Goal: Use online tool/utility: Utilize a website feature to perform a specific function

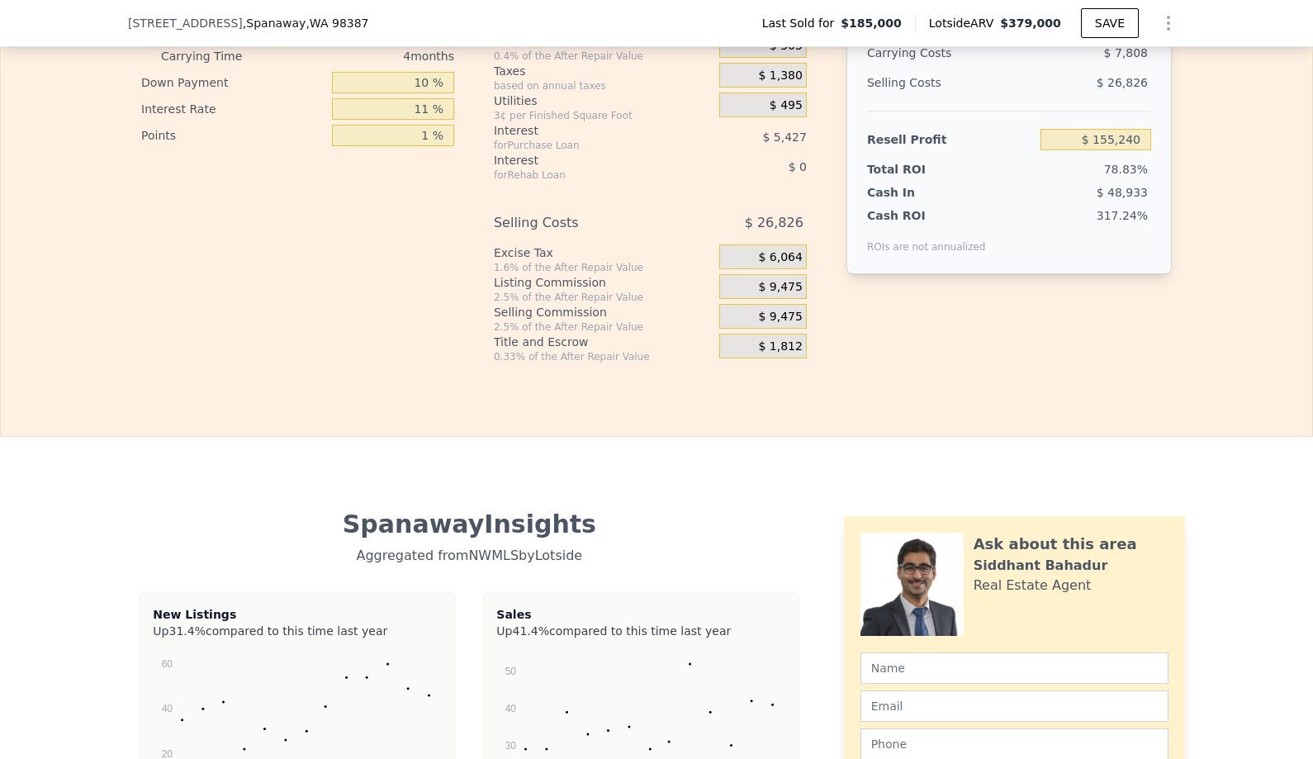
scroll to position [2462, 0]
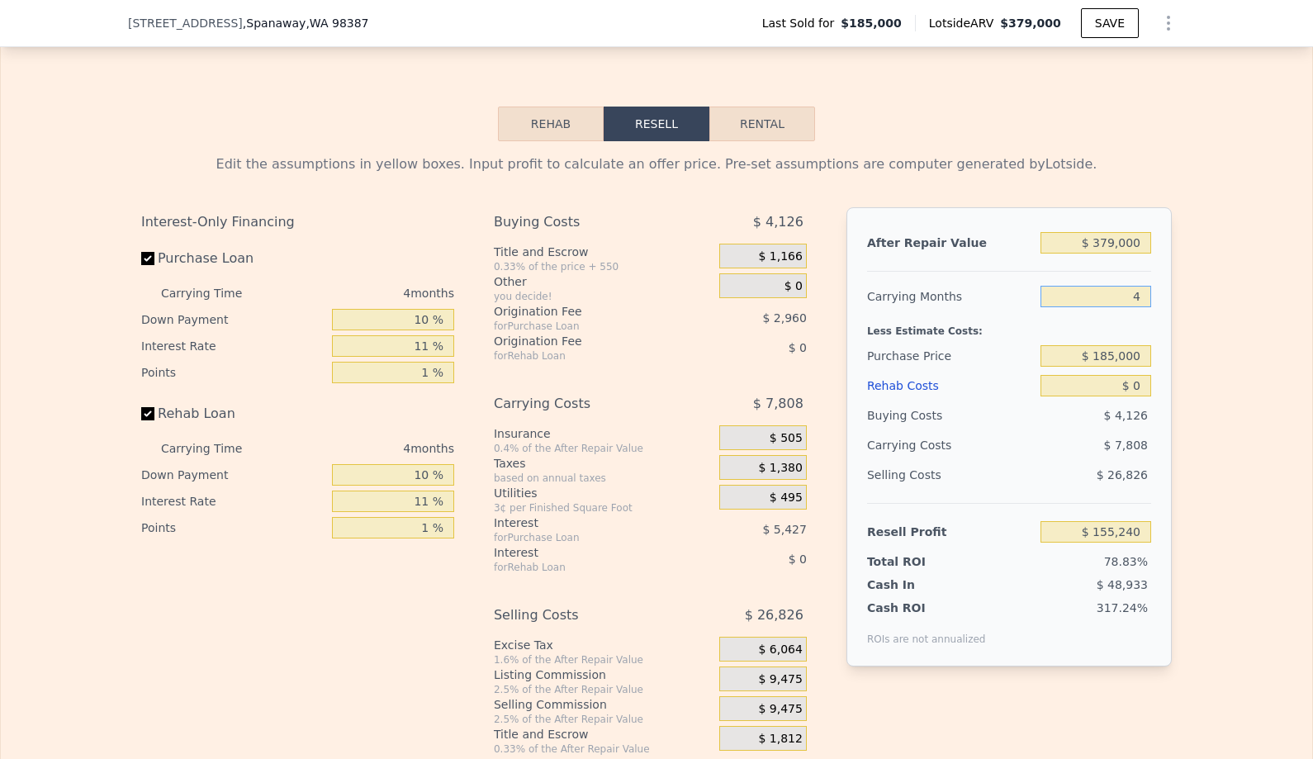
type input "$ 185,000"
click at [1110, 299] on input "4" at bounding box center [1096, 296] width 111 height 21
type input "3"
type input "$ 157,192"
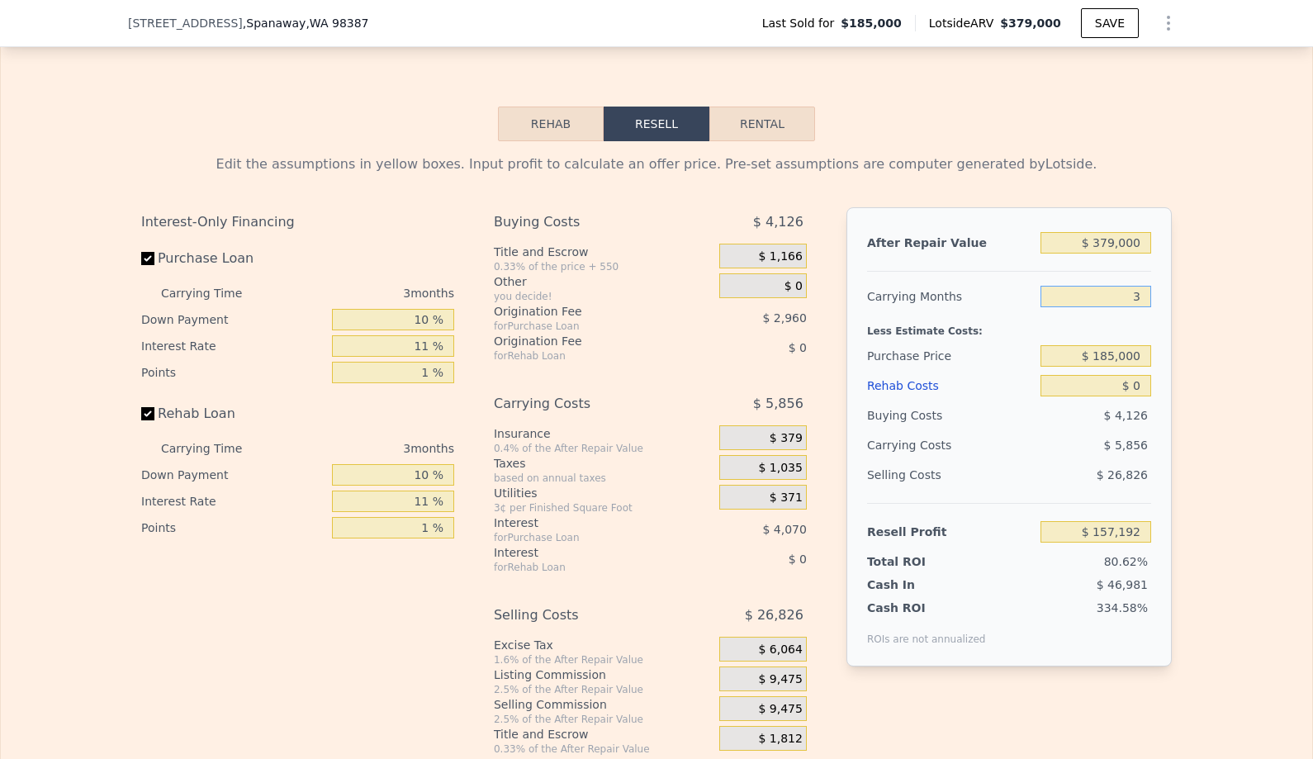
type input "3"
click at [1114, 239] on input "$ 379,000" at bounding box center [1096, 242] width 111 height 21
type input "$ 3"
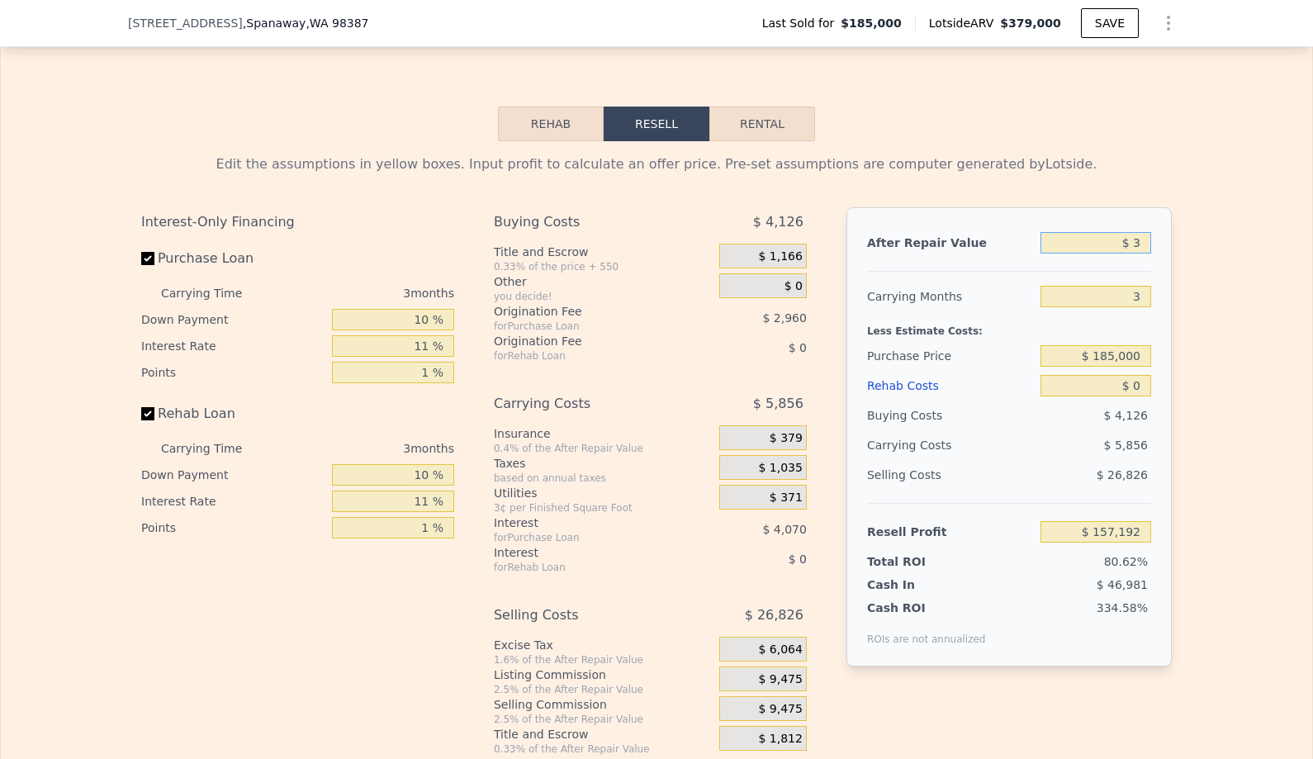
type input "-$ 195,150"
type input "$ 31"
type input "-$ 195,124"
type input "$ 315"
type input "-$ 194,860"
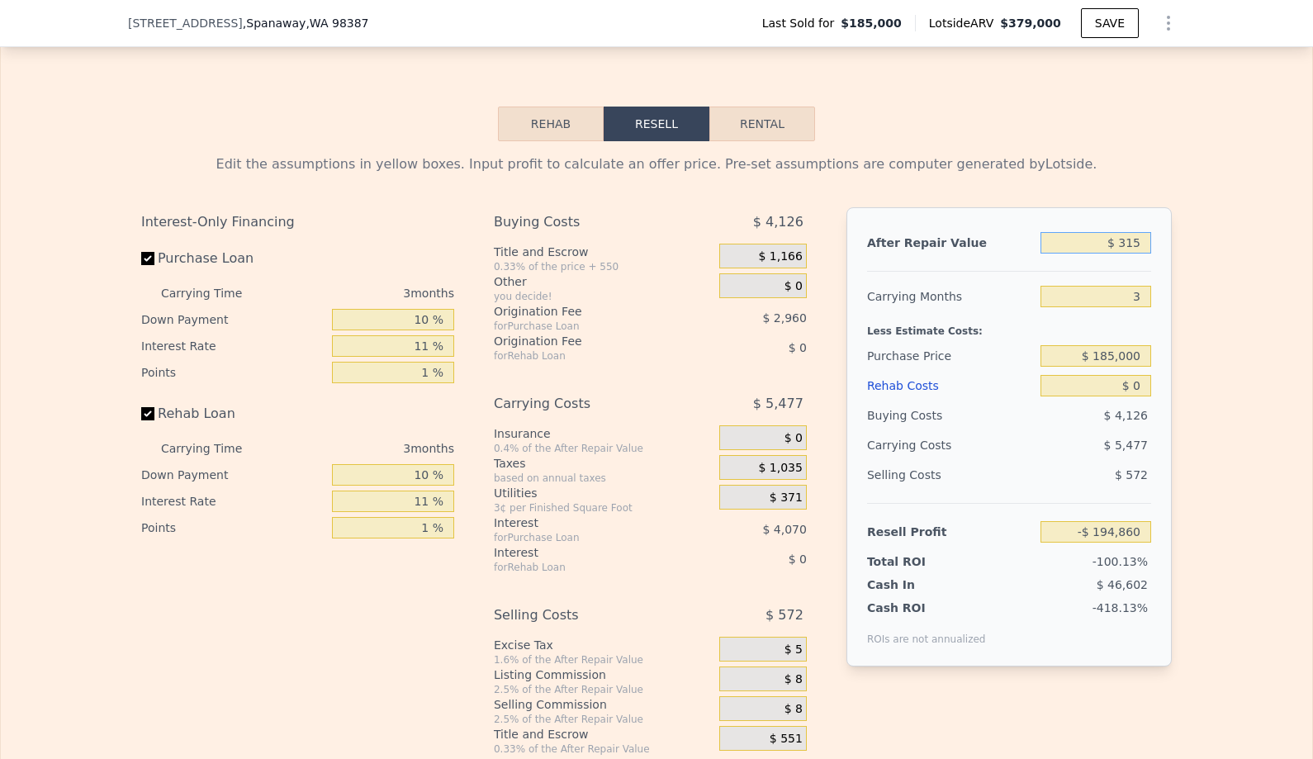
type input "$ 3,150"
type input "-$ 192,224"
type input "$ 31,500"
type input "-$ 165,870"
type input "$ 315,000"
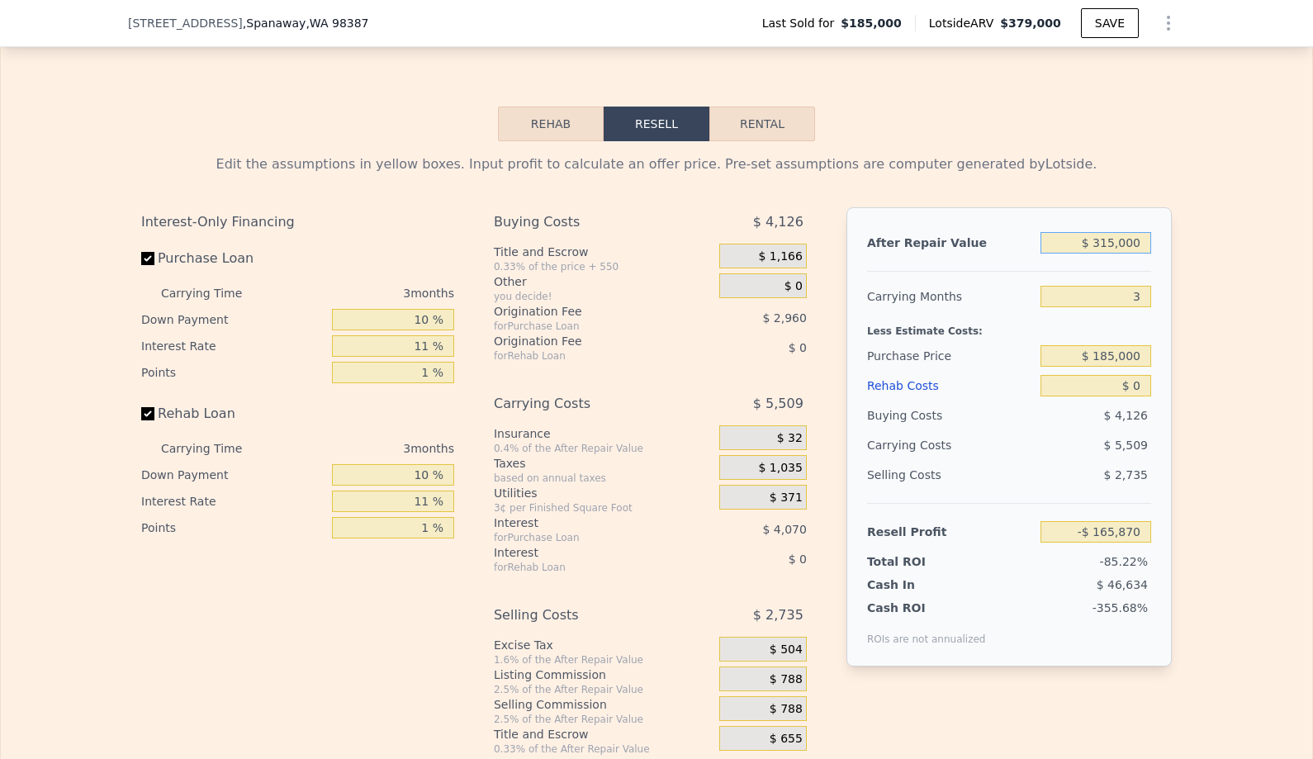
type input "$ 97,693"
click at [1131, 359] on input "$ 185,000" at bounding box center [1096, 355] width 111 height 21
type input "$ 147,000"
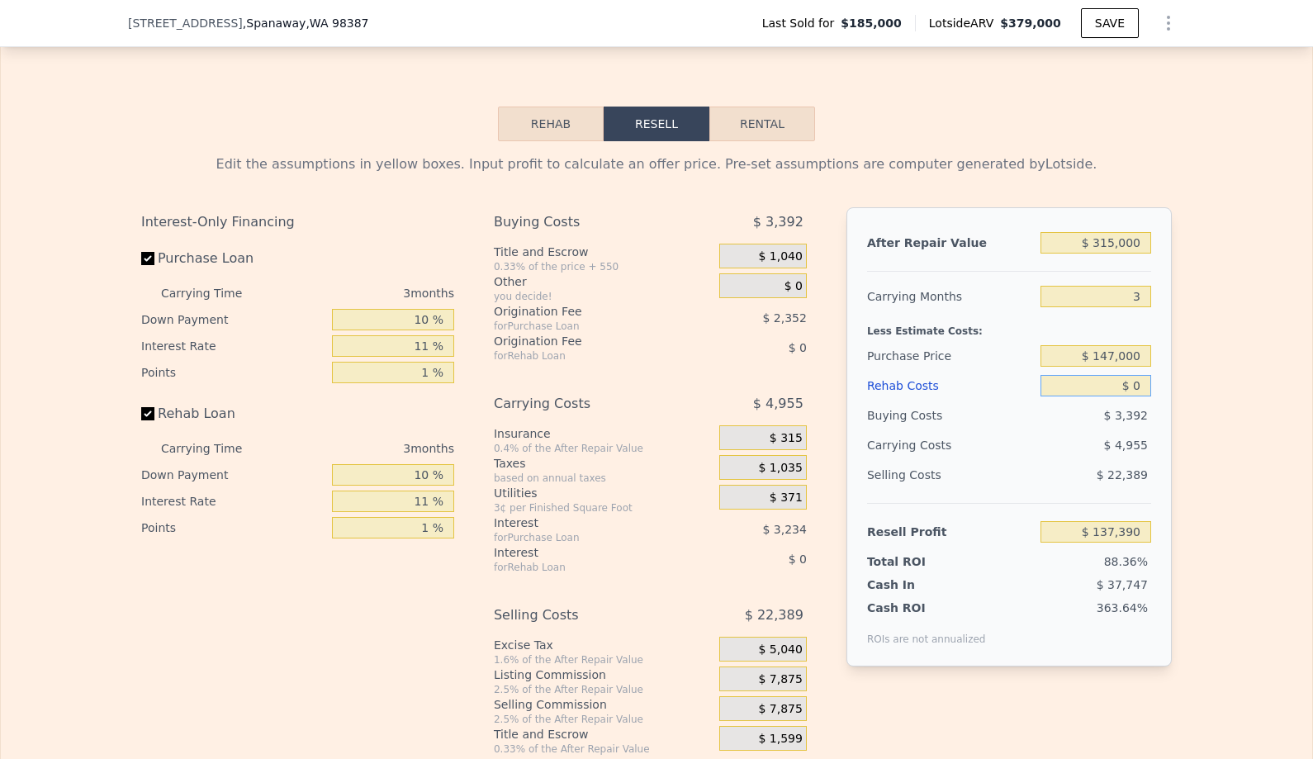
click at [1140, 392] on input "$ 0" at bounding box center [1096, 385] width 111 height 21
type input "$ 137,264"
click at [1140, 392] on input "$ 0" at bounding box center [1096, 385] width 111 height 21
type input "$ 5"
type input "$ 137,259"
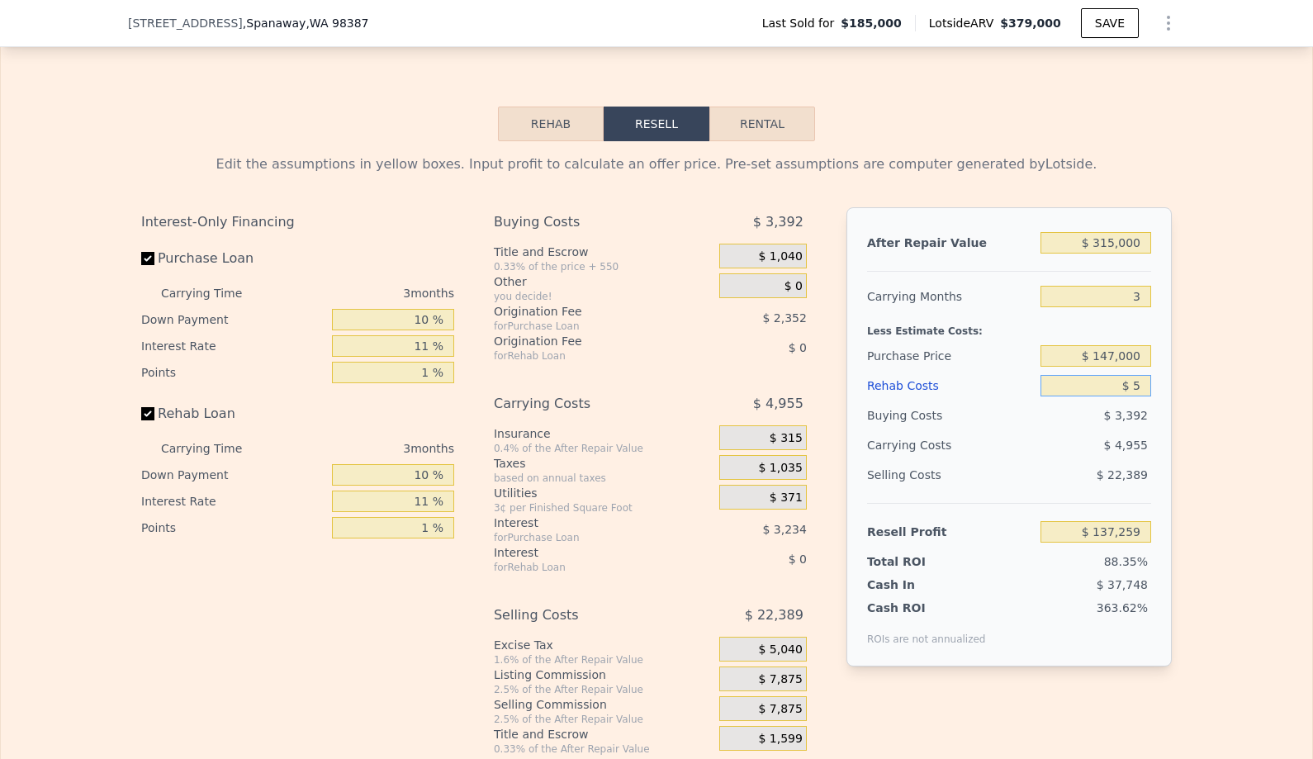
type input "$ 50"
type input "$ 137,213"
type input "$ 500"
type input "$ 136,744"
type input "$ 5,000"
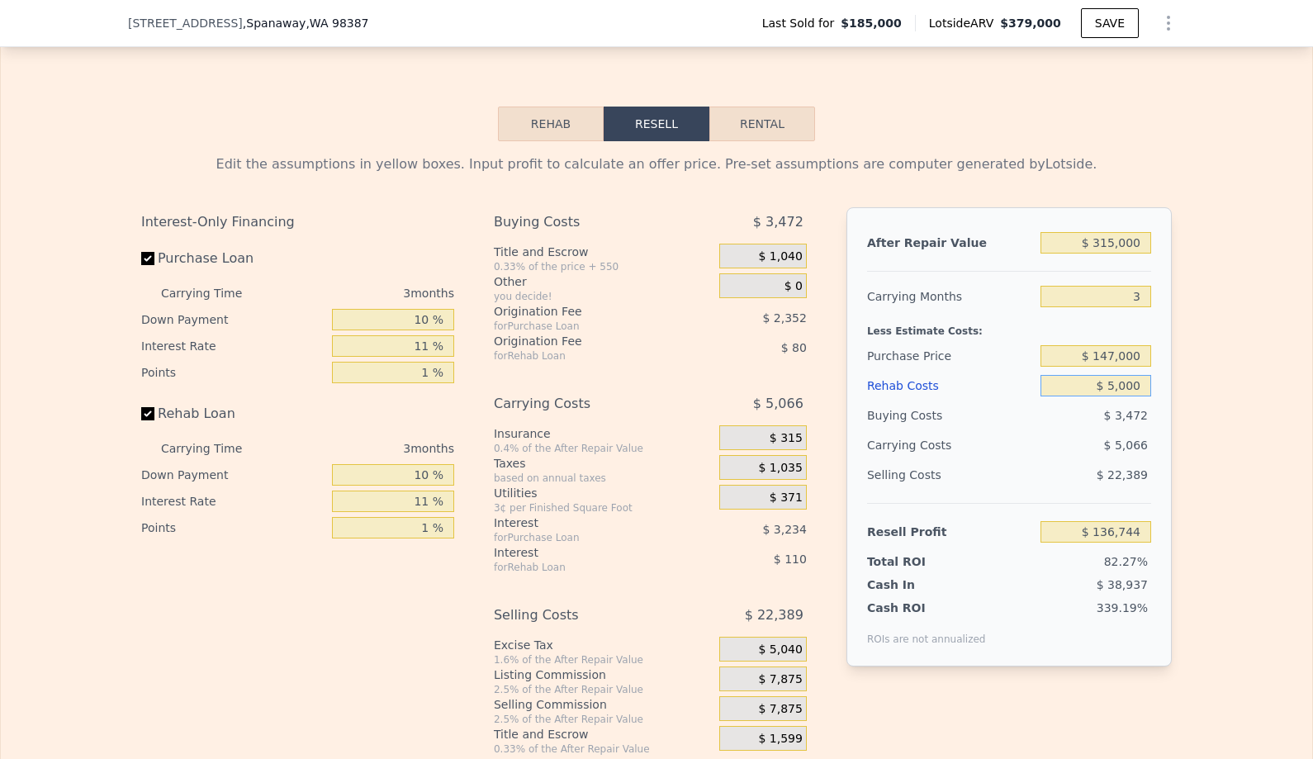
type input "$ 132,073"
type input "$ 50,000"
type input "$ 85,363"
click at [785, 283] on span "$ 0" at bounding box center [794, 286] width 18 height 15
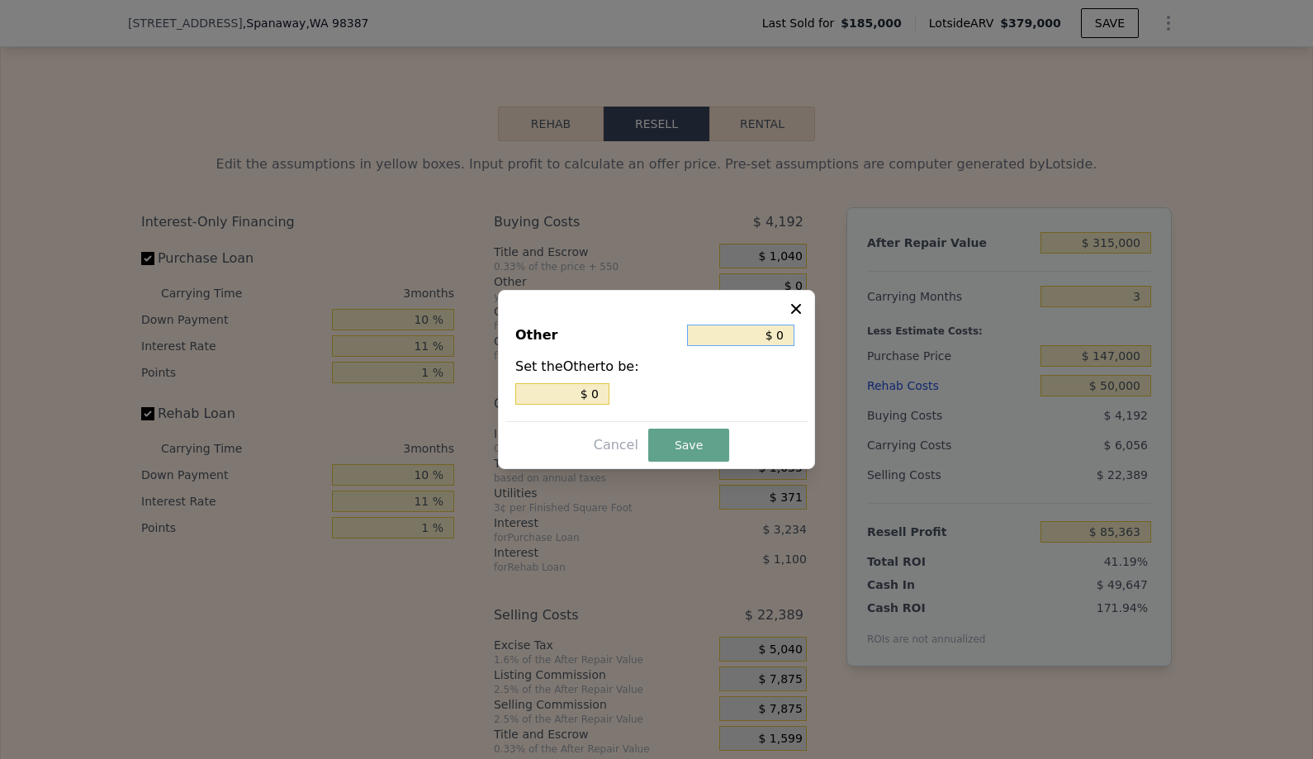
click at [793, 337] on input "$ 0" at bounding box center [740, 335] width 107 height 21
type input "$ 3"
type input "$ 30"
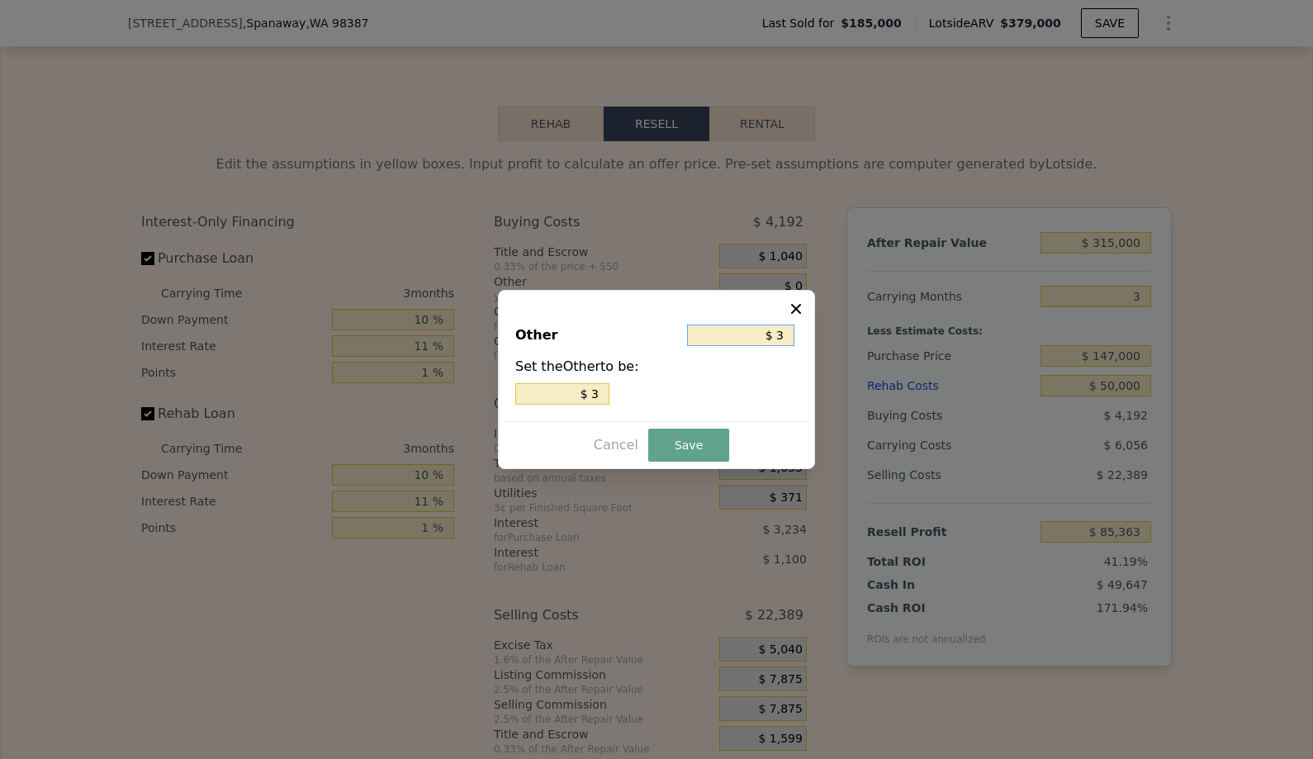
type input "$ 30"
type input "$ 300"
type input "$ 3,000"
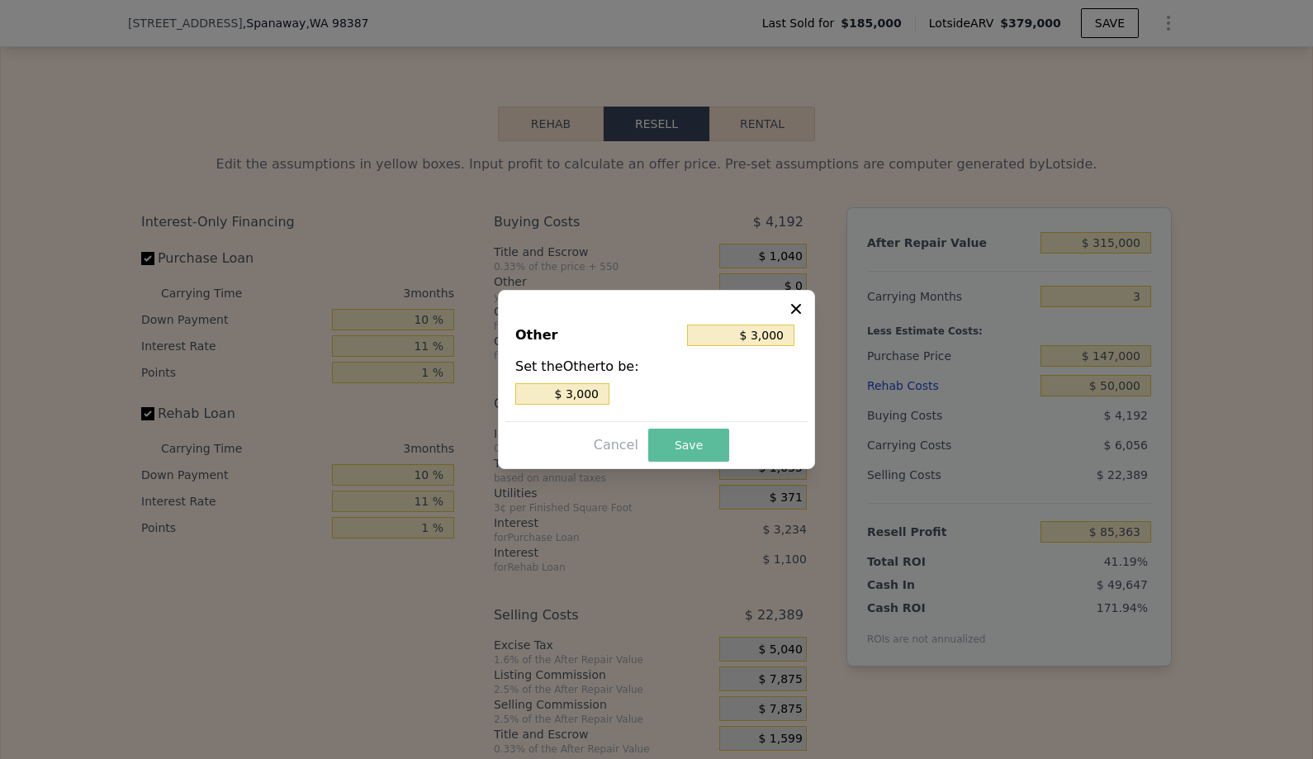
click at [677, 439] on button "Save" at bounding box center [688, 445] width 81 height 33
type input "$ 82,363"
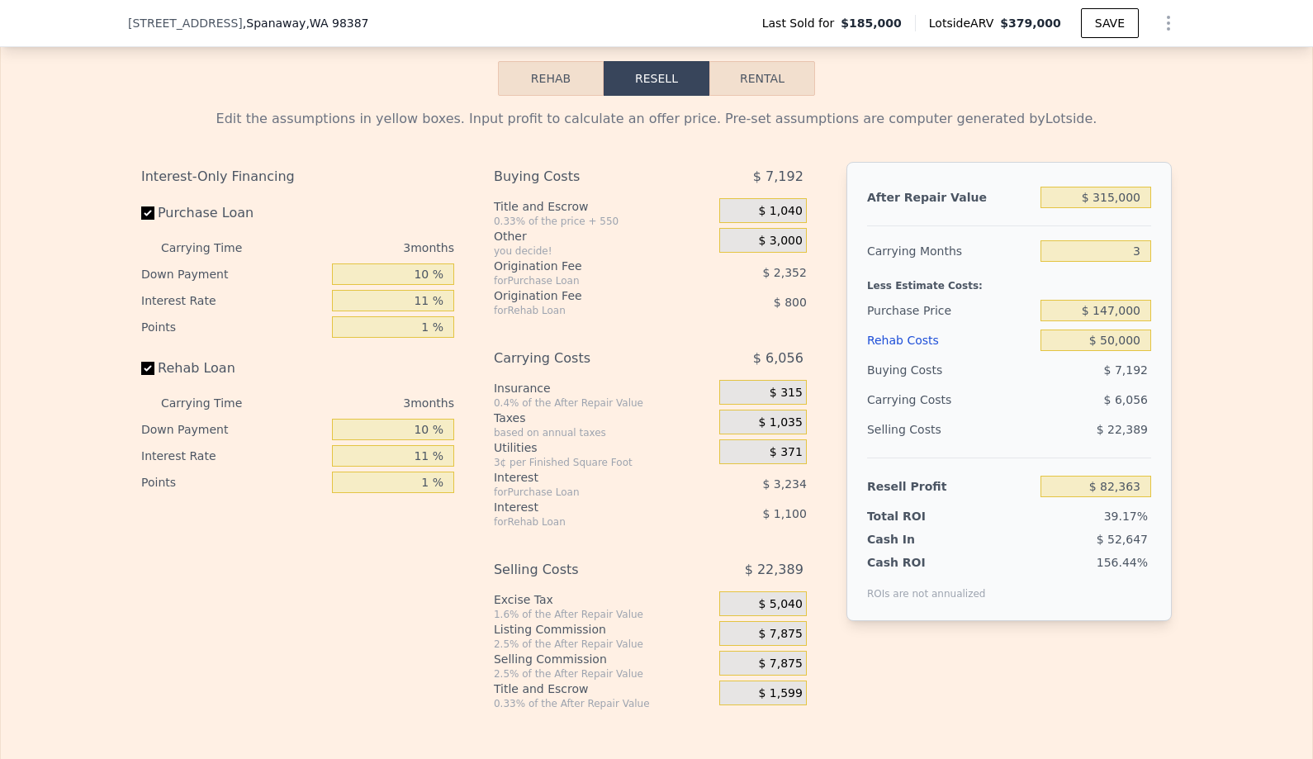
scroll to position [2508, 0]
drag, startPoint x: 1109, startPoint y: 513, endPoint x: 1167, endPoint y: 516, distance: 58.7
click at [1167, 516] on div "After Repair Value $ 315,000 Carrying Months 3 Less Estimate Costs: Purchase Pr…" at bounding box center [1009, 390] width 325 height 459
click at [788, 635] on span "$ 7,875" at bounding box center [780, 633] width 44 height 15
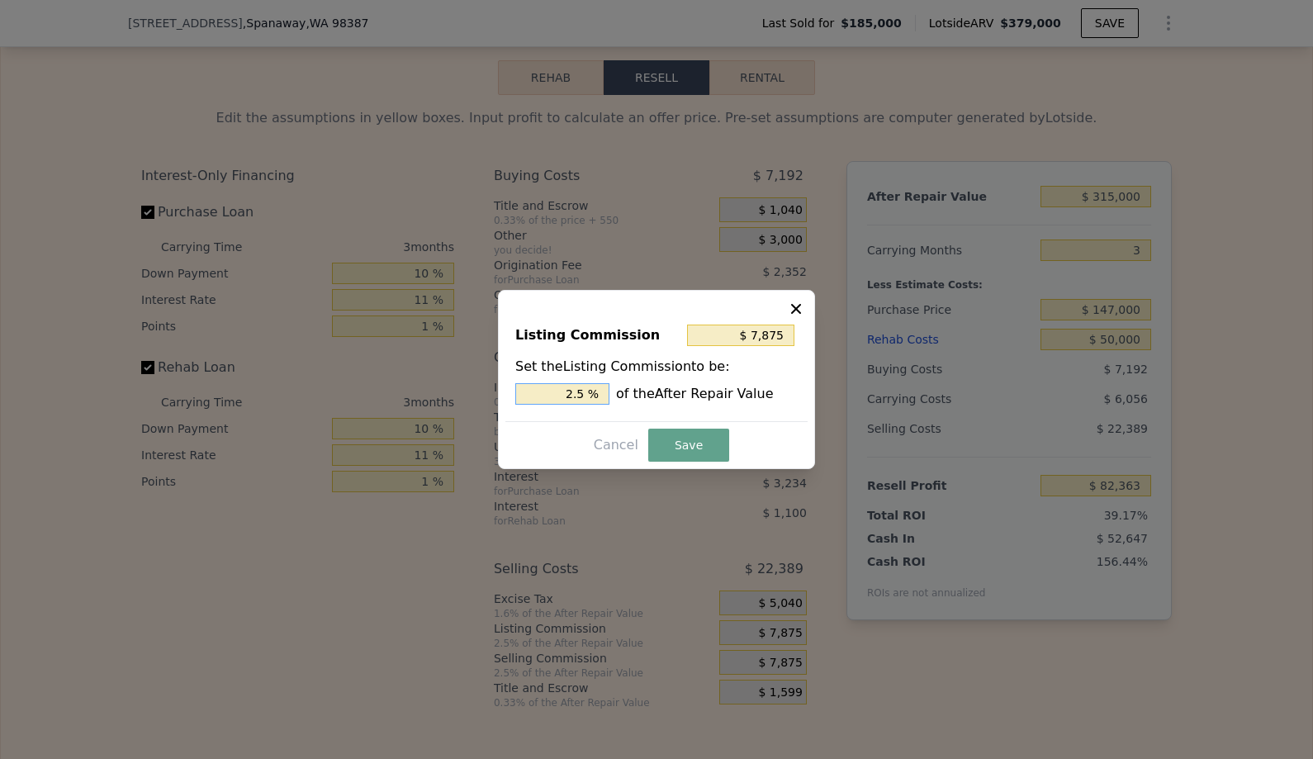
click at [569, 395] on input "2.5 %" at bounding box center [562, 393] width 94 height 21
type input "$ 0"
type input "0 %"
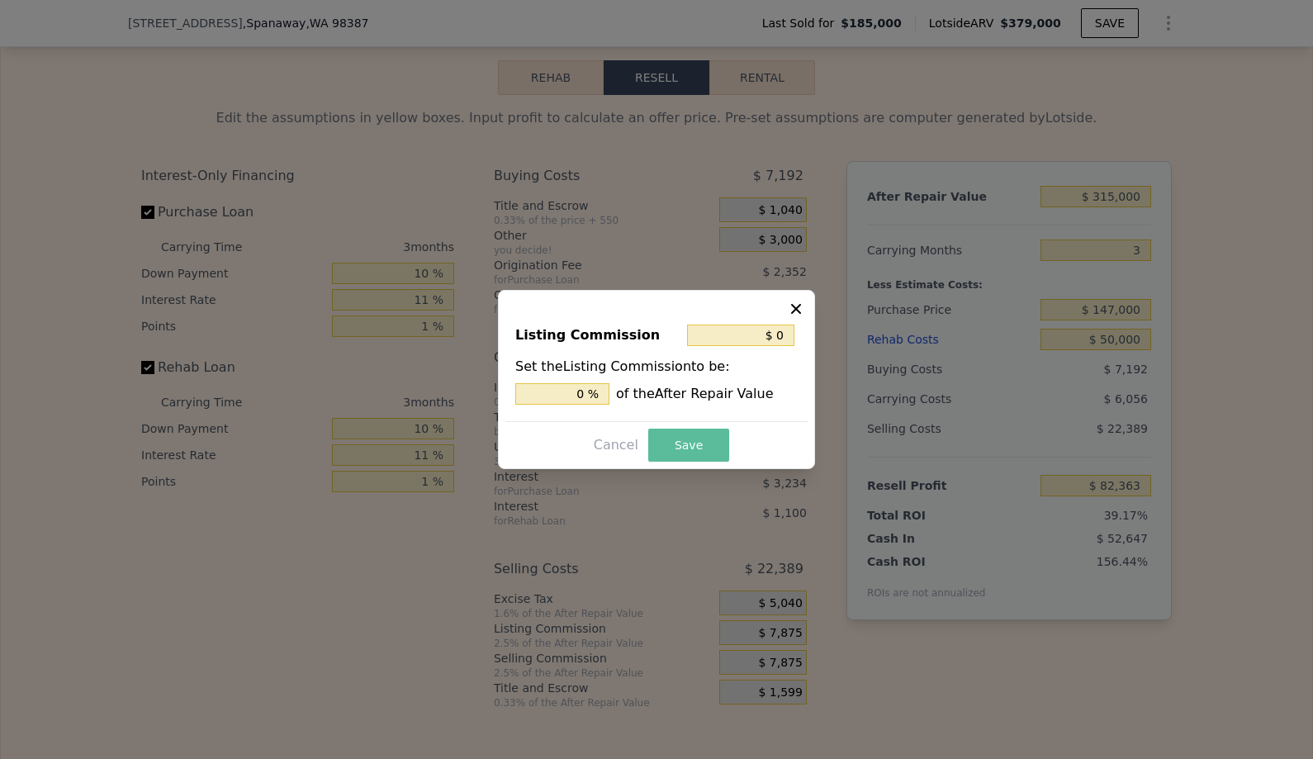
click at [677, 446] on button "Save" at bounding box center [688, 445] width 81 height 33
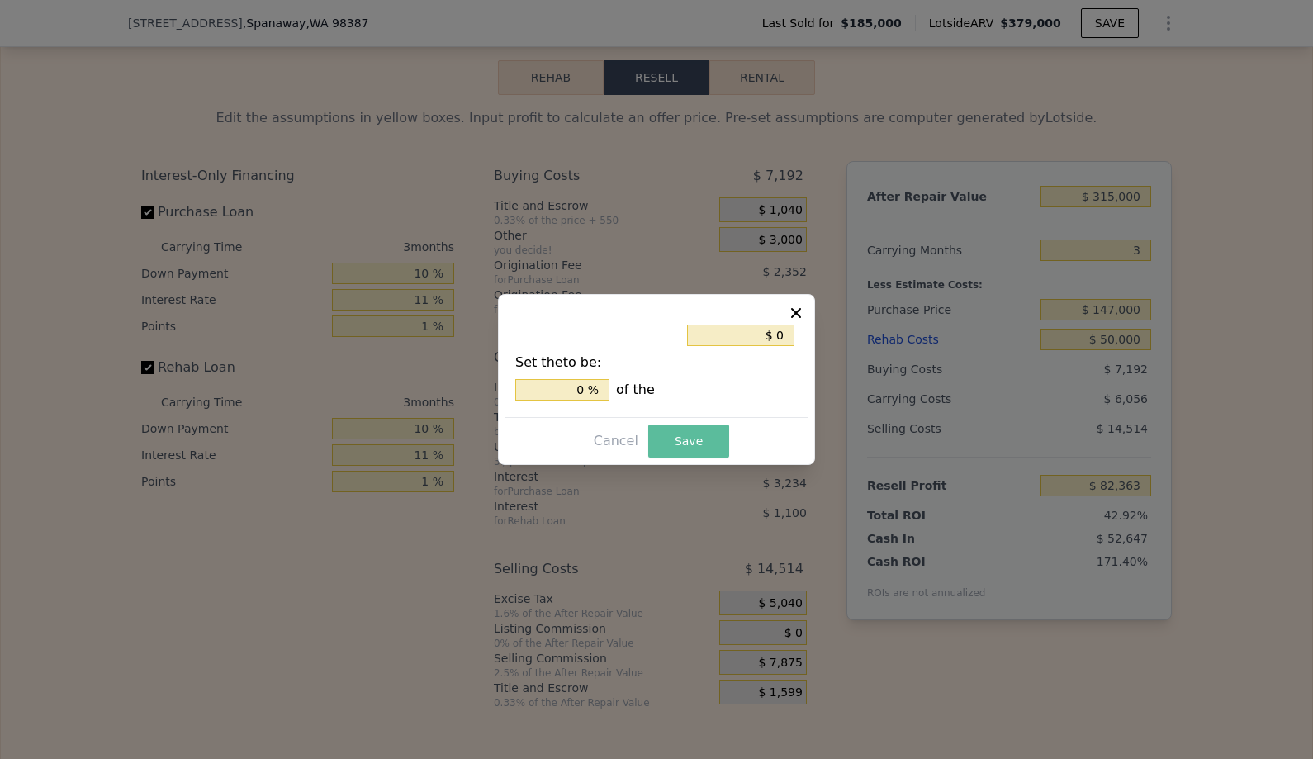
type input "$ 90,238"
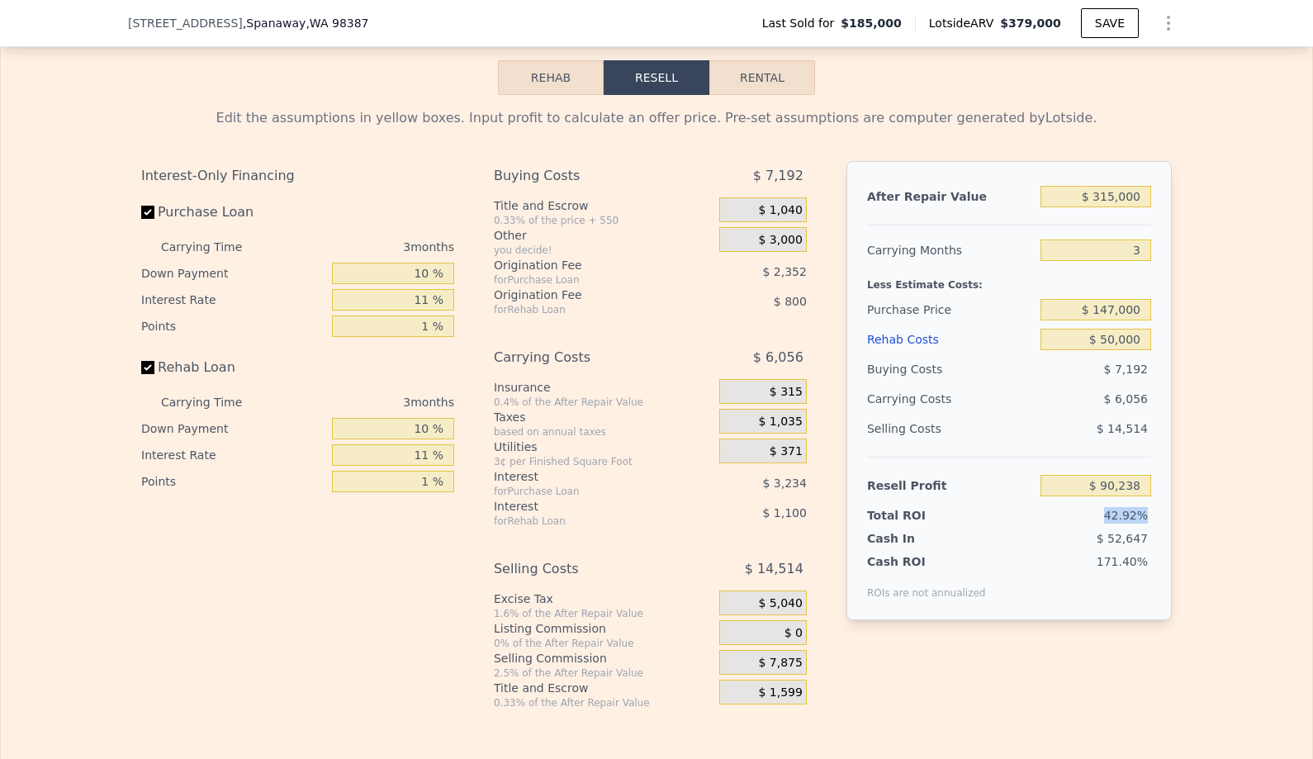
drag, startPoint x: 1102, startPoint y: 516, endPoint x: 1155, endPoint y: 516, distance: 52.9
click at [1155, 516] on div "After Repair Value $ 315,000 Carrying Months 3 Less Estimate Costs: Purchase Pr…" at bounding box center [1009, 390] width 325 height 459
drag, startPoint x: 1103, startPoint y: 537, endPoint x: 1149, endPoint y: 537, distance: 46.3
click at [1149, 537] on div "$ 52,647" at bounding box center [1064, 538] width 174 height 17
drag, startPoint x: 1102, startPoint y: 564, endPoint x: 1156, endPoint y: 562, distance: 53.8
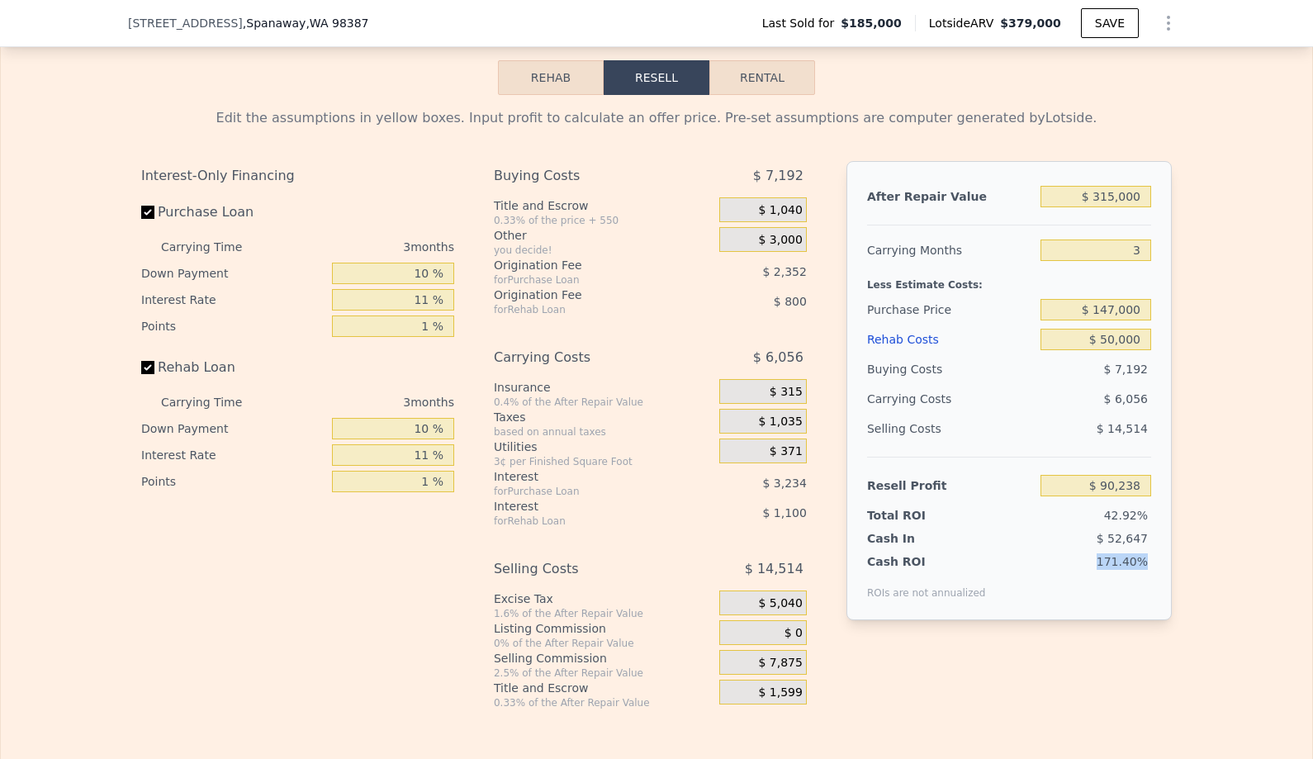
click at [1156, 562] on div "After Repair Value $ 315,000 Carrying Months 3 Less Estimate Costs: Purchase Pr…" at bounding box center [1009, 390] width 325 height 459
drag, startPoint x: 1108, startPoint y: 535, endPoint x: 1145, endPoint y: 536, distance: 37.2
click at [1145, 536] on span "$ 52,647" at bounding box center [1122, 538] width 51 height 13
drag, startPoint x: 1143, startPoint y: 484, endPoint x: 1096, endPoint y: 482, distance: 47.1
click at [1096, 482] on input "$ 90,238" at bounding box center [1096, 485] width 111 height 21
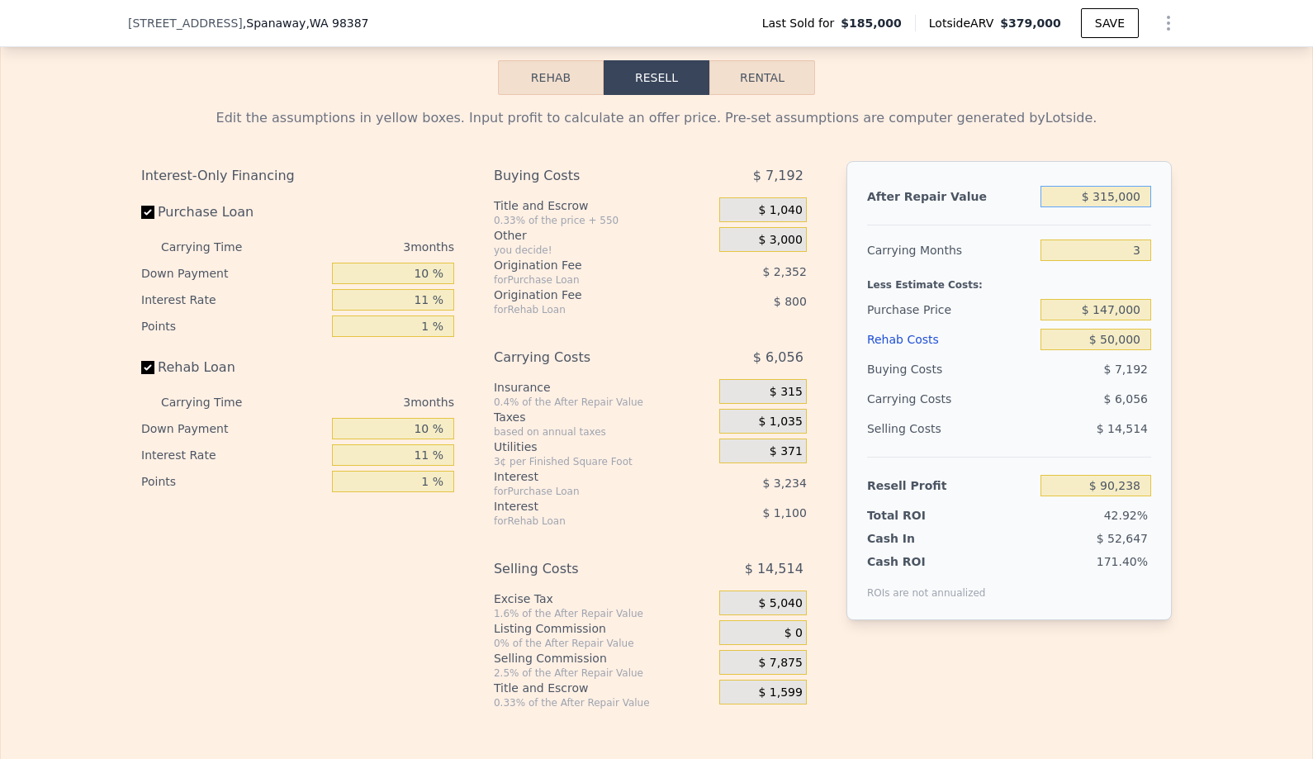
click at [1114, 200] on input "$ 315,000" at bounding box center [1096, 196] width 111 height 21
type input "$ 31,000"
type input "-$ 180,888"
type input "$ 3,000"
type input "-$ 207,619"
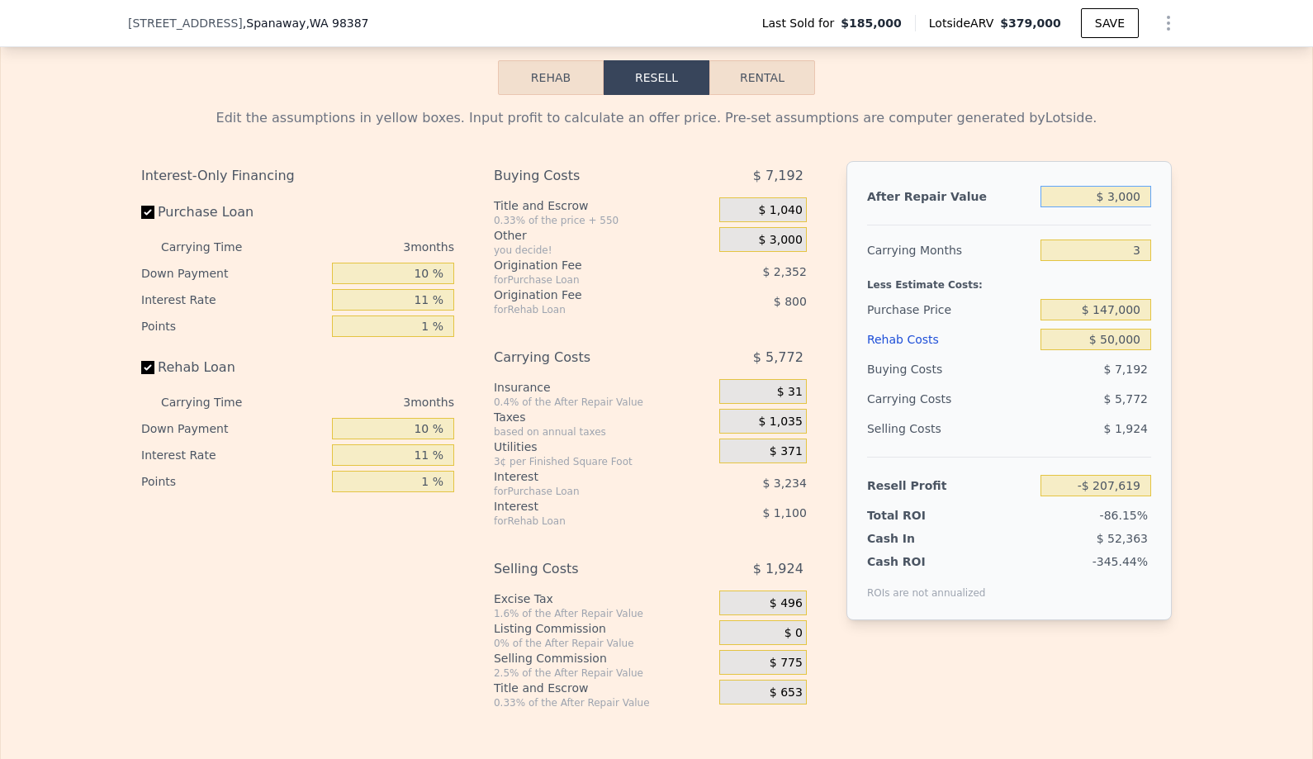
type input "$ 000"
type input "-$ 210,483"
type input "$ 3,000"
type input "-$ 207,619"
type input "$ 32,000"
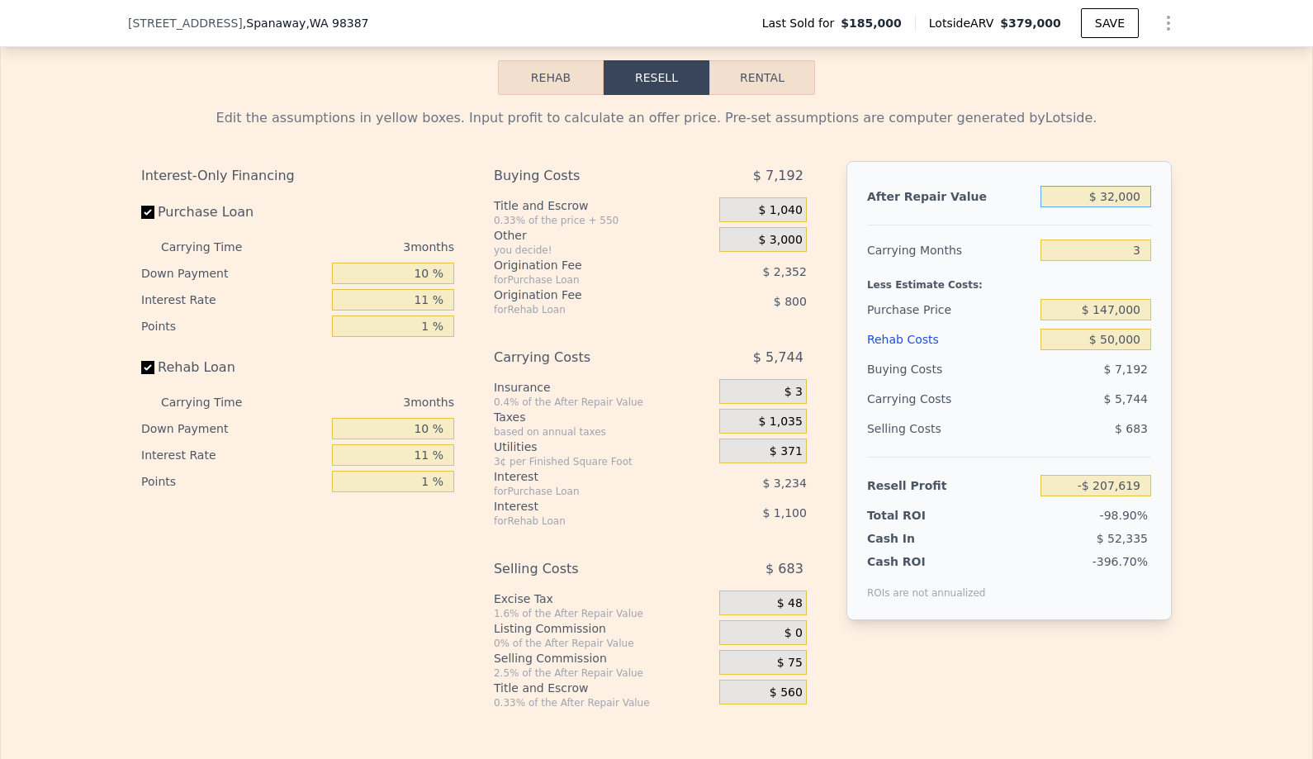
type input "-$ 179,934"
type input "$ 325,000"
type input "$ 99,785"
click at [1233, 242] on div "Edit the assumptions in yellow boxes. Input profit to calculate an offer price.…" at bounding box center [657, 402] width 1312 height 615
click at [1115, 201] on input "$ 325,000" at bounding box center [1096, 196] width 111 height 21
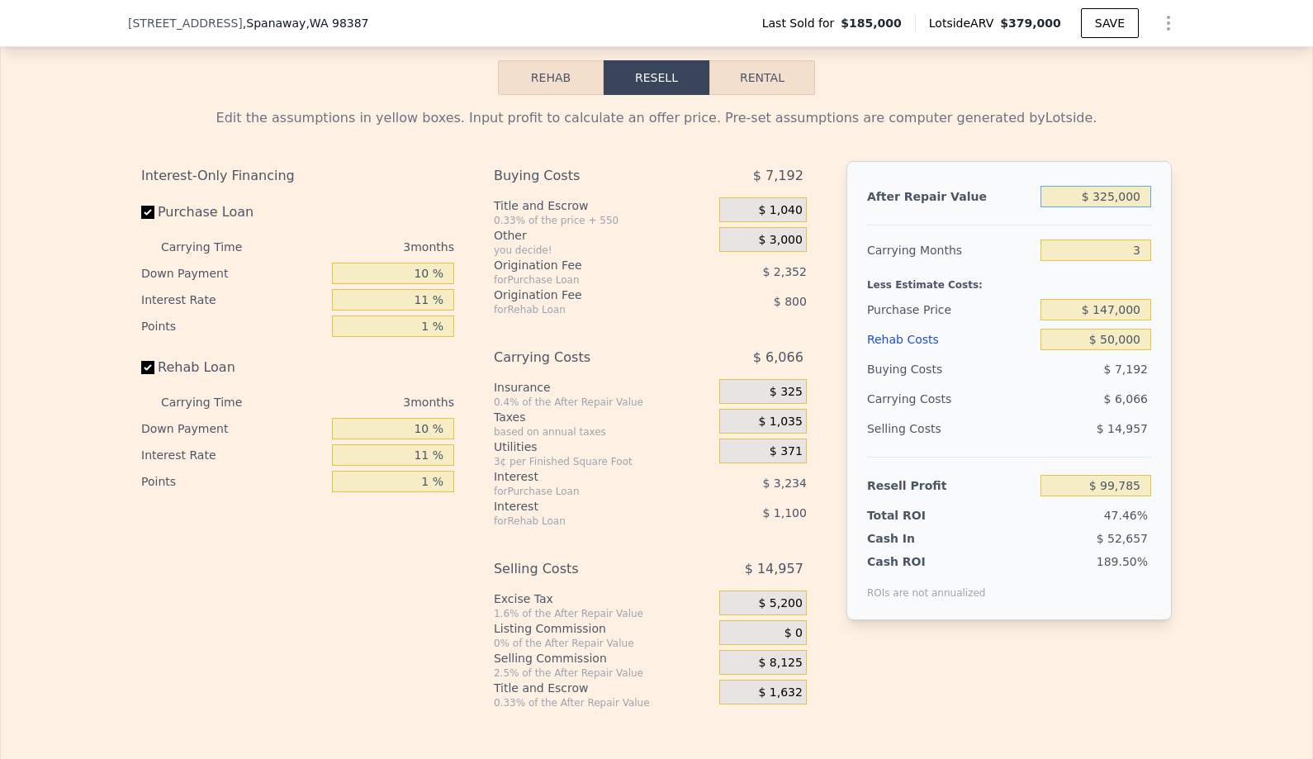
type input "$ 32,000"
type input "-$ 179,934"
type input "$ 3,000"
type input "-$ 207,619"
type input "$ 000"
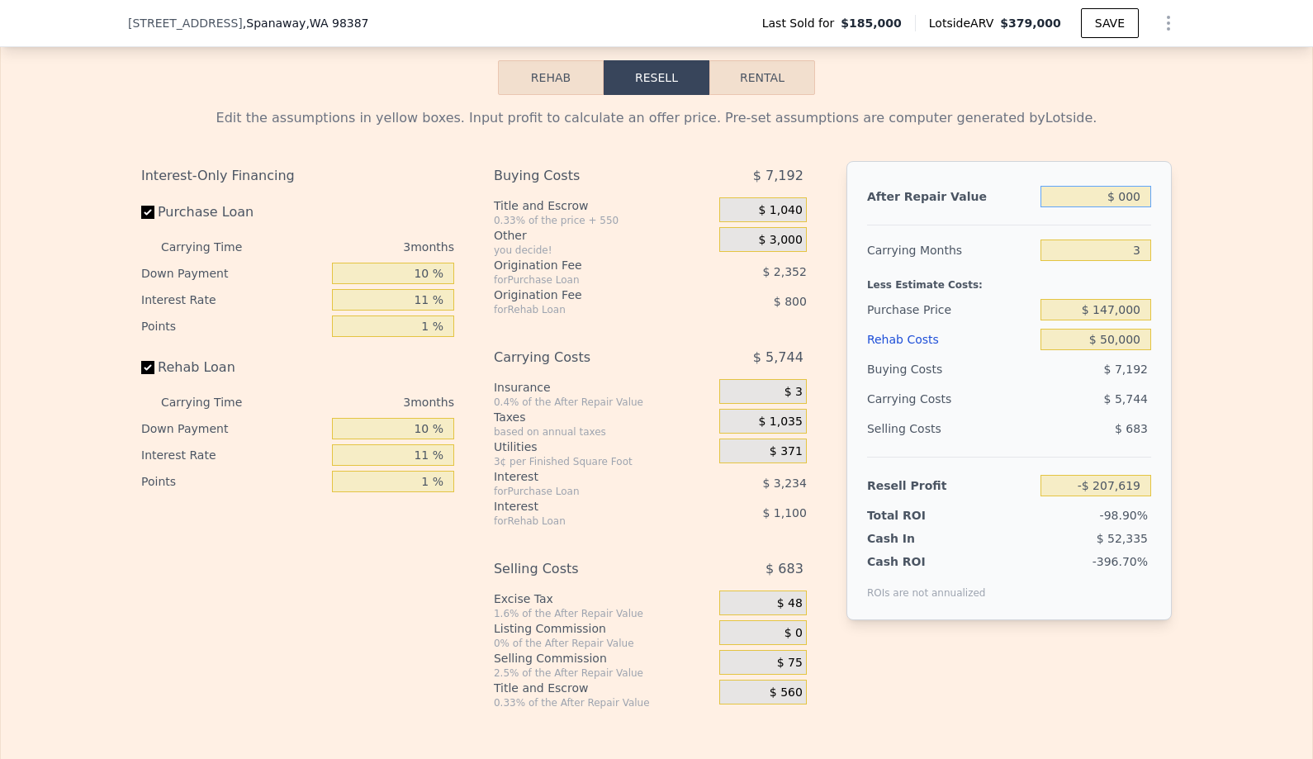
type input "-$ 210,483"
type input "$ 3,000"
type input "-$ 207,619"
type input "$ 33,000"
type input "-$ 178,979"
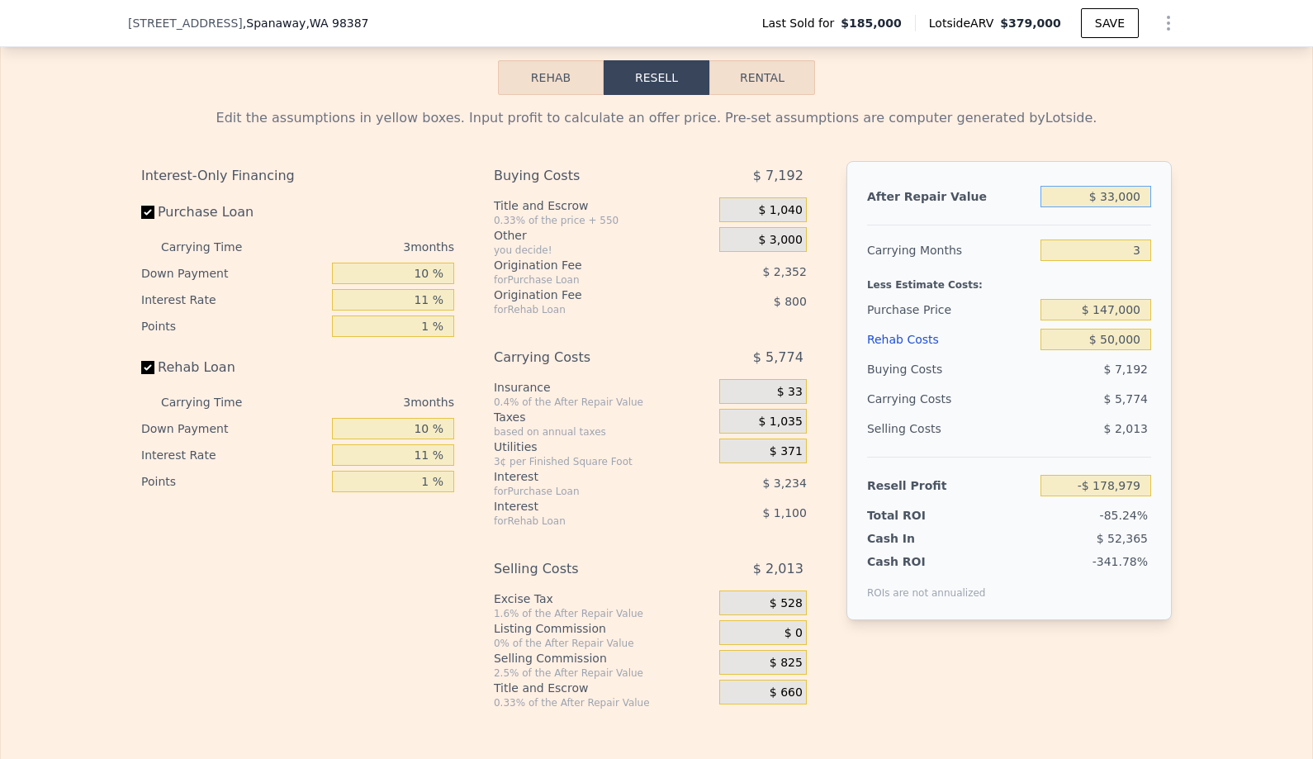
type input "$ 330,000"
type input "$ 104,558"
type input "$ 33,000"
type input "-$ 178,979"
type input "$ 332,000"
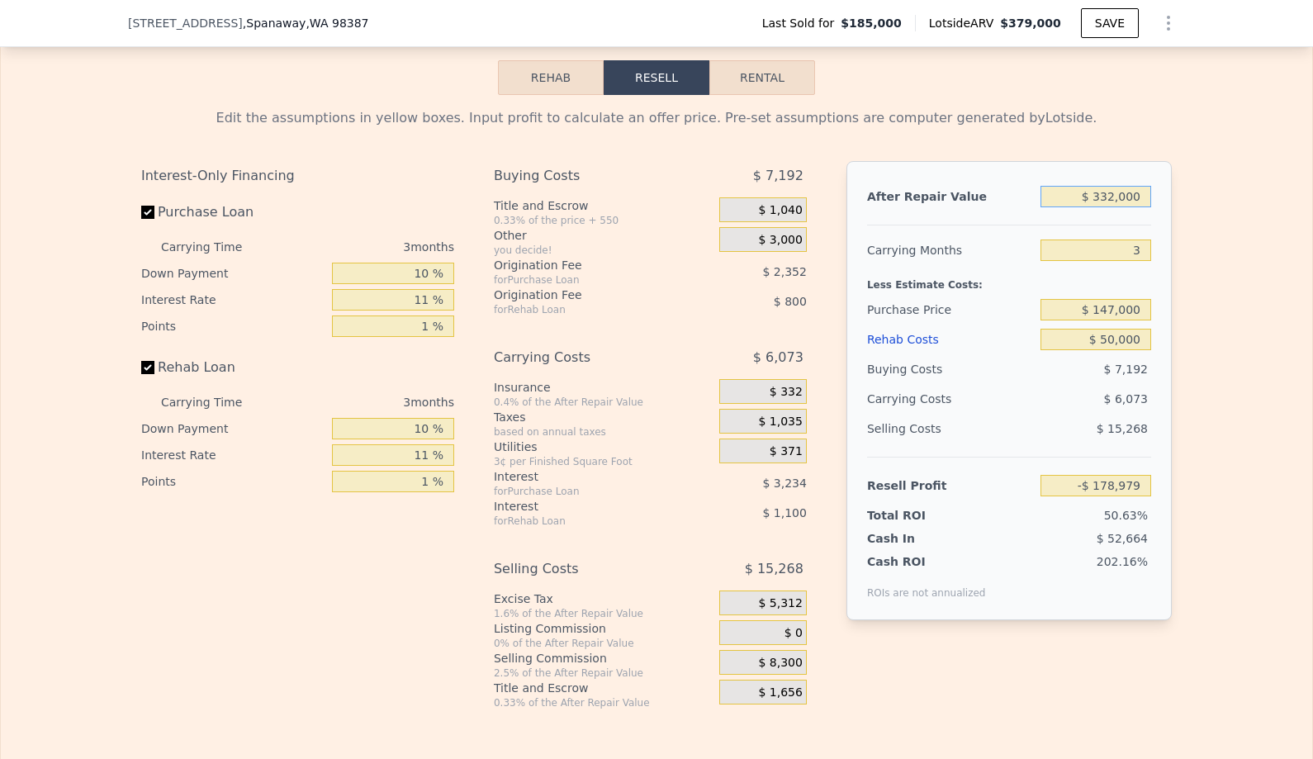
type input "$ 106,467"
type input "$ 33,000"
type input "-$ 178,979"
type input "$ 3,000"
type input "-$ 207,619"
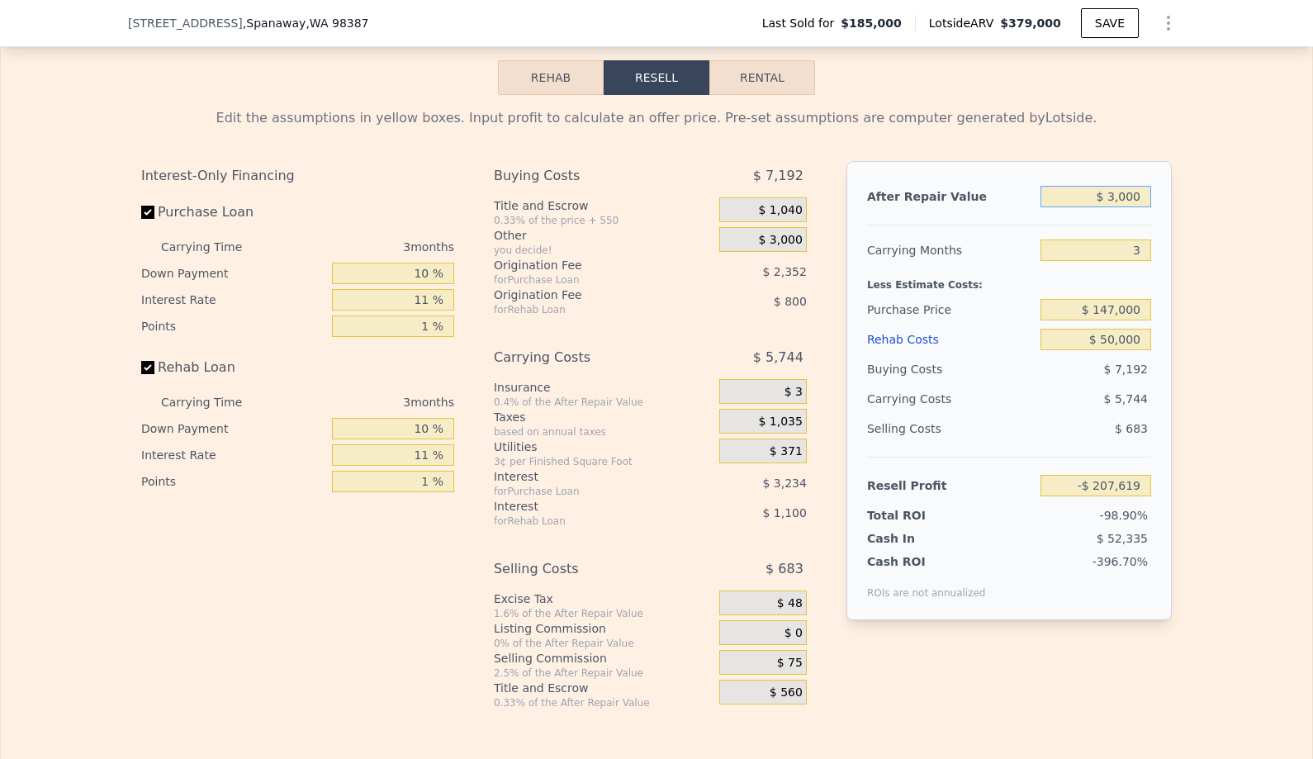
type input "$ 32,000"
type input "-$ 179,934"
type input "$ 325,000"
type input "$ 99,785"
click at [1230, 406] on div "Edit the assumptions in yellow boxes. Input profit to calculate an offer price.…" at bounding box center [657, 402] width 1312 height 615
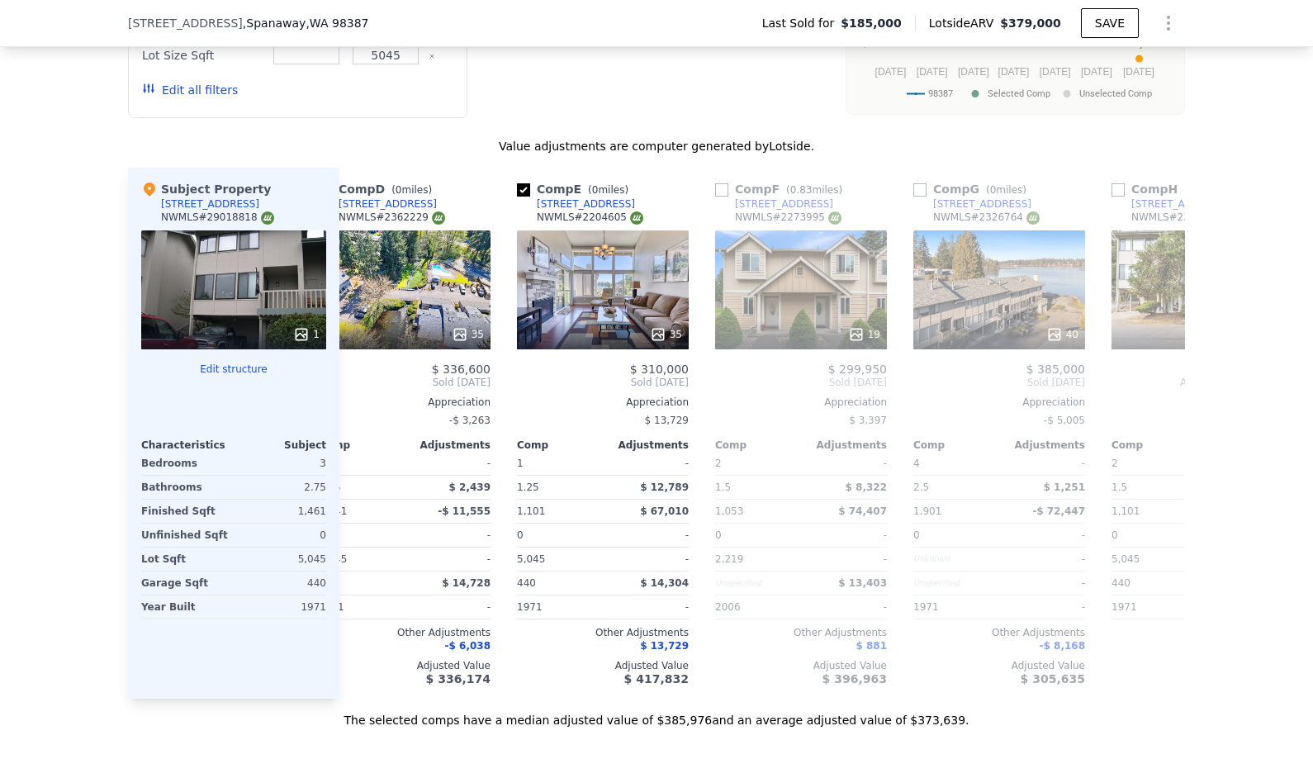
scroll to position [1620, 0]
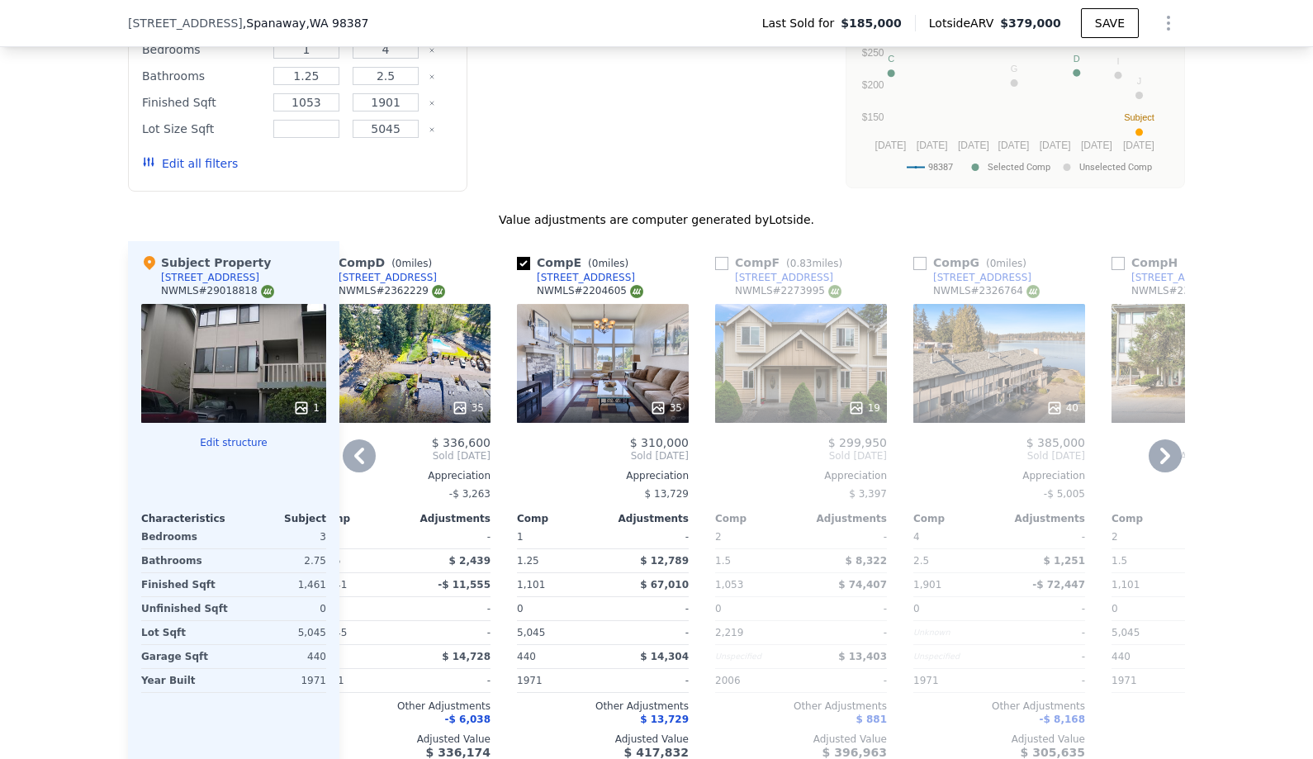
click at [633, 378] on div "35" at bounding box center [603, 363] width 172 height 119
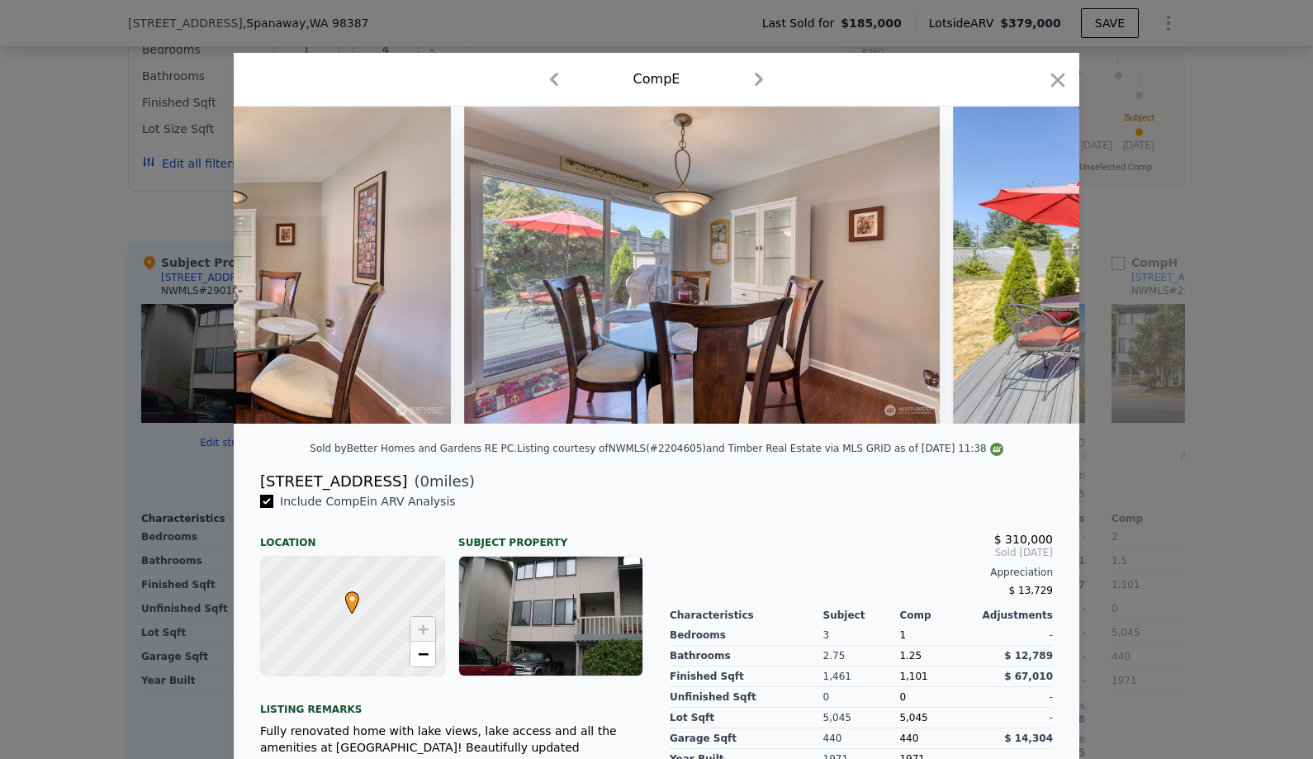
scroll to position [0, 5187]
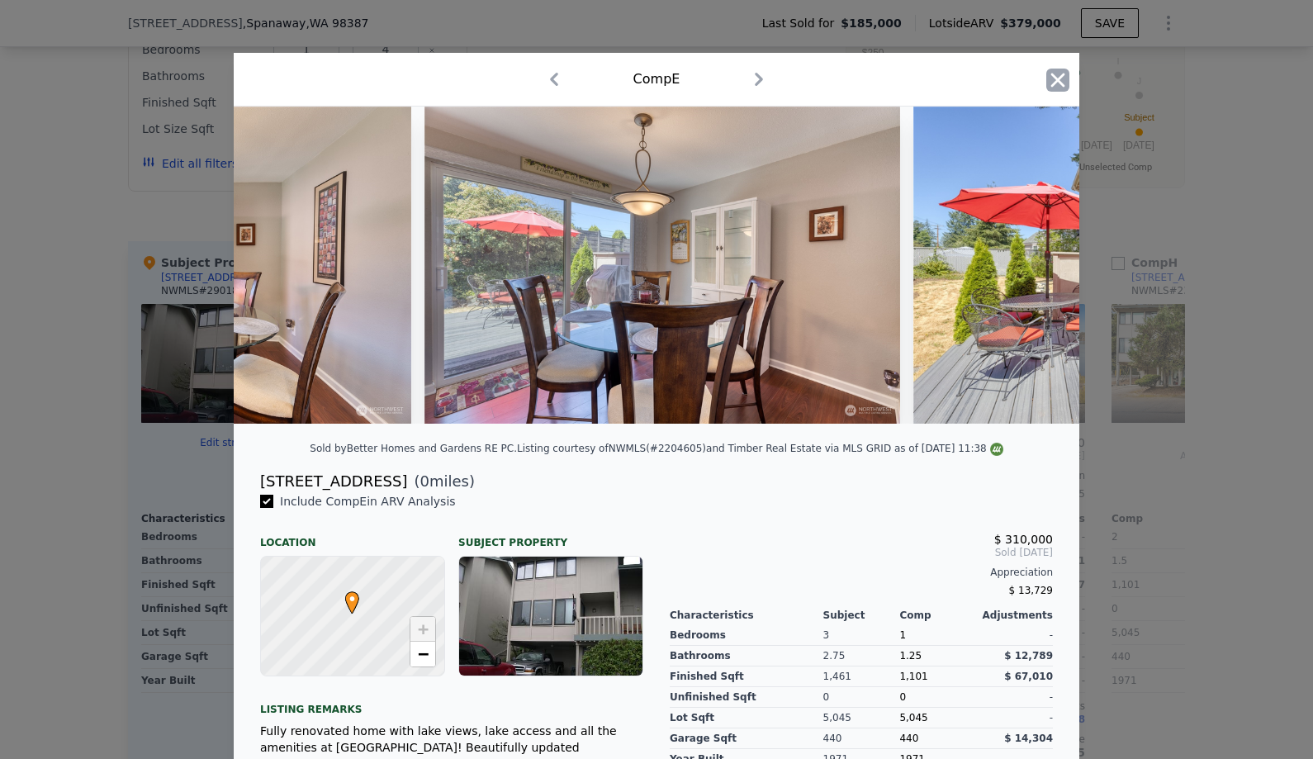
click at [1062, 84] on icon "button" at bounding box center [1059, 80] width 14 height 14
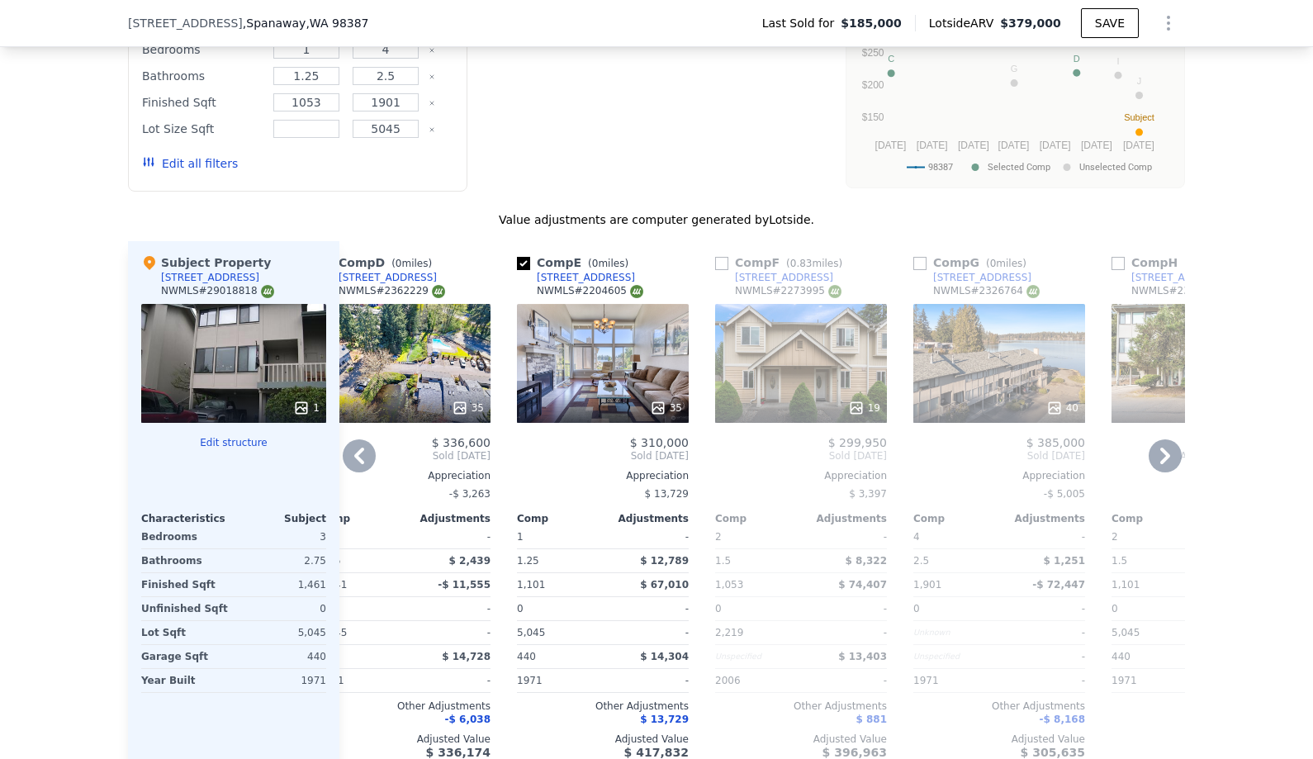
click at [634, 277] on div "[STREET_ADDRESS]" at bounding box center [586, 277] width 98 height 13
type input "$ 379,000"
type input "4"
type input "$ 0"
type input "$ 155,240"
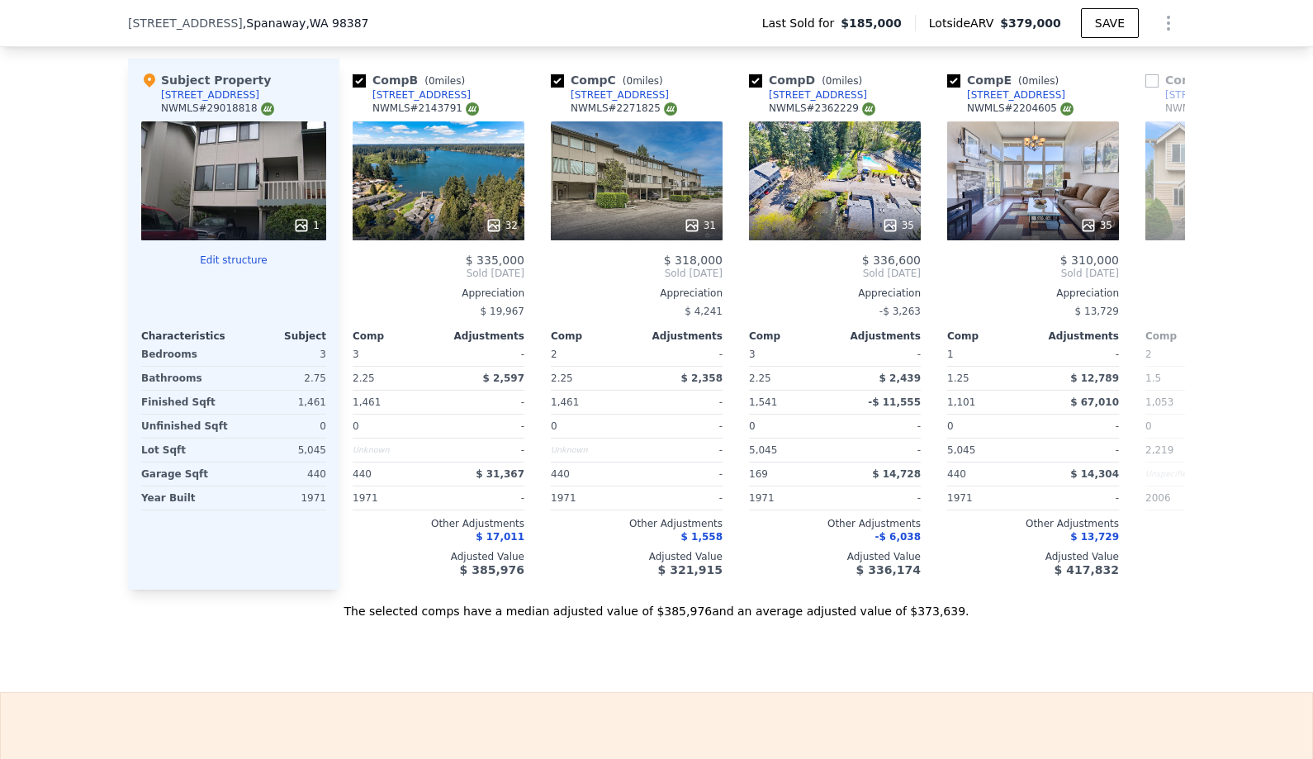
scroll to position [0, 178]
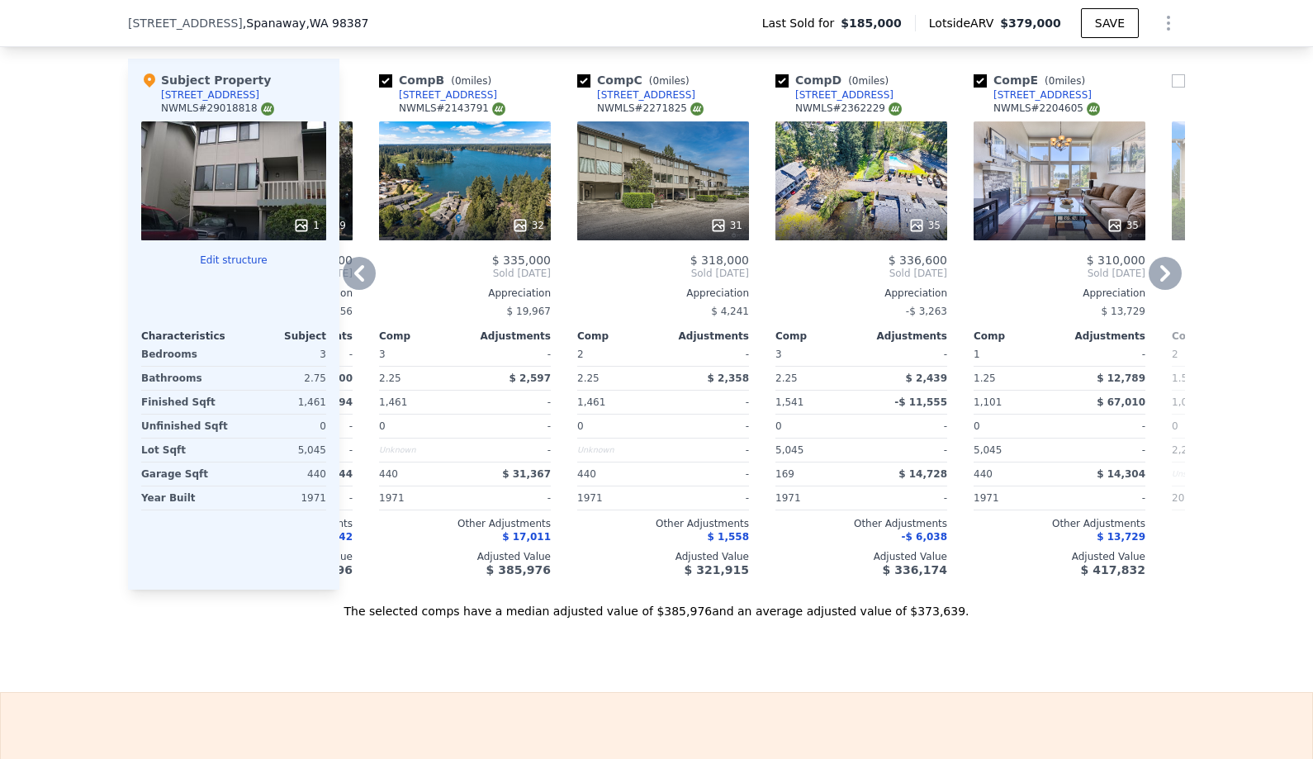
click at [892, 176] on div "35" at bounding box center [862, 180] width 172 height 119
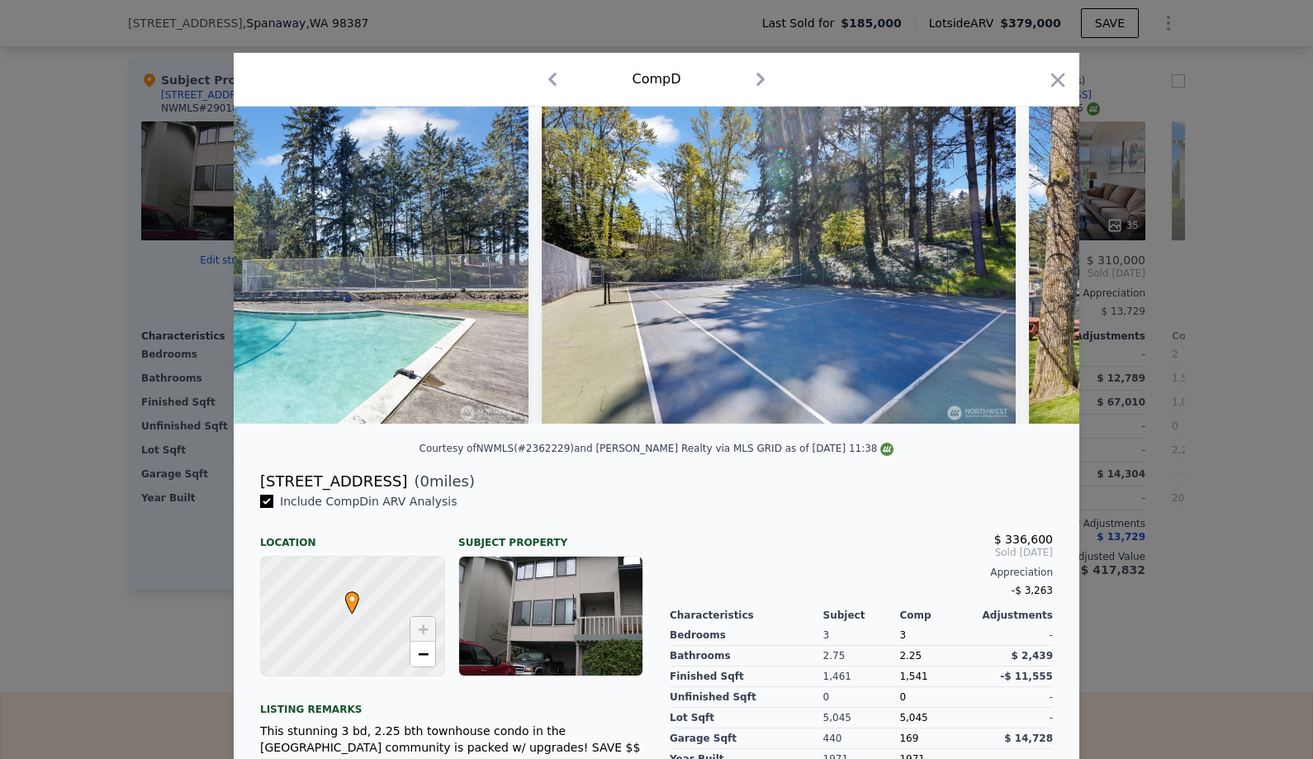
scroll to position [0, 14824]
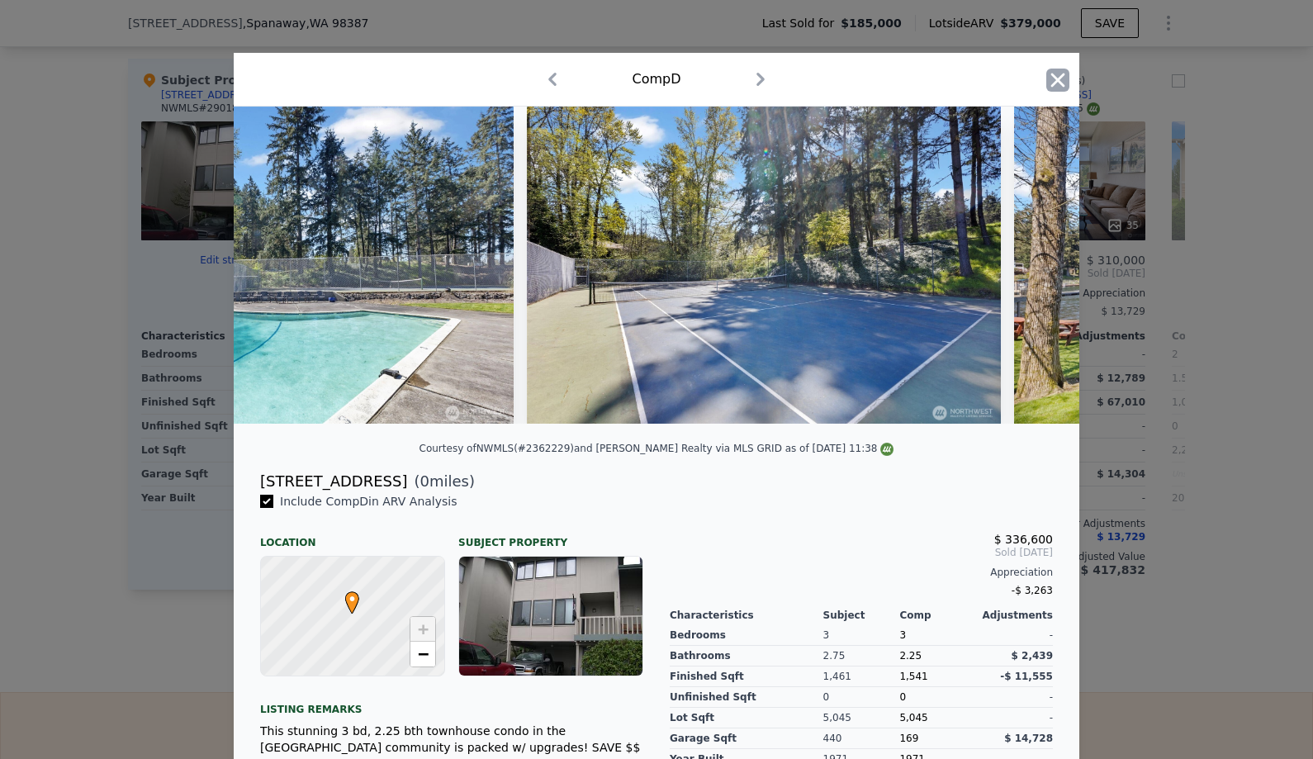
click at [1061, 70] on icon "button" at bounding box center [1058, 80] width 23 height 23
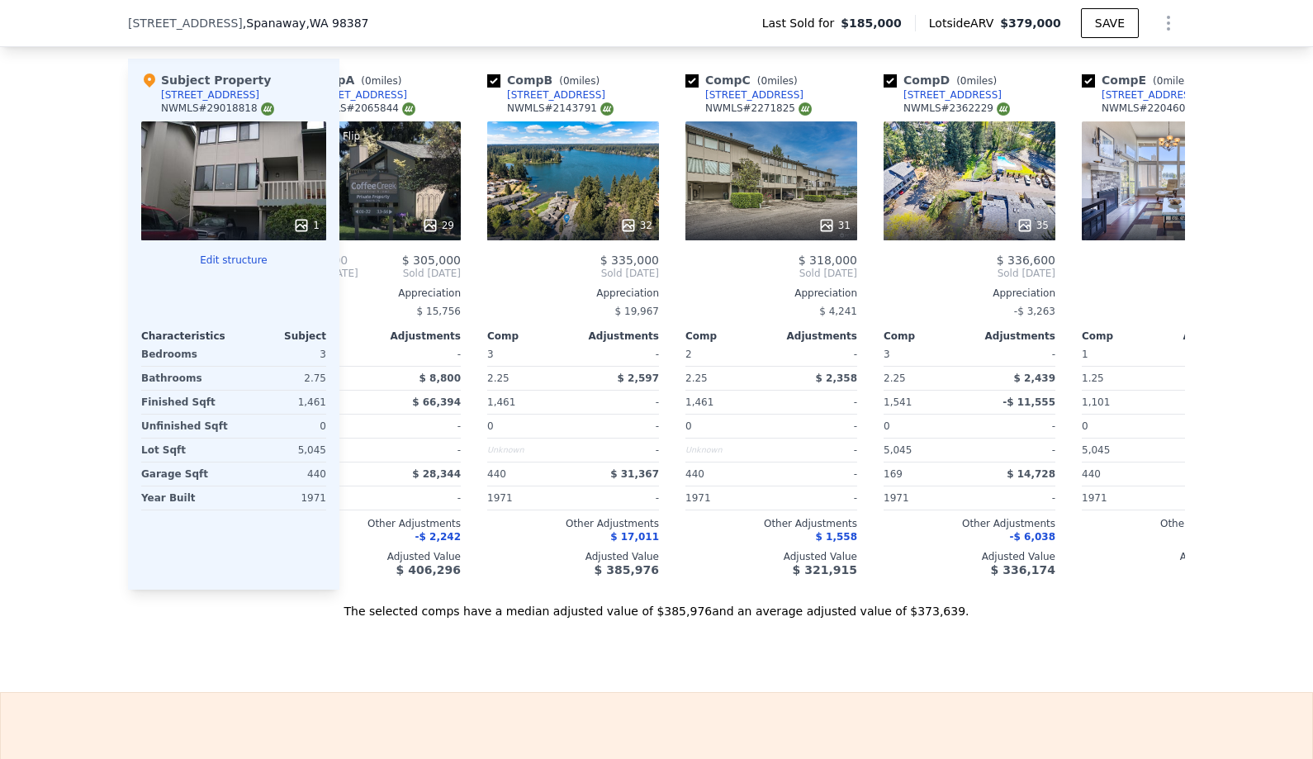
scroll to position [0, 48]
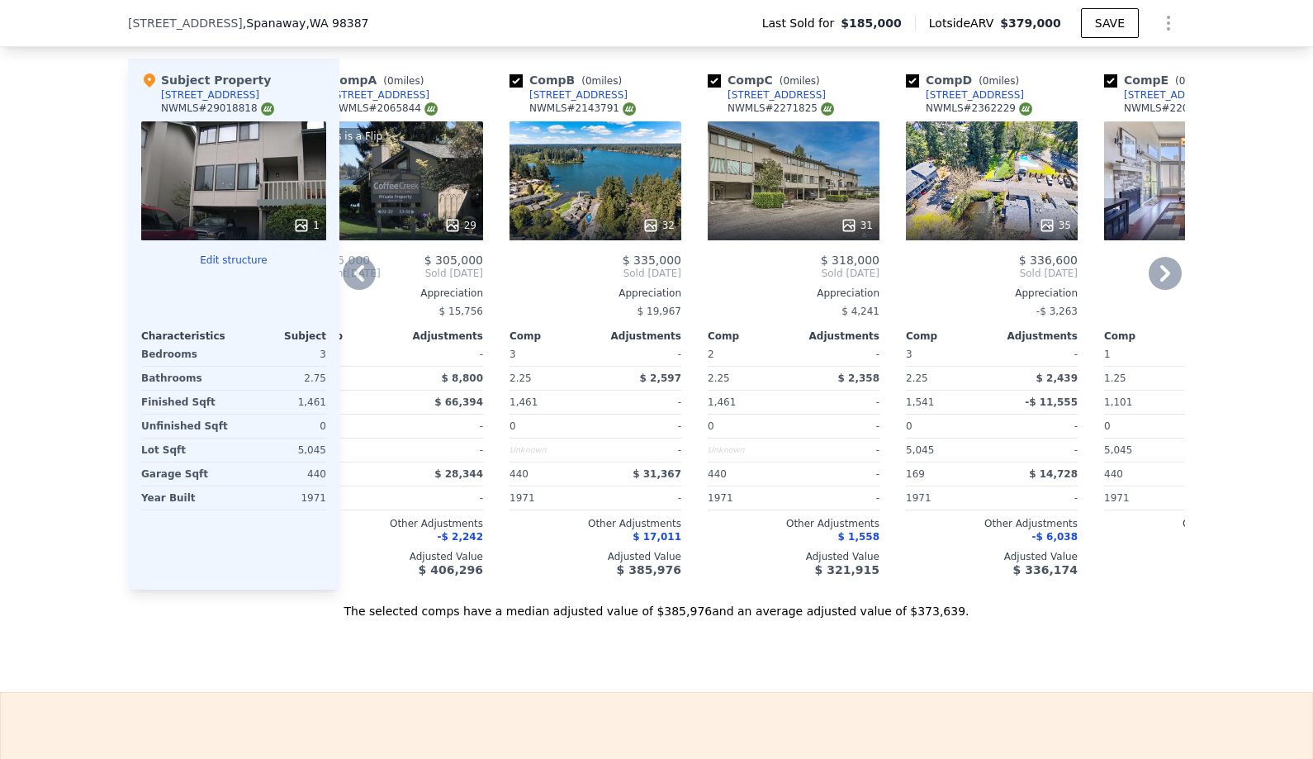
click at [615, 159] on div "32" at bounding box center [596, 180] width 172 height 119
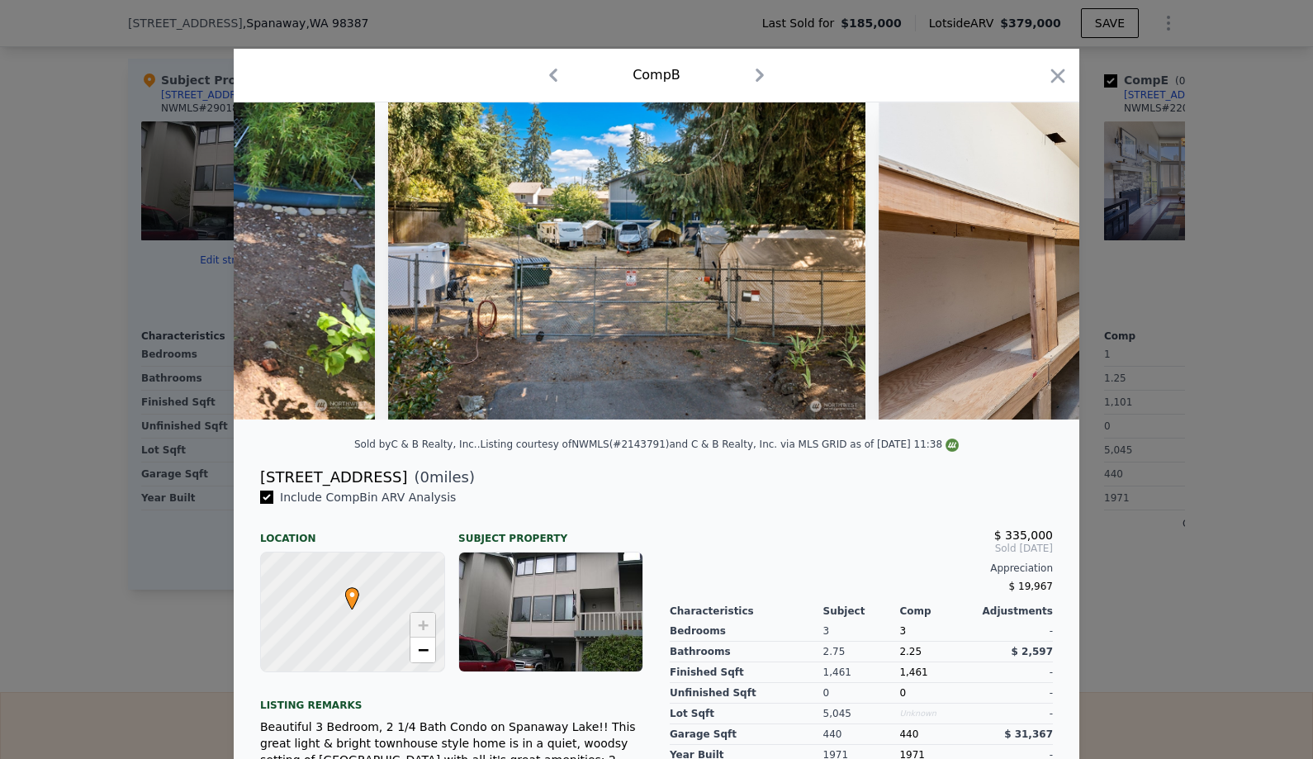
scroll to position [0, 11783]
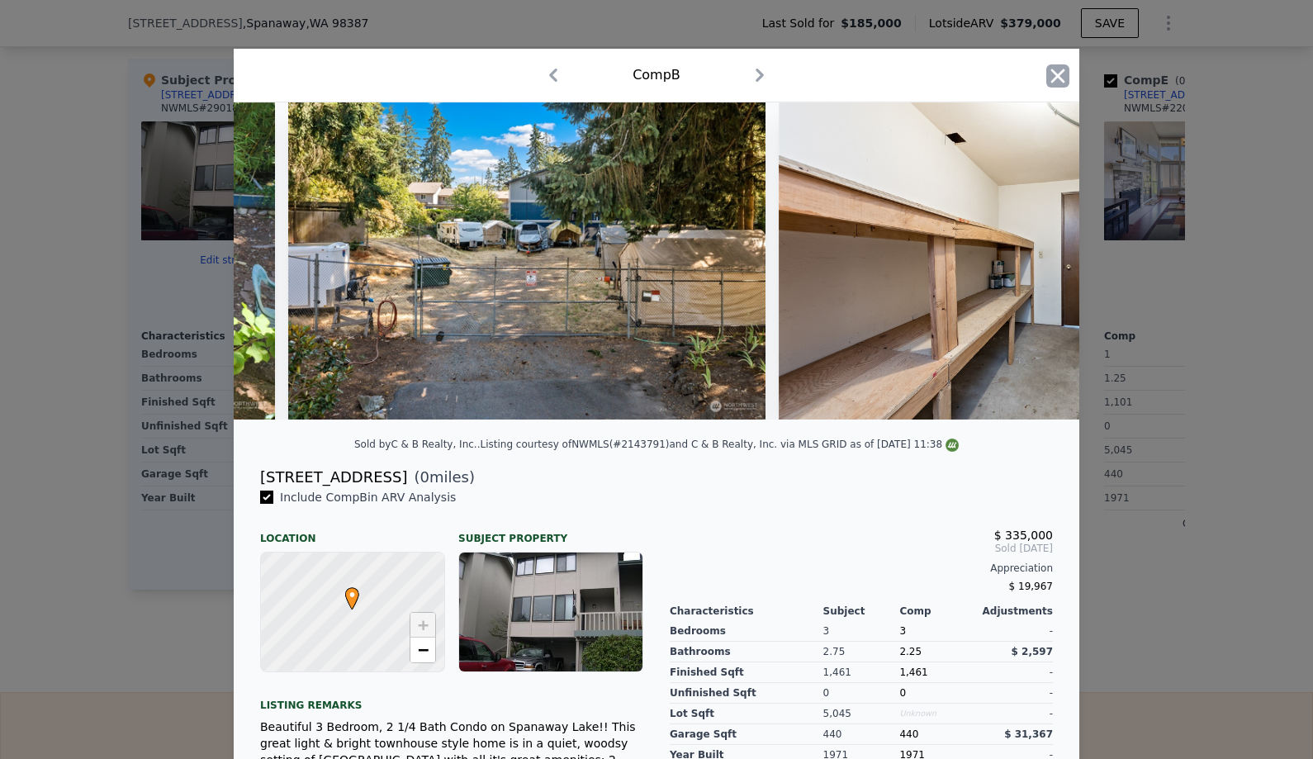
click at [1047, 83] on icon "button" at bounding box center [1058, 75] width 23 height 23
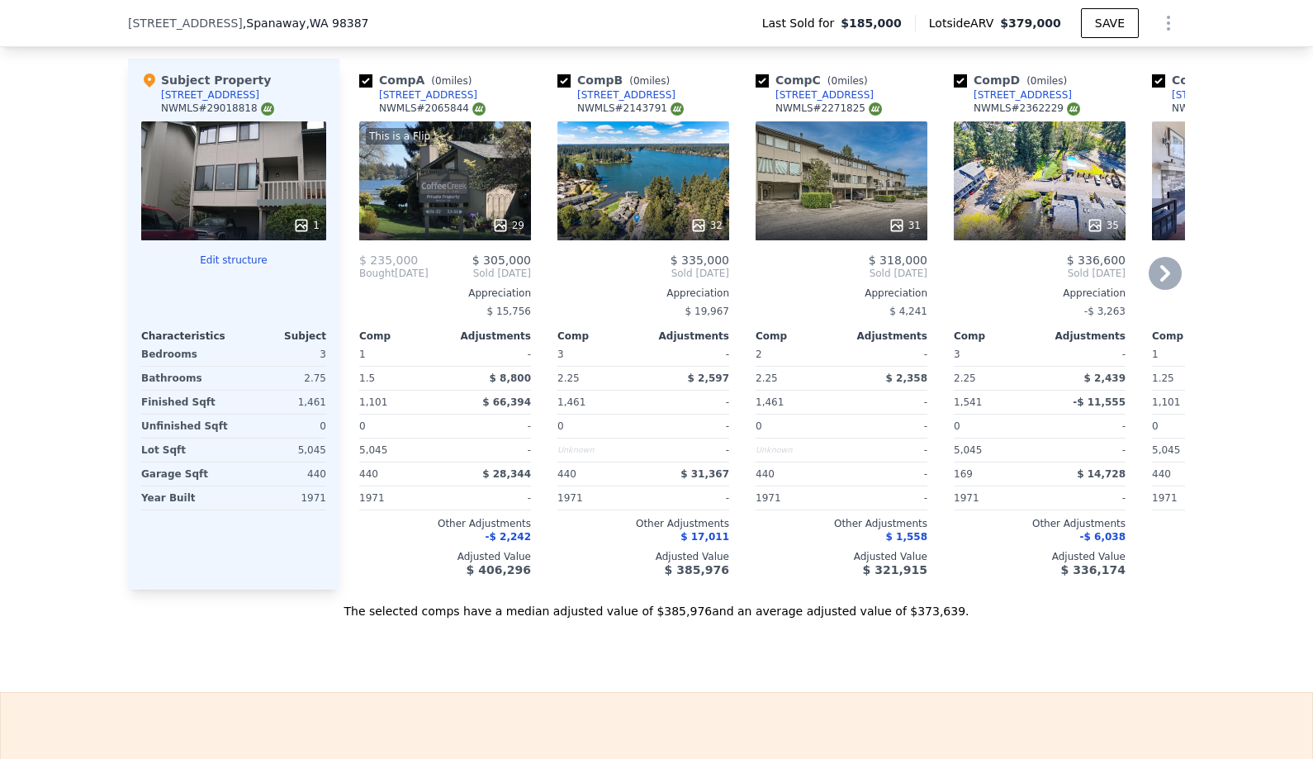
click at [442, 203] on div "This is a Flip 29" at bounding box center [445, 180] width 172 height 119
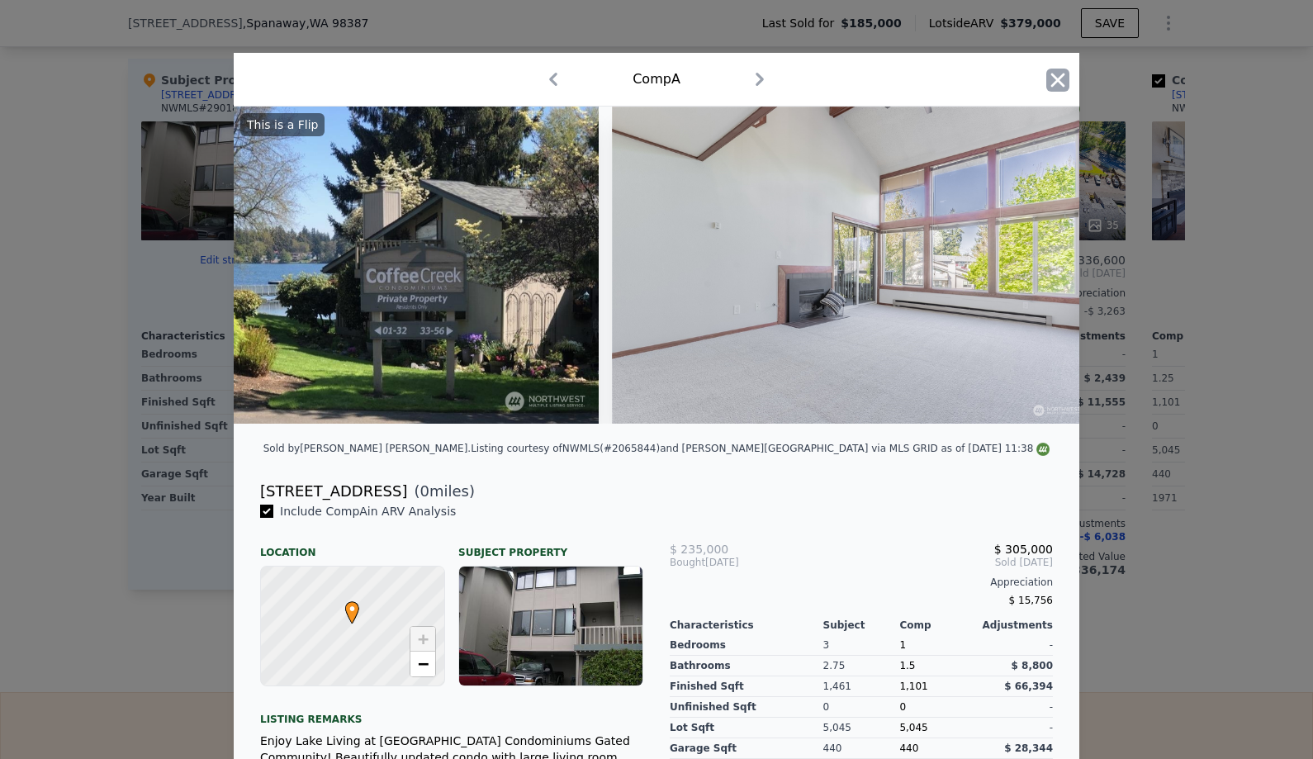
click at [1052, 74] on icon "button" at bounding box center [1059, 80] width 14 height 14
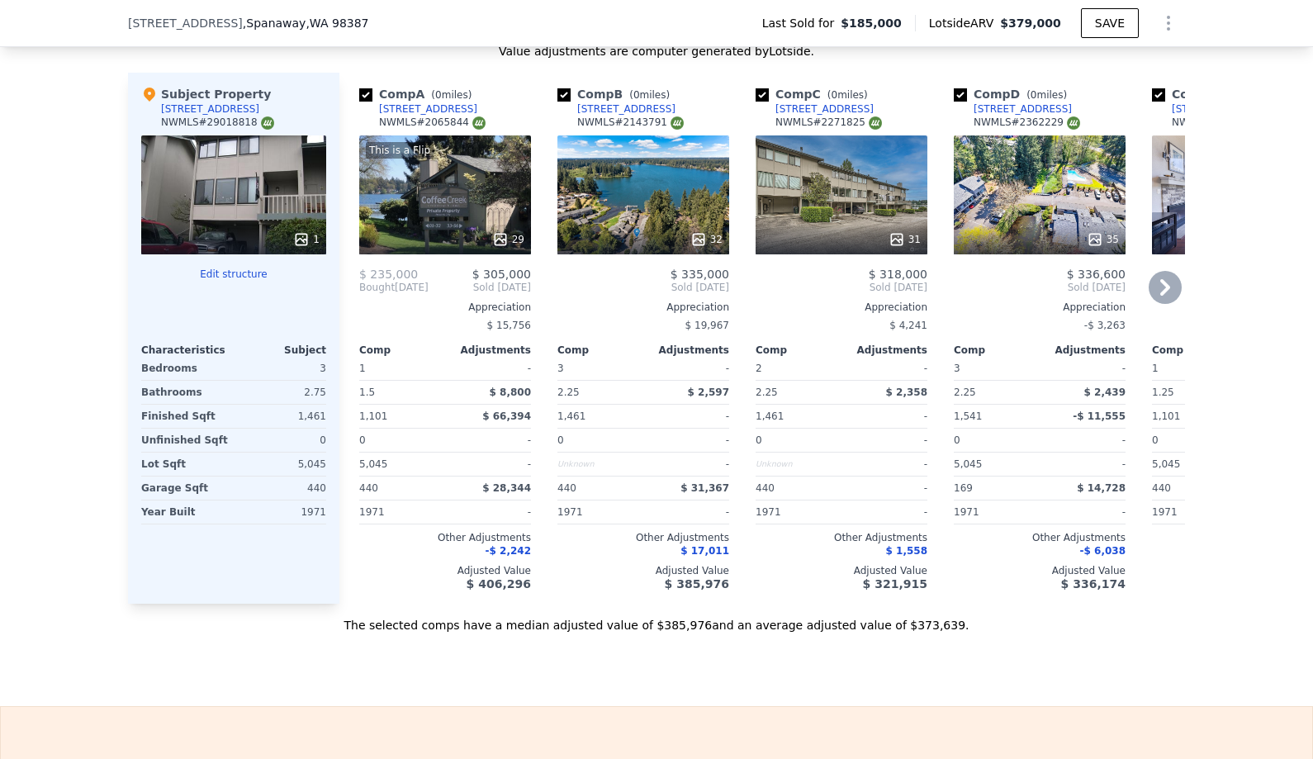
scroll to position [1779, 0]
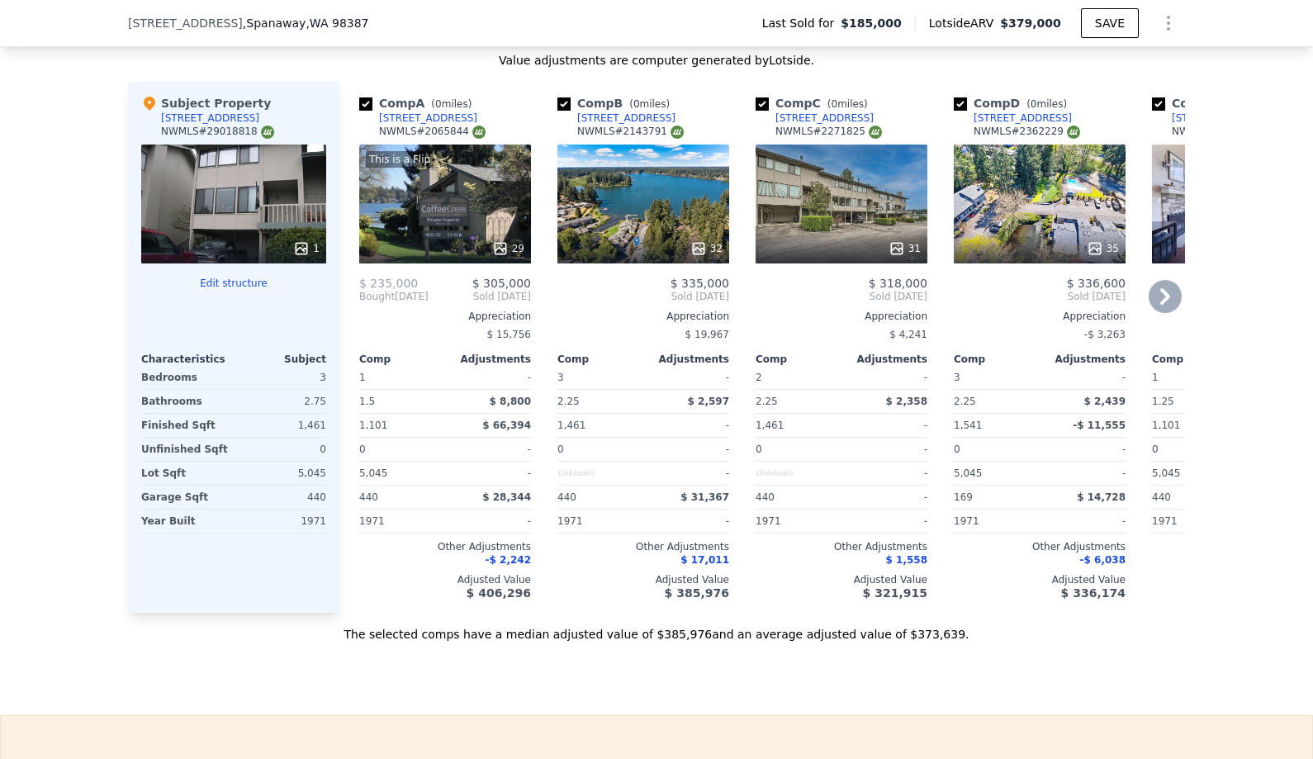
click at [439, 231] on div "This is a Flip 29" at bounding box center [445, 204] width 172 height 119
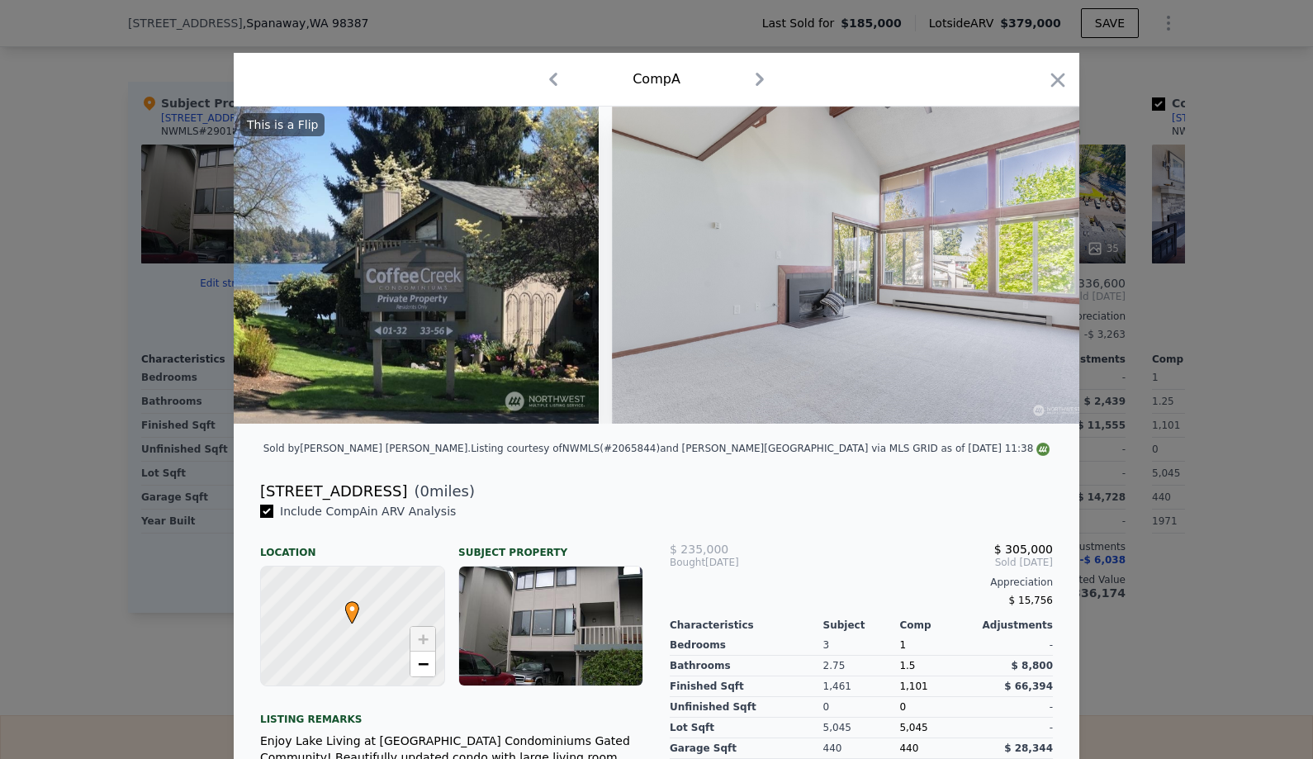
click at [188, 309] on div at bounding box center [656, 379] width 1313 height 759
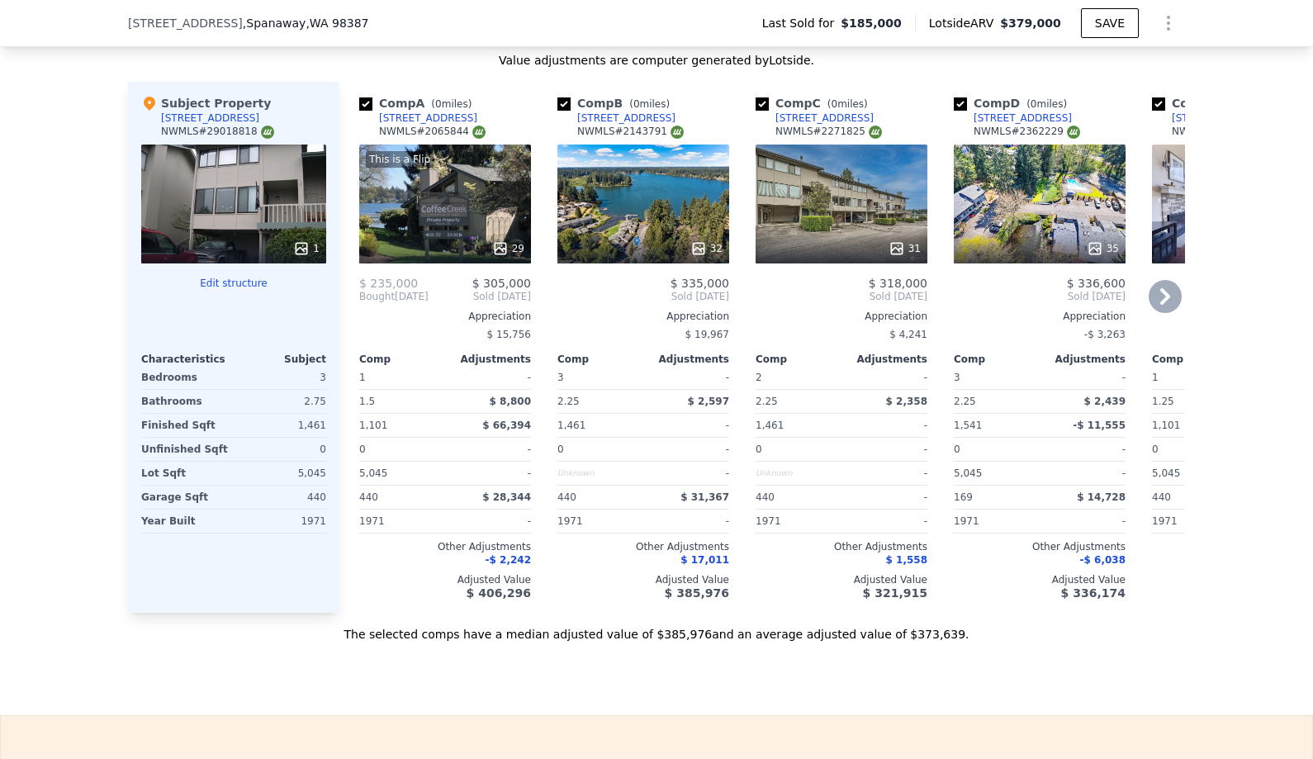
click at [434, 231] on div "This is a Flip 29" at bounding box center [445, 204] width 172 height 119
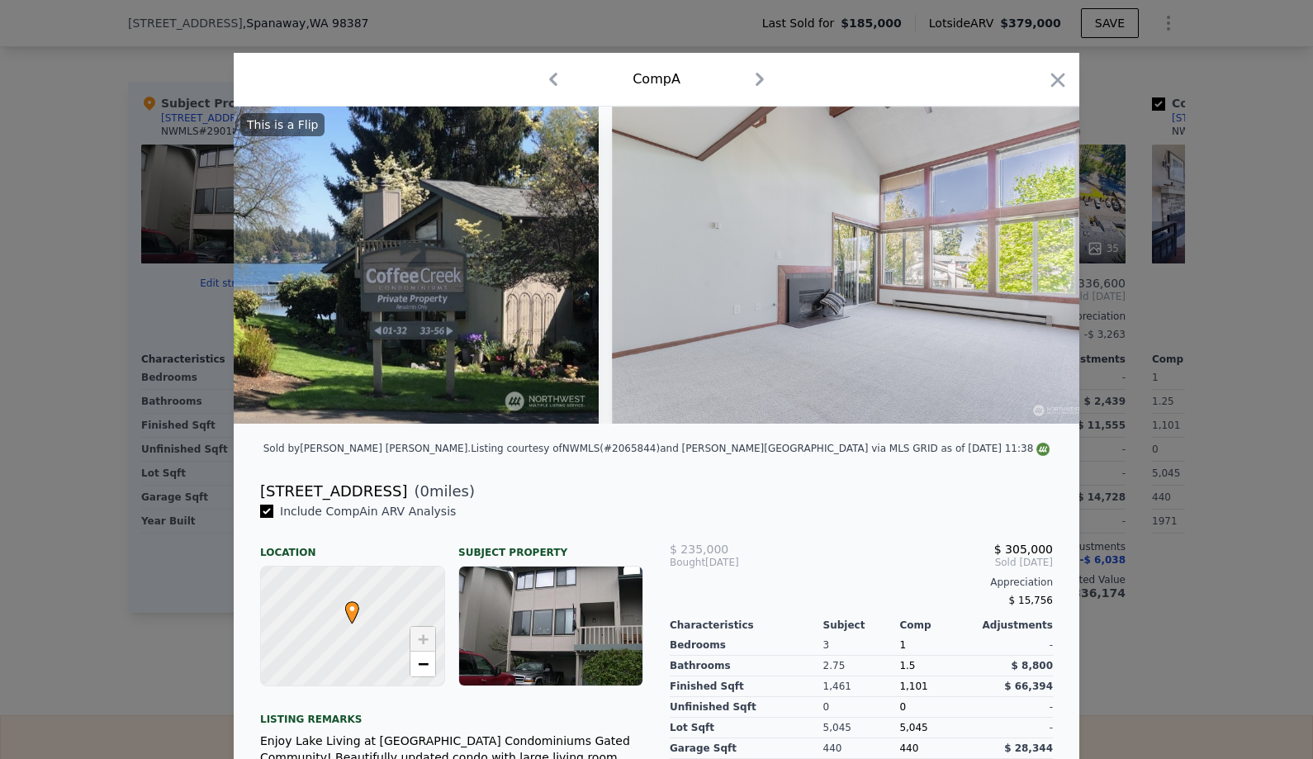
click at [77, 315] on div at bounding box center [656, 379] width 1313 height 759
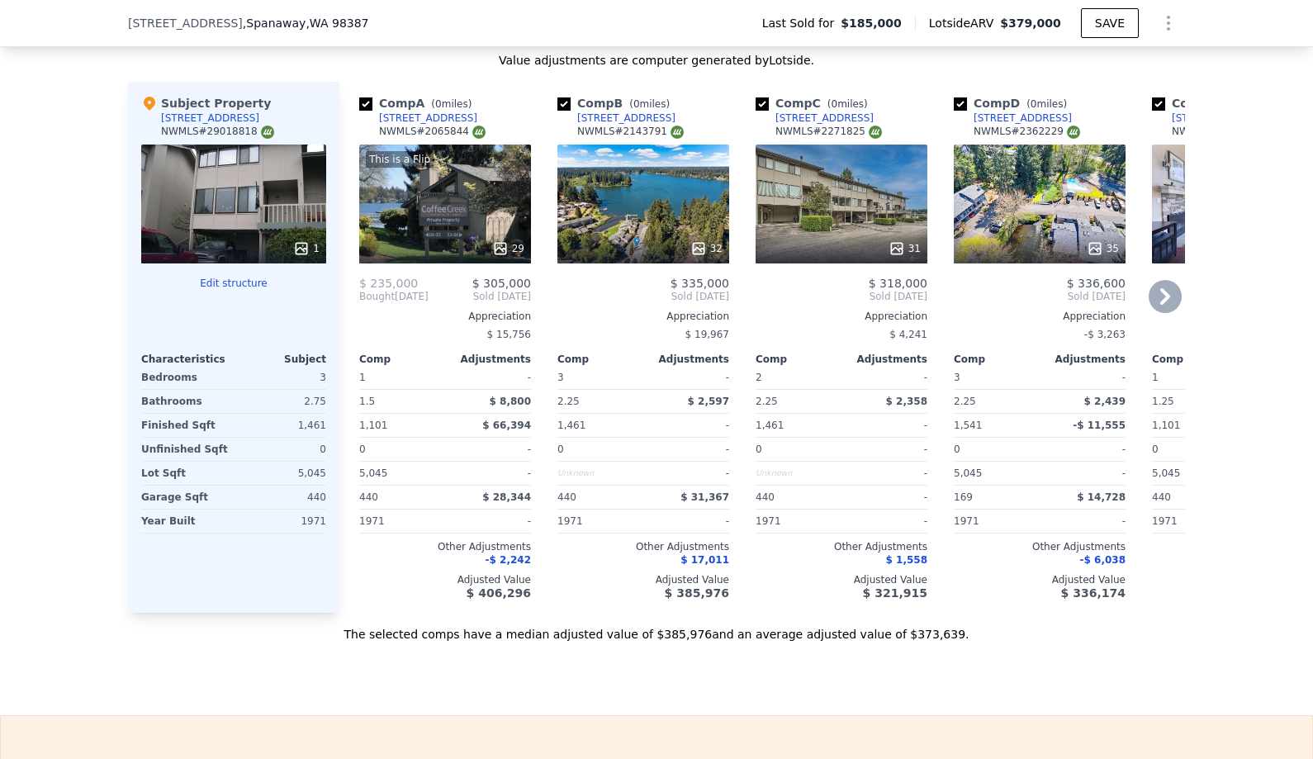
click at [466, 117] on div "[STREET_ADDRESS]" at bounding box center [428, 118] width 98 height 13
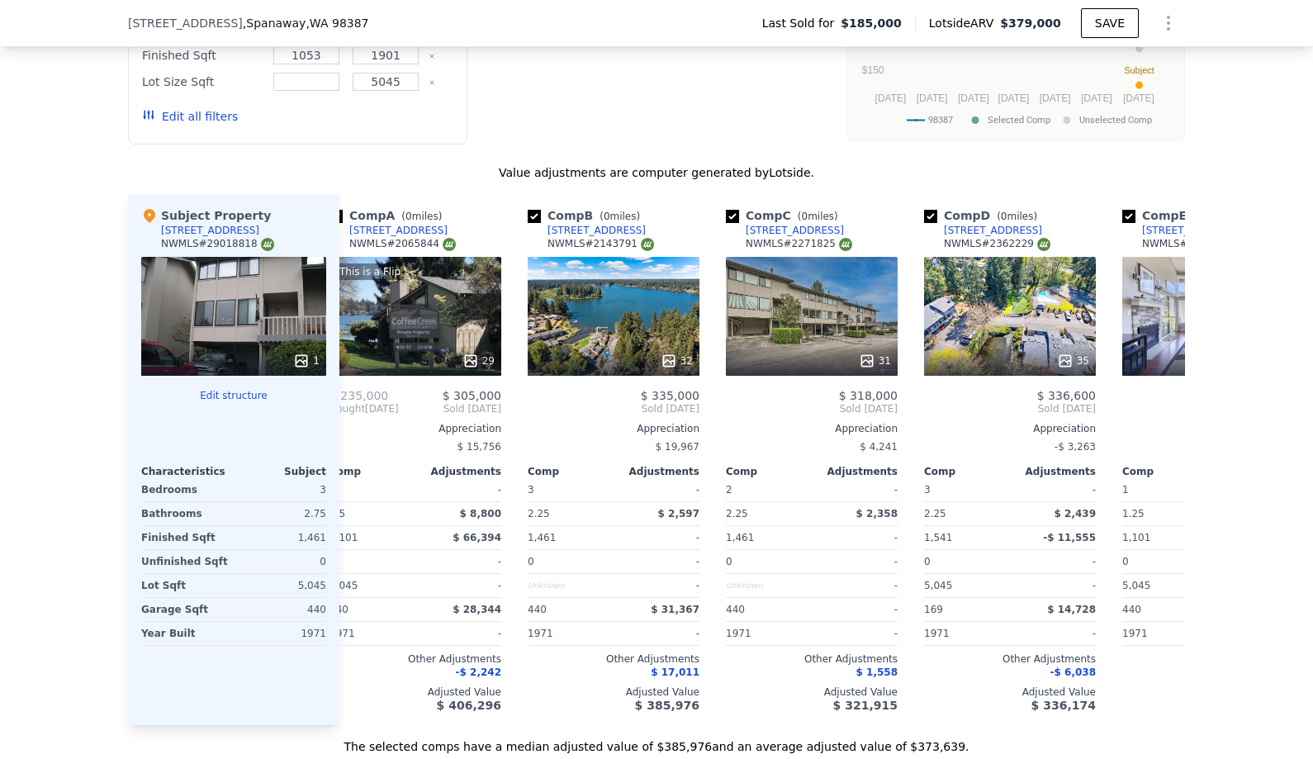
scroll to position [0, 53]
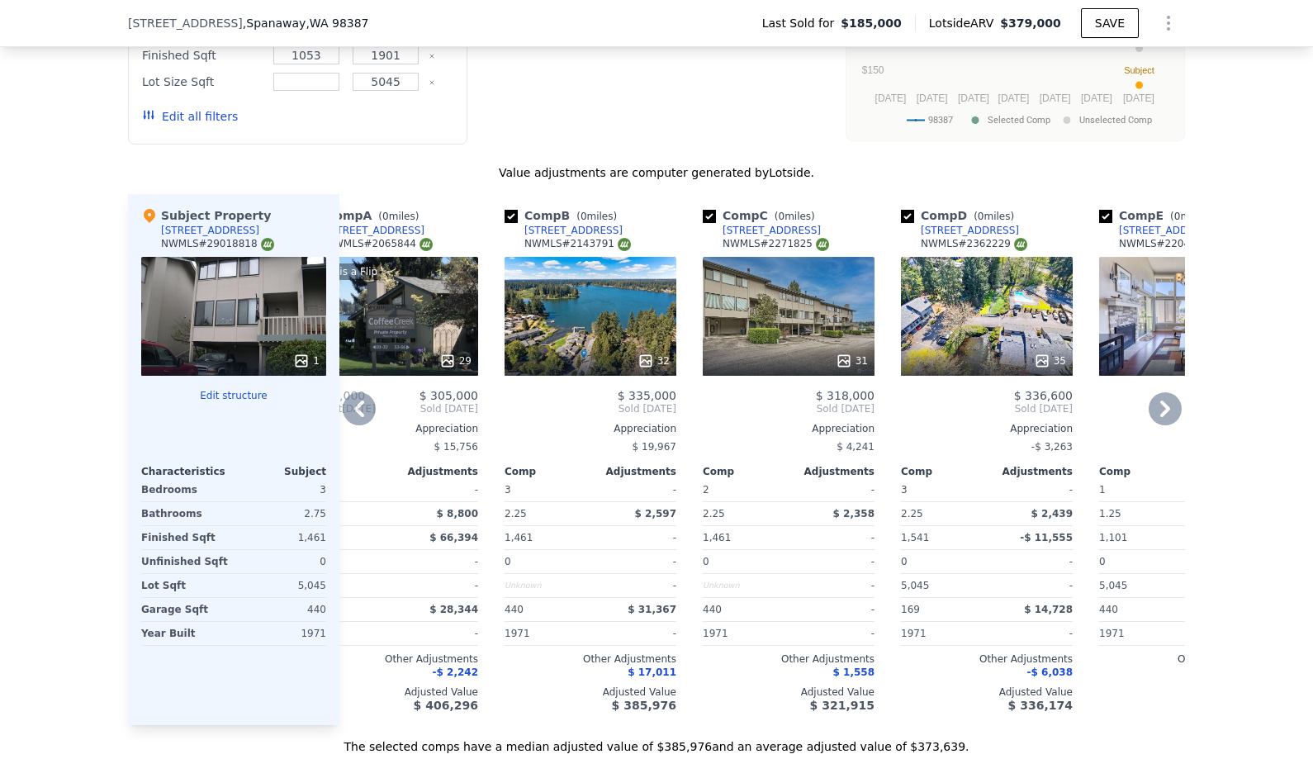
click at [600, 302] on div "32" at bounding box center [591, 316] width 172 height 119
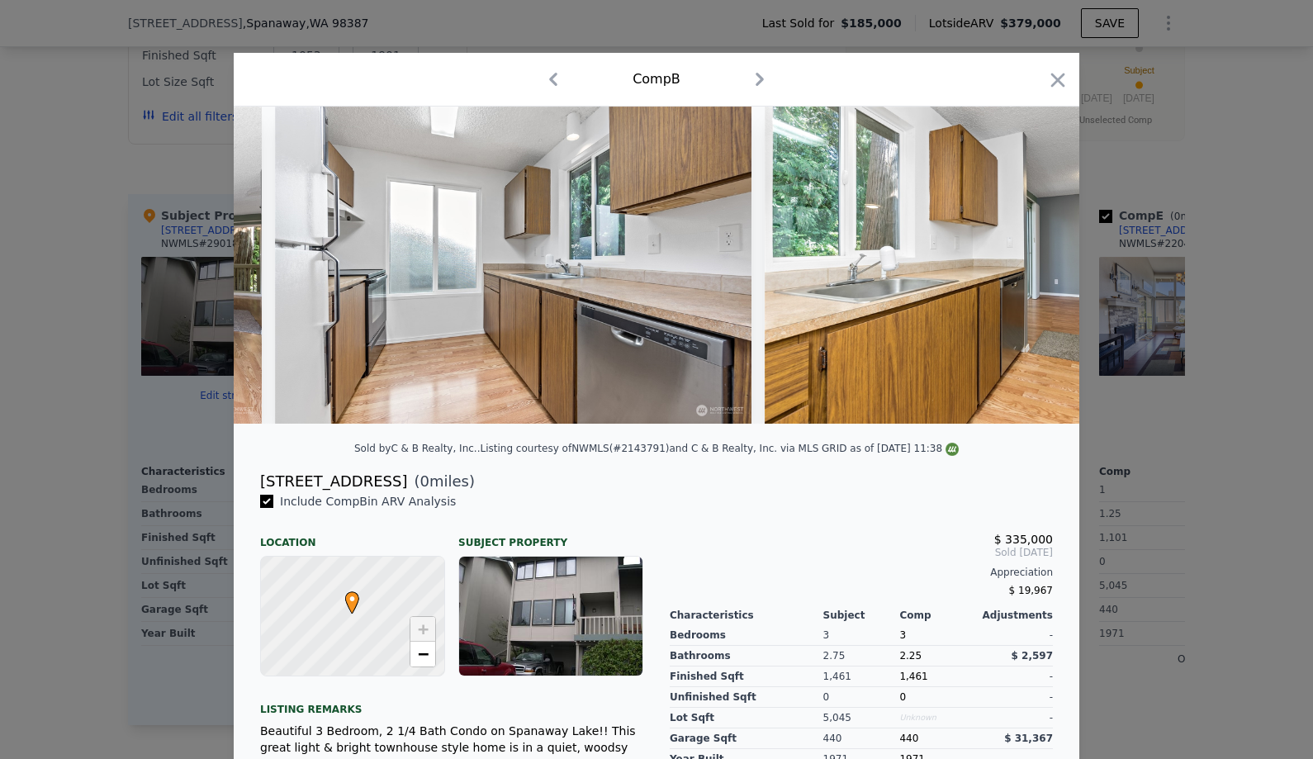
scroll to position [0, 6823]
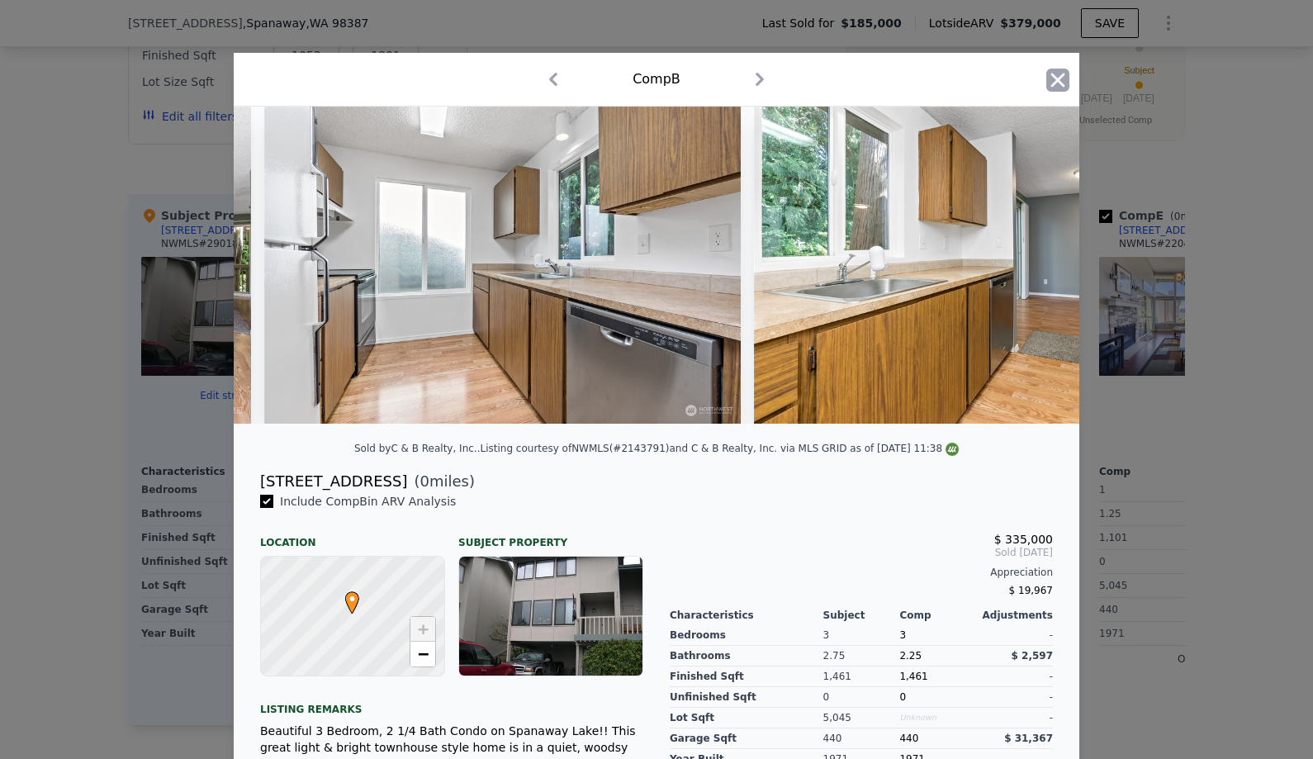
click at [1065, 87] on icon "button" at bounding box center [1058, 80] width 23 height 23
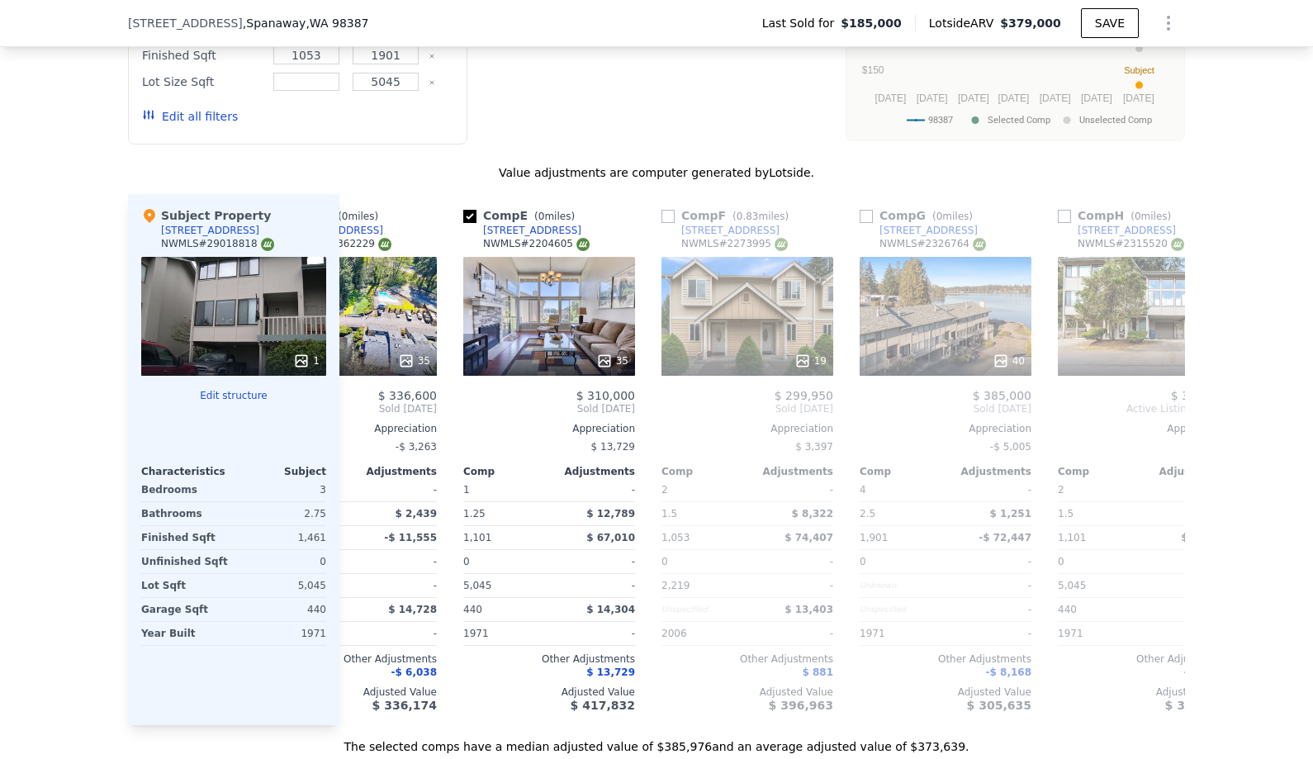
scroll to position [0, 690]
click at [923, 355] on div "40" at bounding box center [946, 361] width 158 height 17
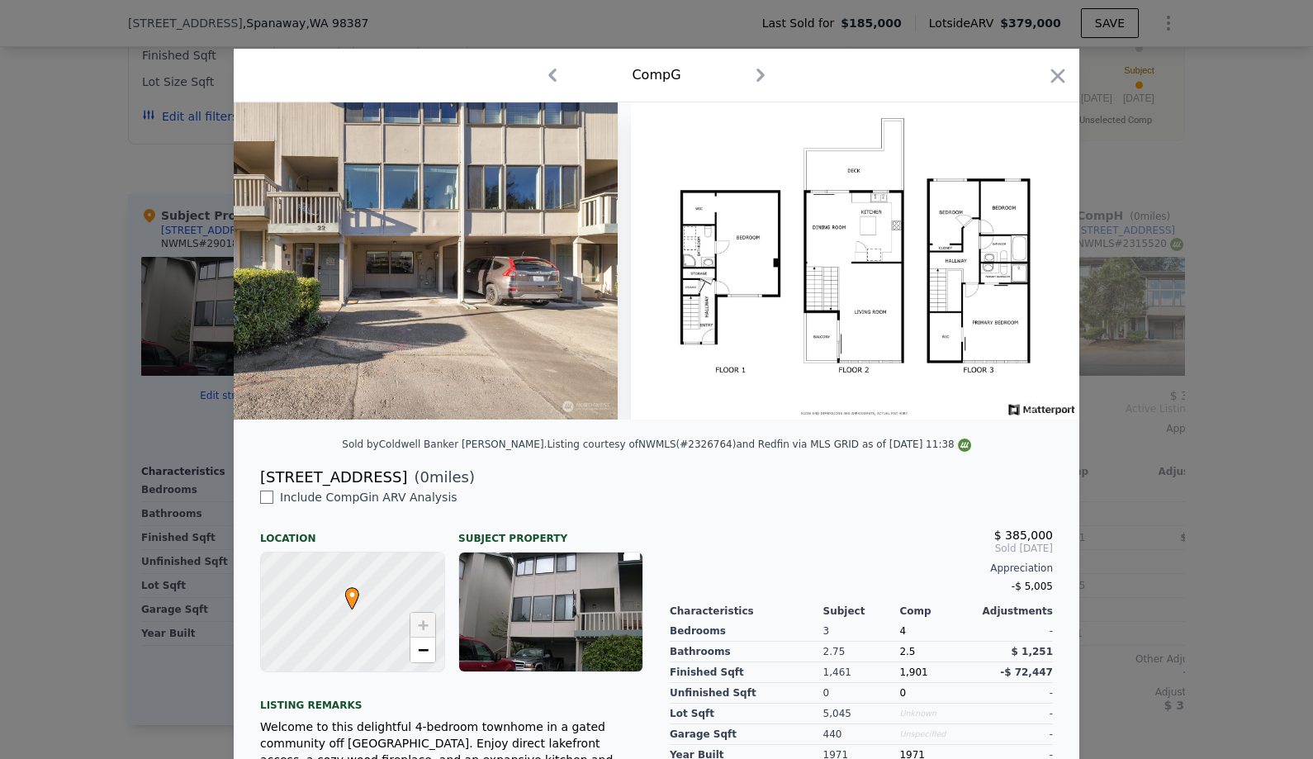
scroll to position [0, 19472]
click at [1052, 77] on icon "button" at bounding box center [1058, 75] width 23 height 23
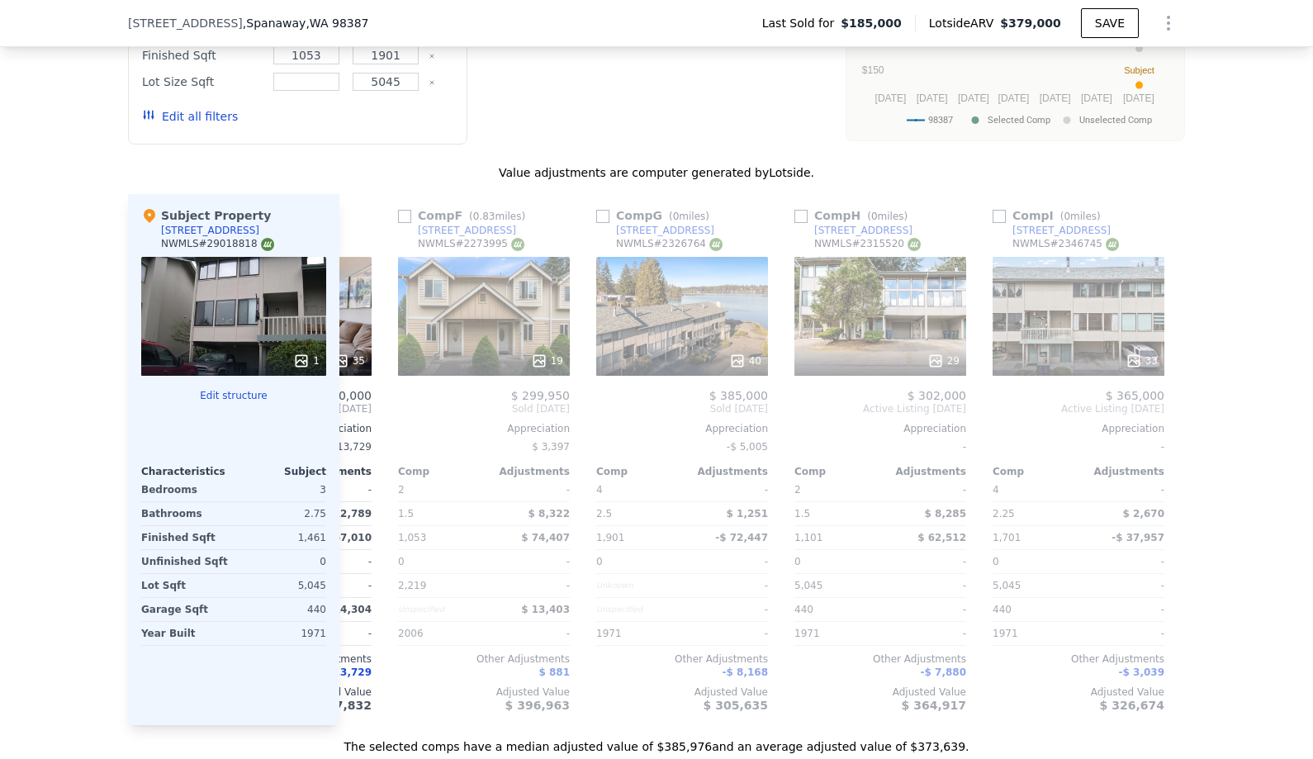
scroll to position [0, 967]
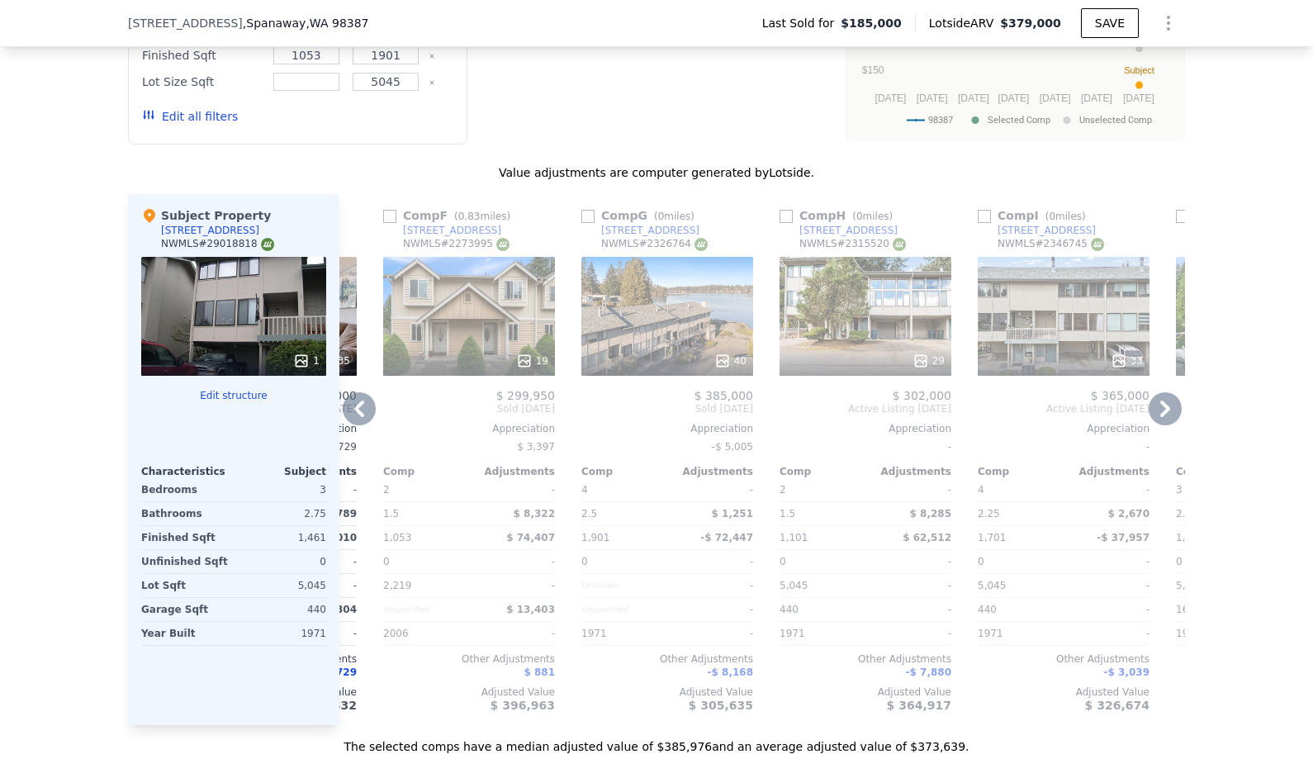
click at [658, 328] on div "40" at bounding box center [668, 316] width 172 height 119
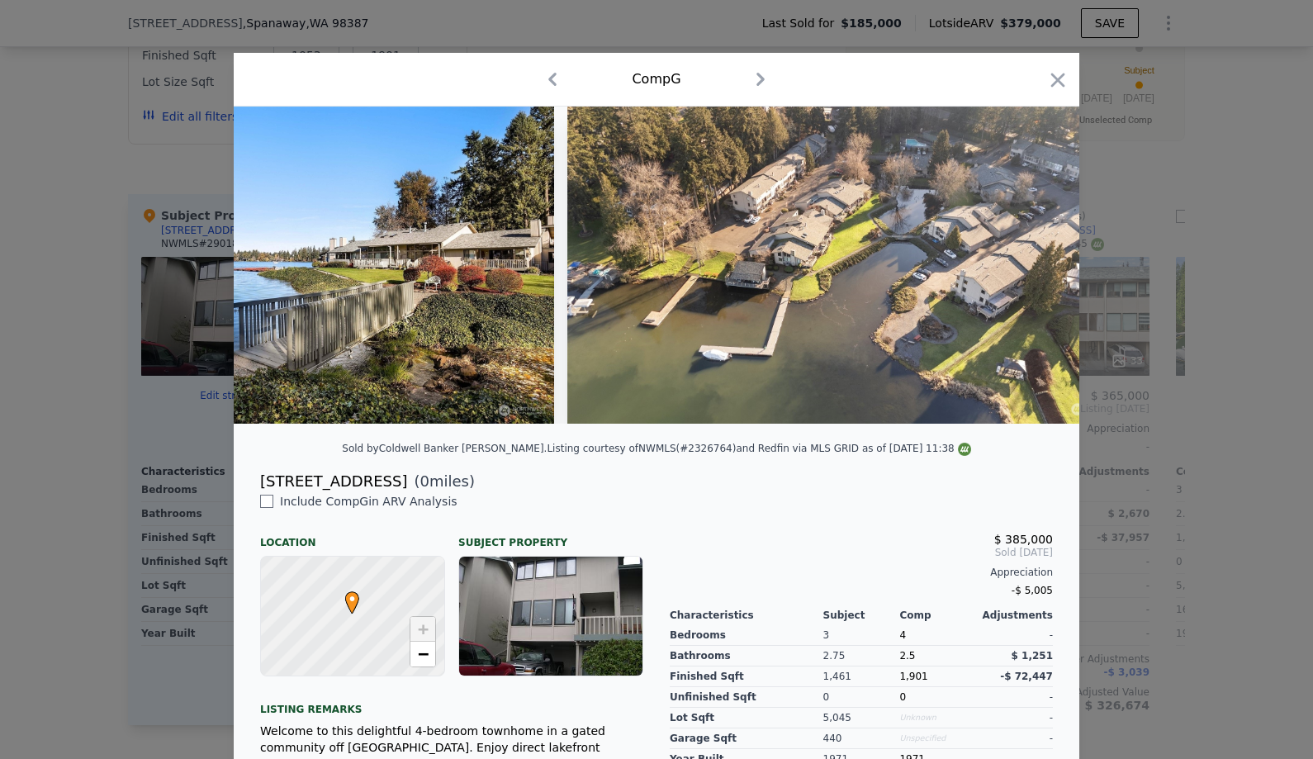
scroll to position [0, 738]
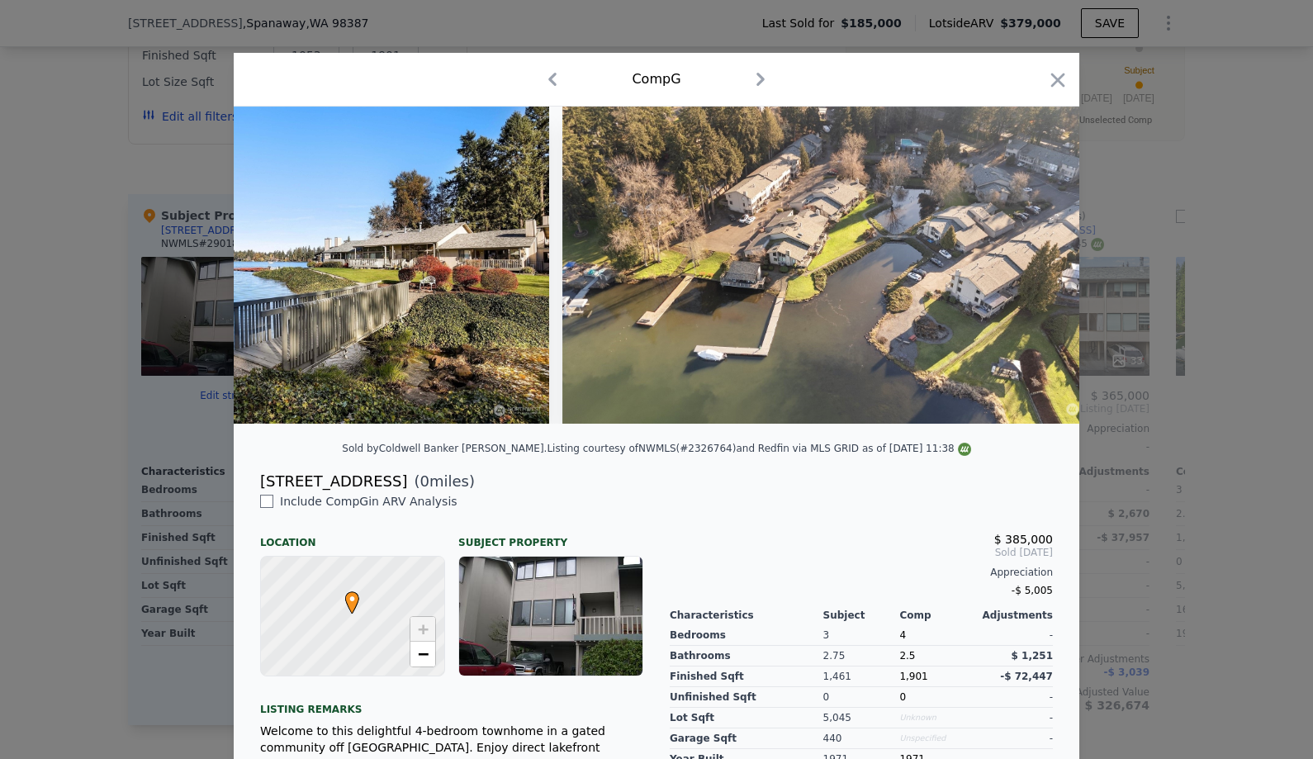
click at [1040, 75] on div "Comp G" at bounding box center [656, 79] width 819 height 26
click at [1056, 79] on icon "button" at bounding box center [1058, 80] width 23 height 23
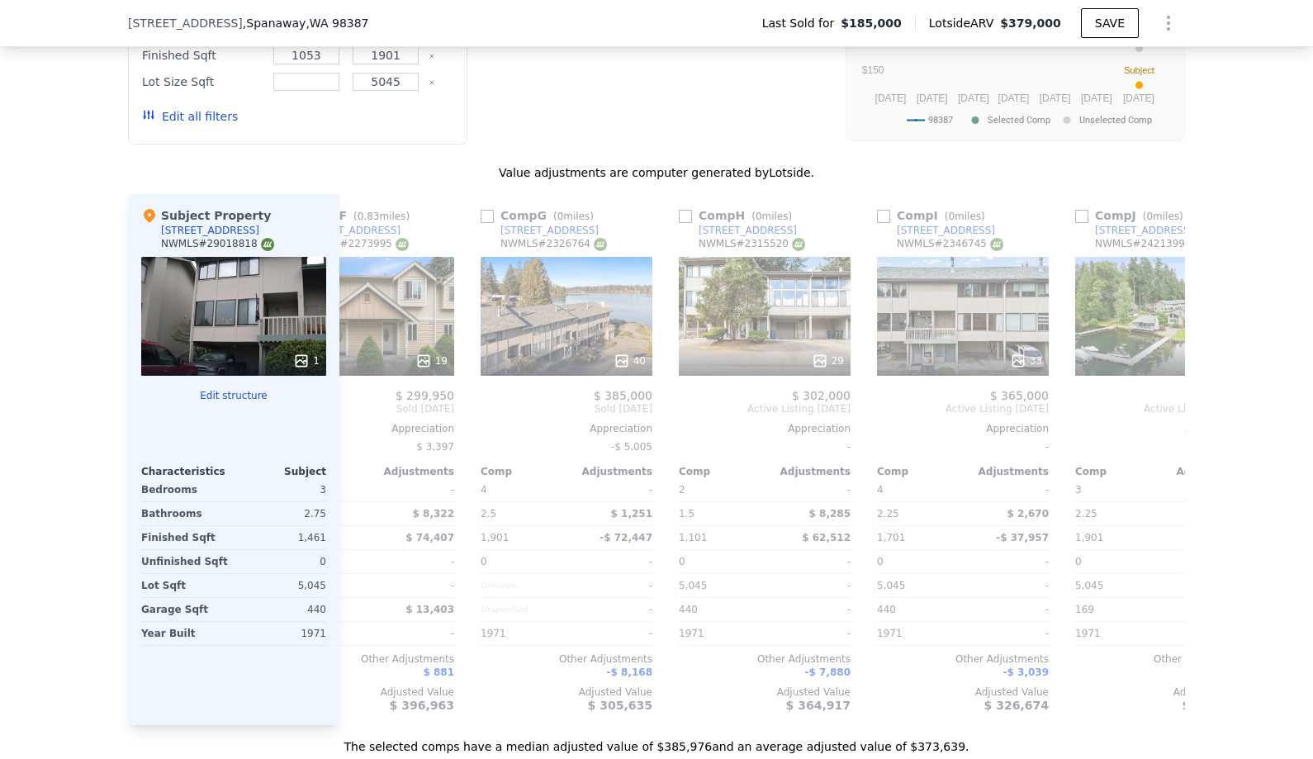
scroll to position [0, 1079]
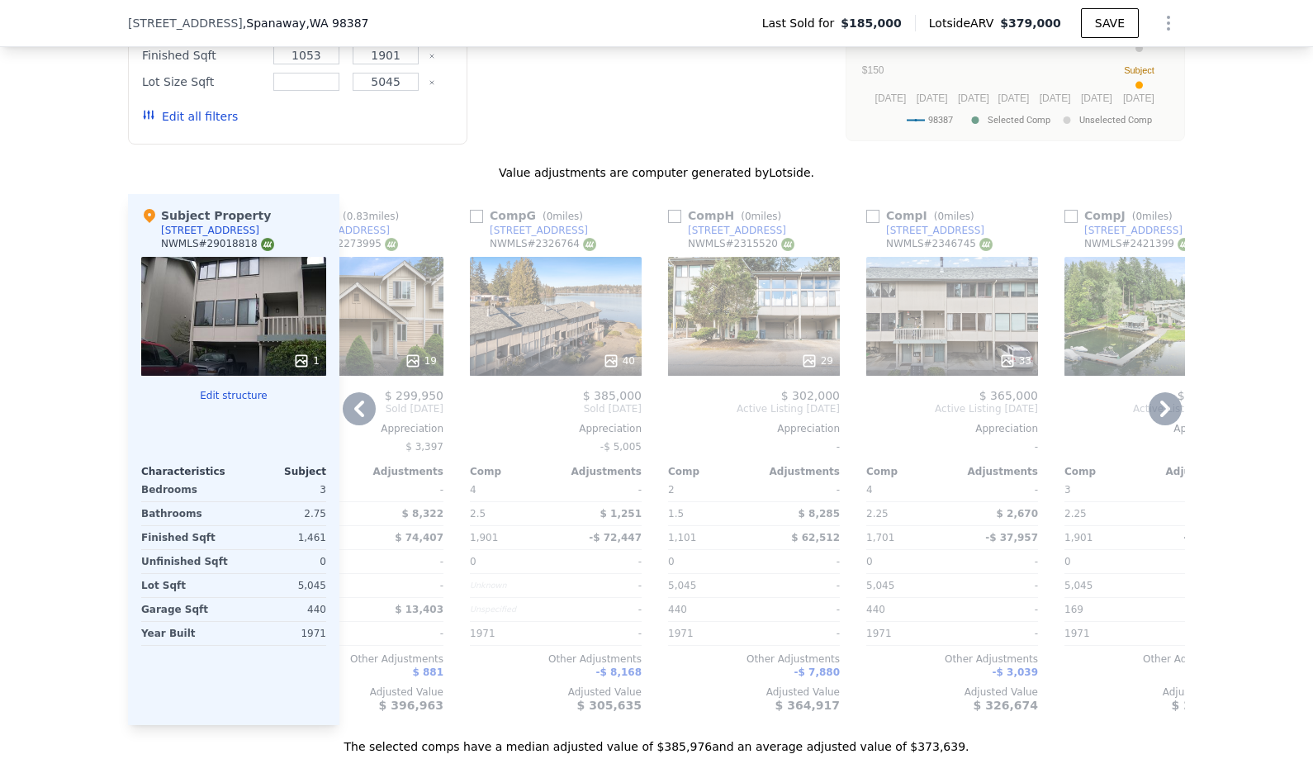
click at [754, 316] on div "29" at bounding box center [754, 316] width 172 height 119
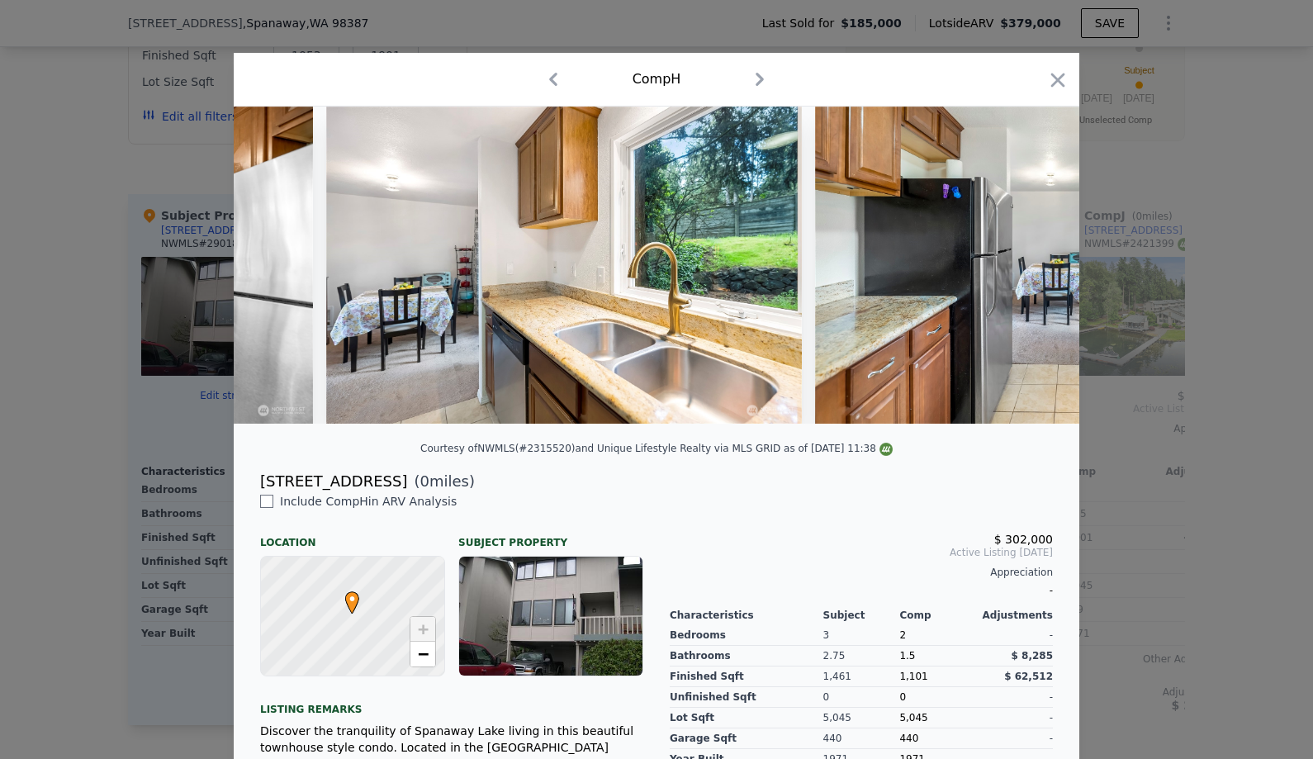
scroll to position [0, 5803]
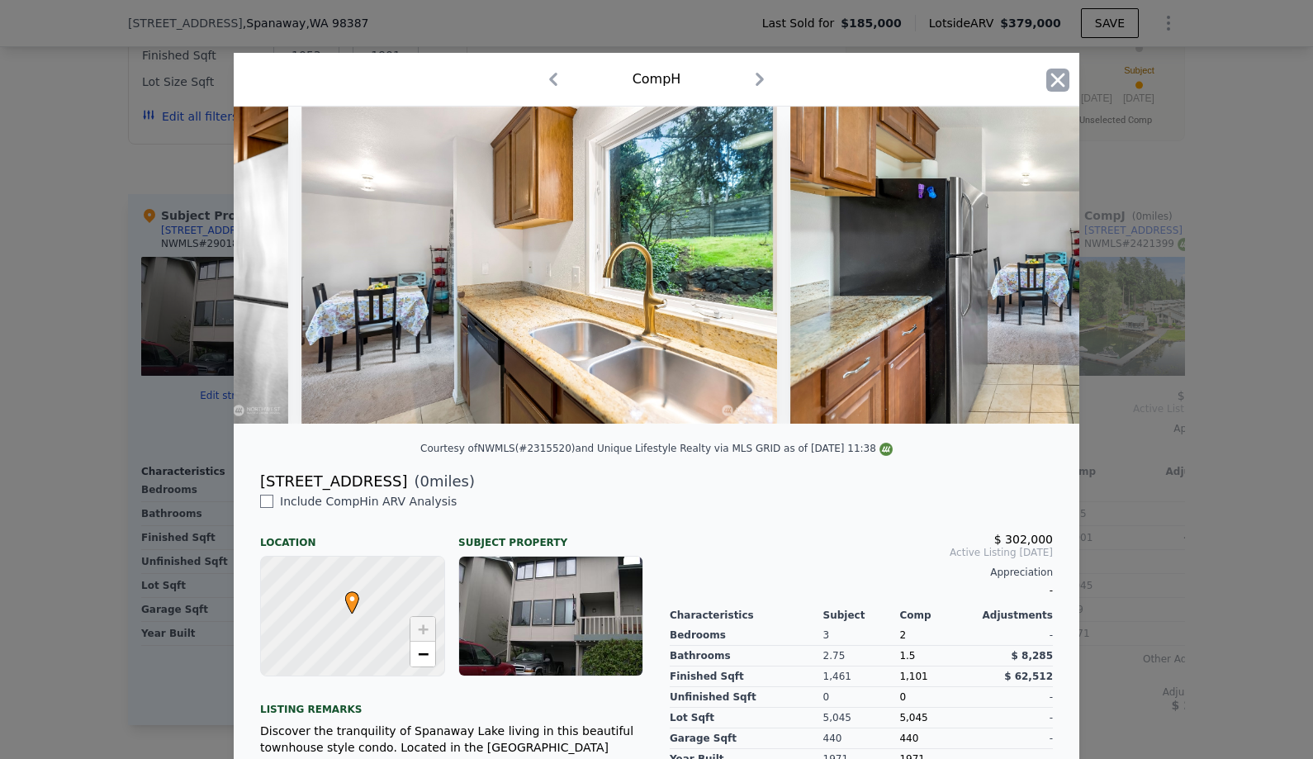
click at [1062, 77] on icon "button" at bounding box center [1059, 80] width 14 height 14
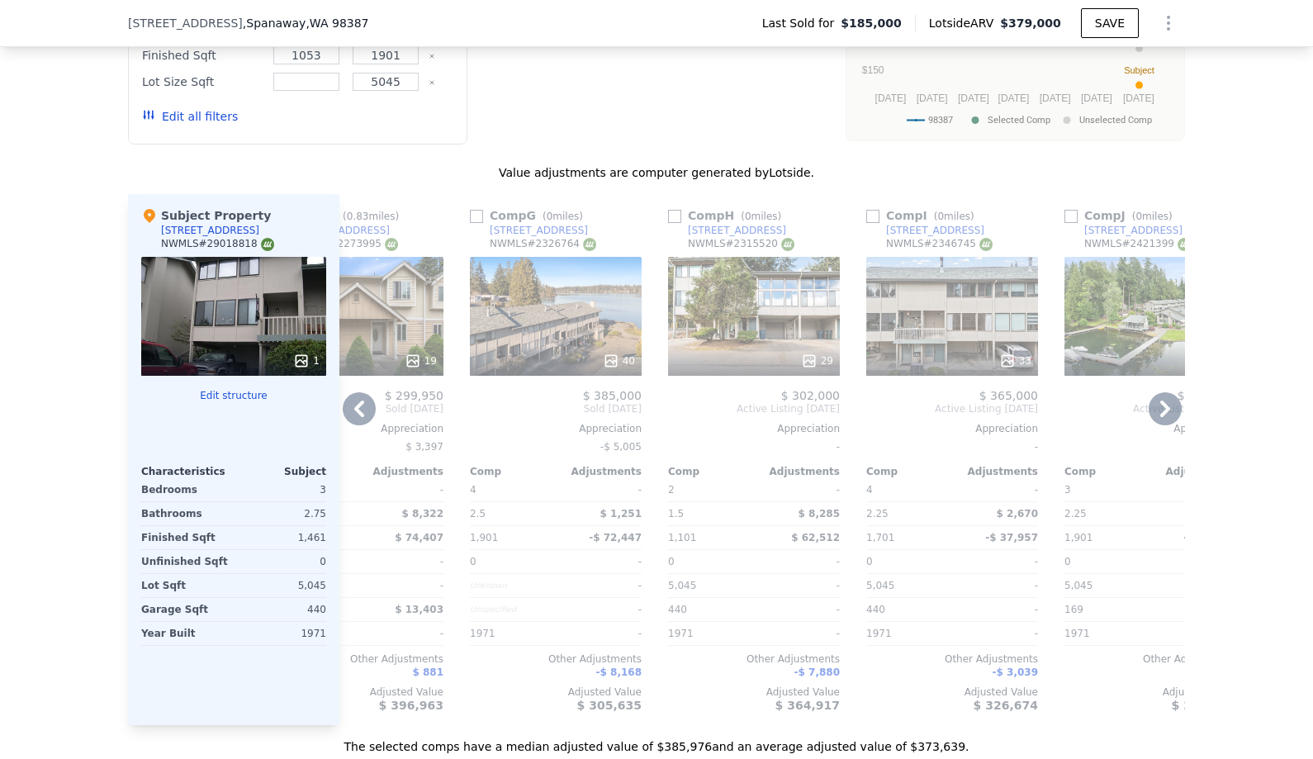
click at [932, 330] on div "33" at bounding box center [953, 316] width 172 height 119
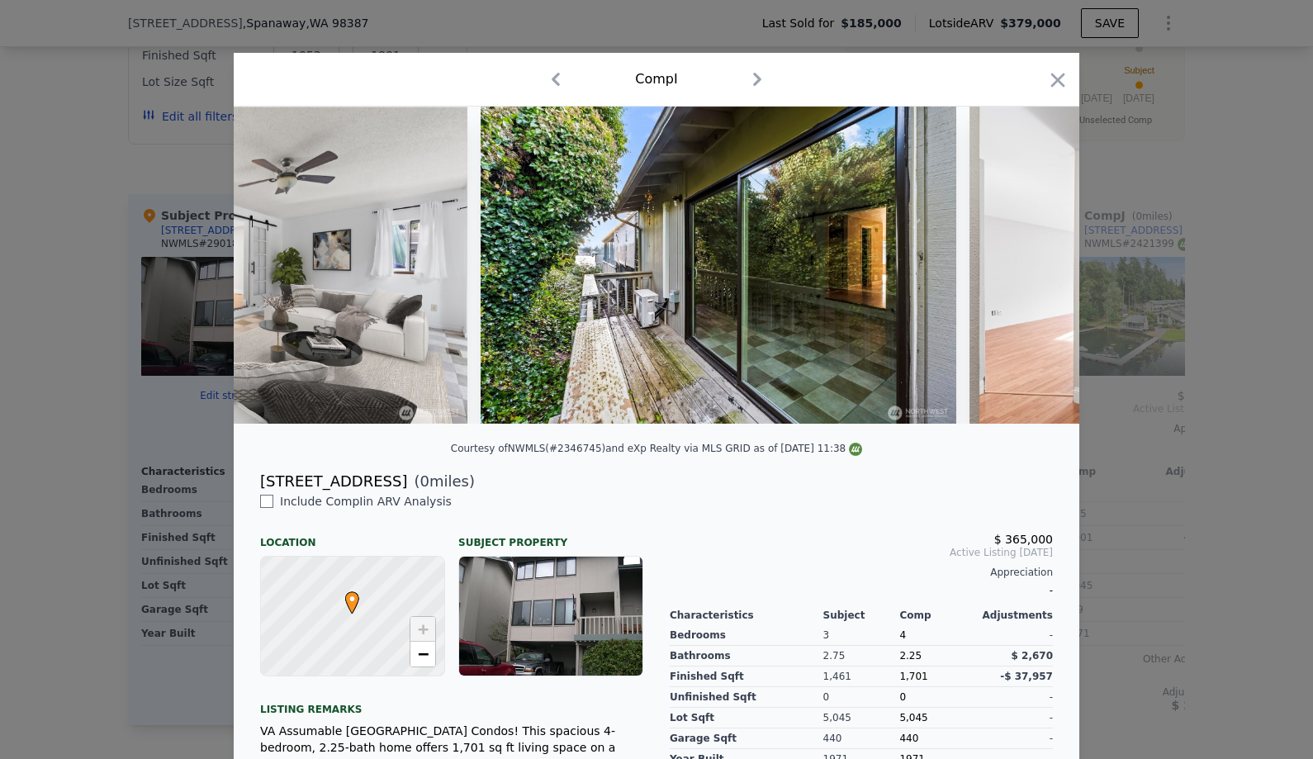
scroll to position [0, 4738]
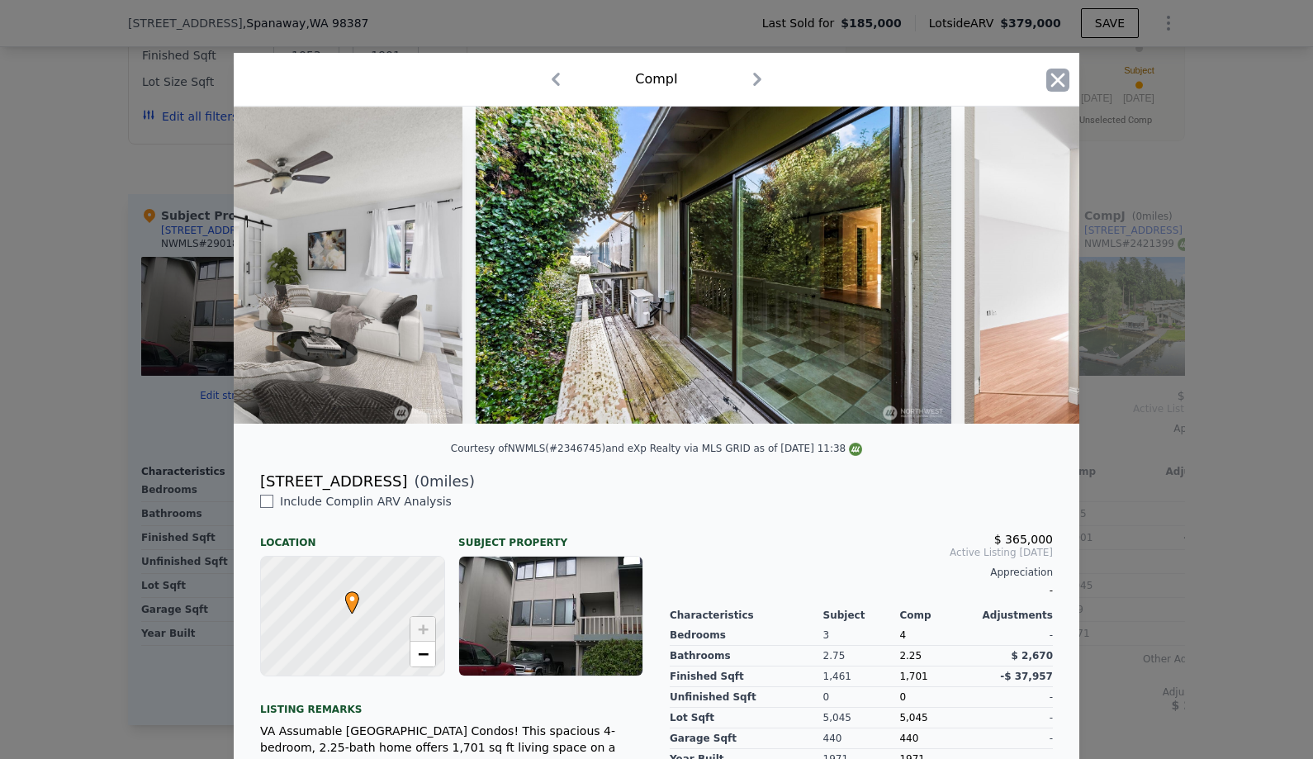
click at [1061, 73] on icon "button" at bounding box center [1058, 80] width 23 height 23
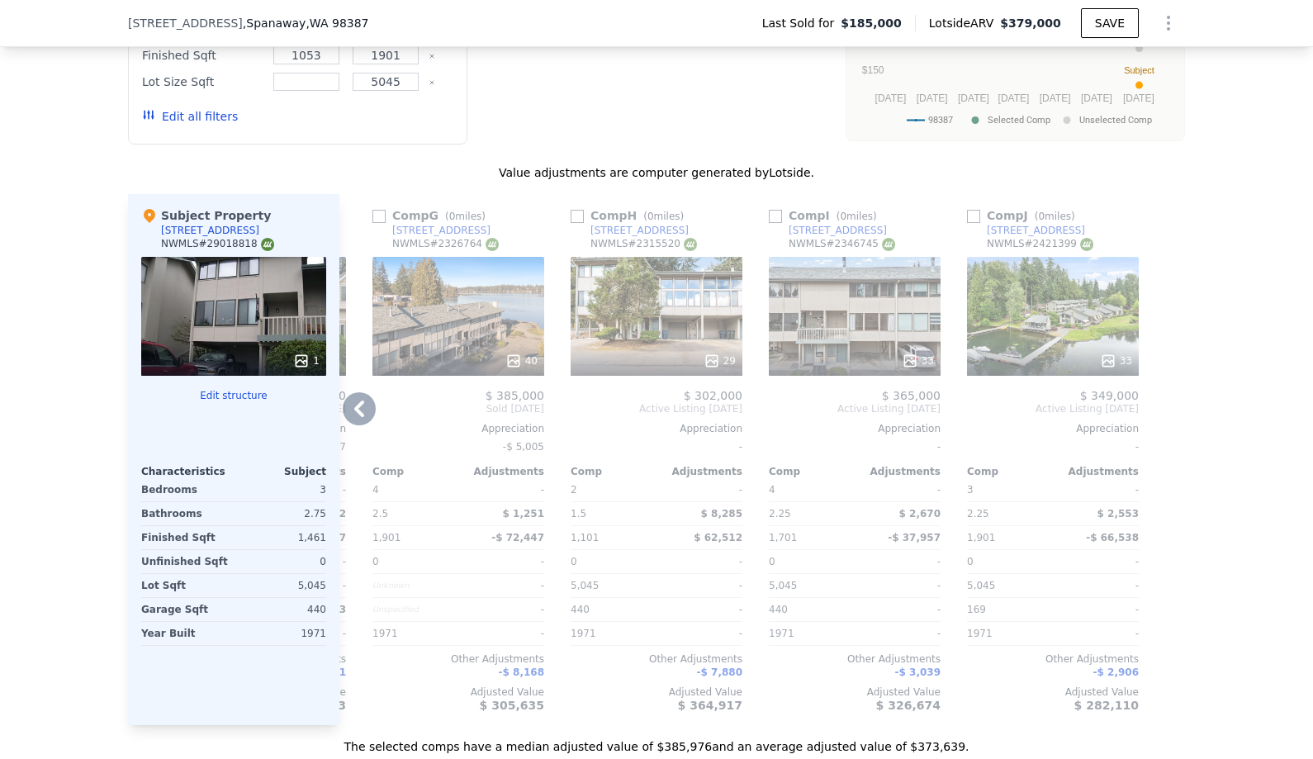
click at [1078, 302] on div "33" at bounding box center [1053, 316] width 172 height 119
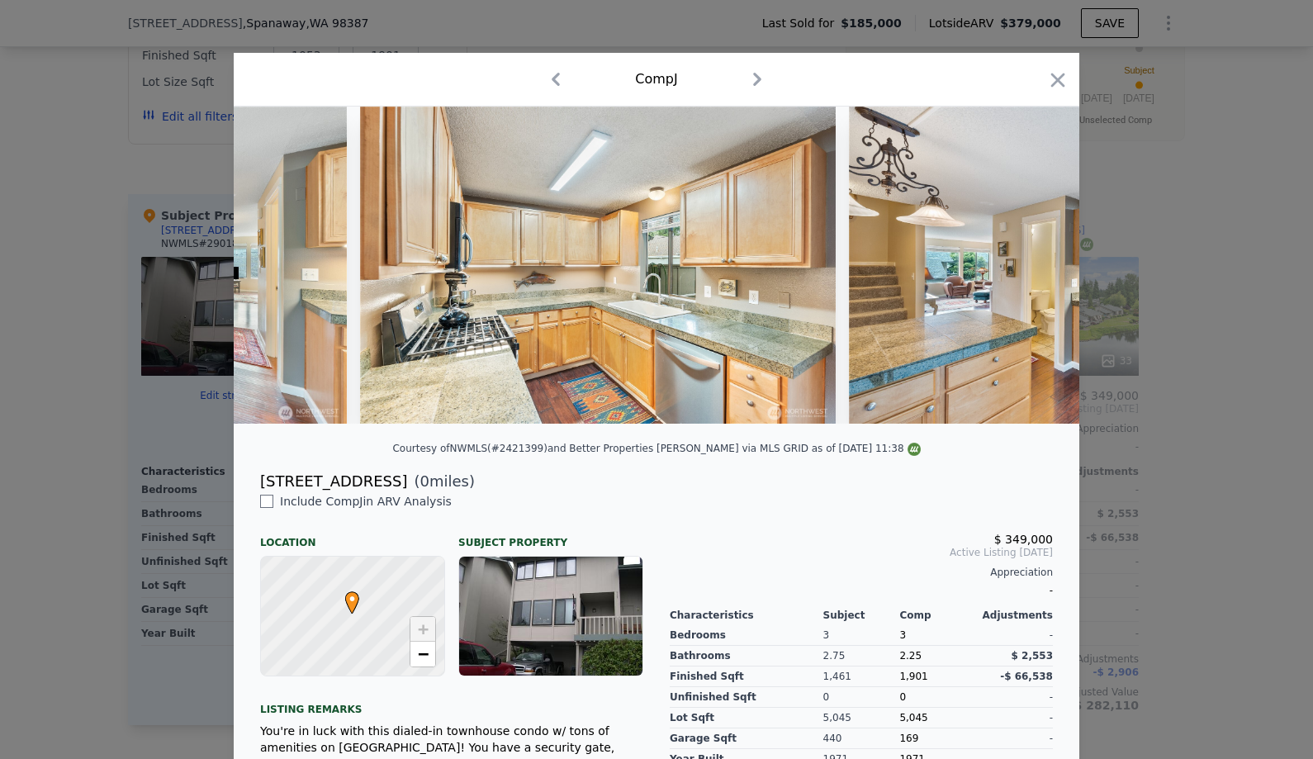
scroll to position [0, 6608]
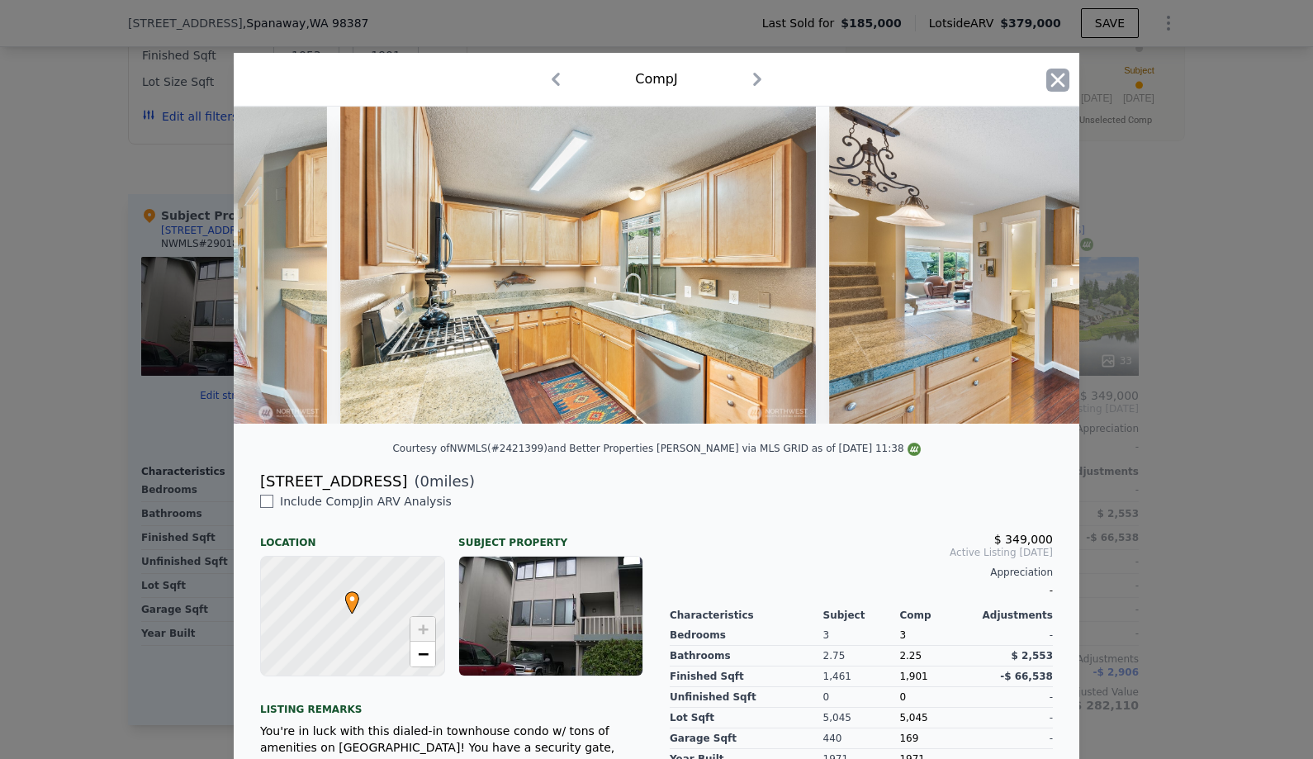
click at [1051, 76] on icon "button" at bounding box center [1058, 80] width 23 height 23
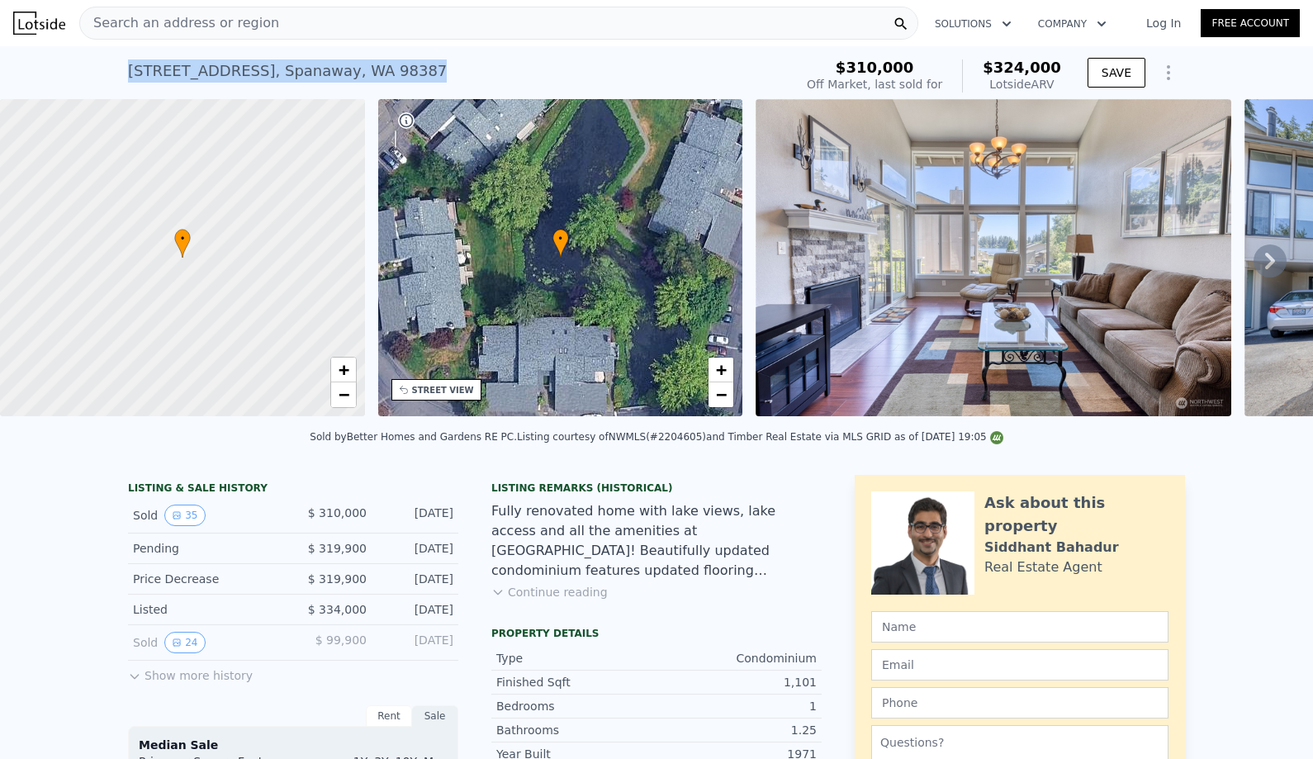
drag, startPoint x: 530, startPoint y: 78, endPoint x: 100, endPoint y: 66, distance: 429.7
click at [97, 64] on div "17303 Spanaway Loop Rd S Unit 9 , Spanaway , WA 98387 Sold Apr 2024 for $310k (…" at bounding box center [656, 72] width 1313 height 53
copy div "17303 Spanaway Loop Rd S Unit 9 , Spanaway , WA 98387 Sold Apr 2024 for $310k (…"
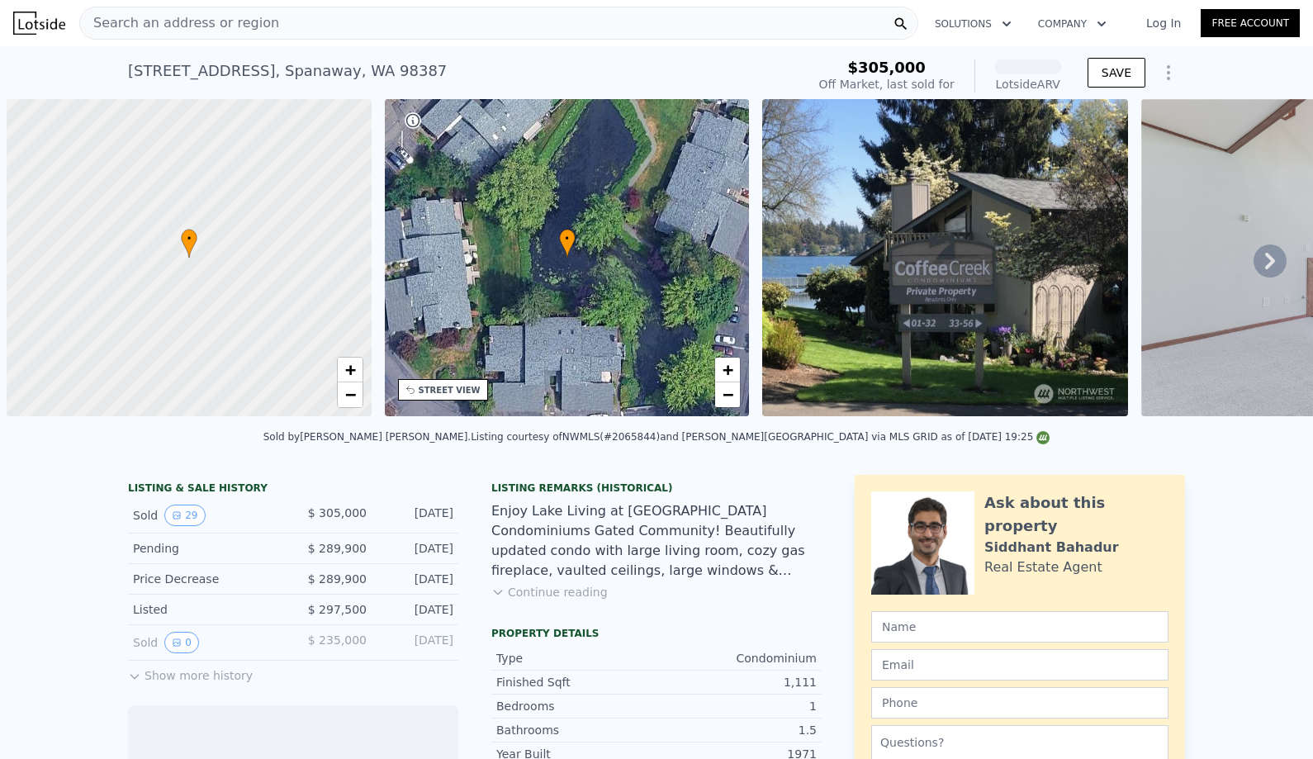
scroll to position [0, 7]
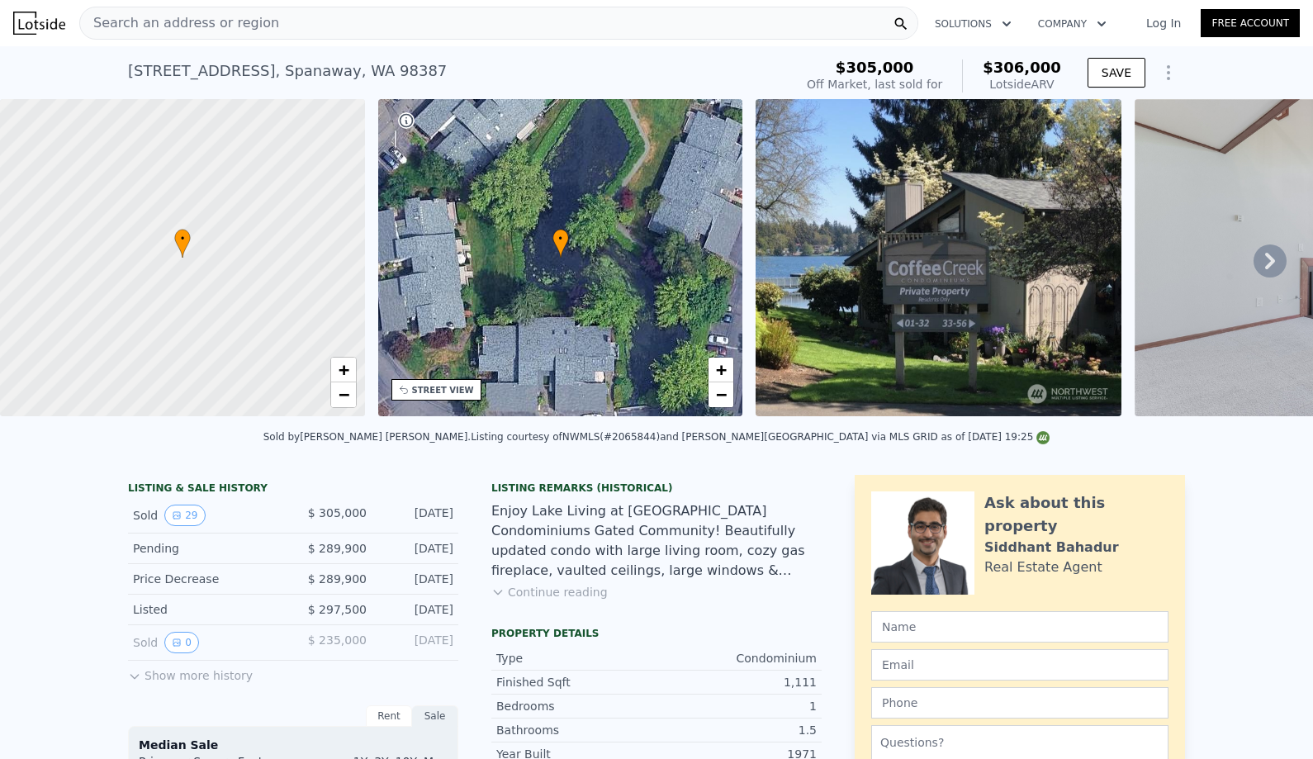
click at [316, 71] on div "17303 Spanaway Loop Rd S Unit 53 , Spanaway , WA 98387" at bounding box center [287, 70] width 319 height 23
copy div "17303 Spanaway Loop Rd S Unit 53 , Spanaway , WA 98387 Sold Jul 2023 for $305k …"
